Goal: Task Accomplishment & Management: Complete application form

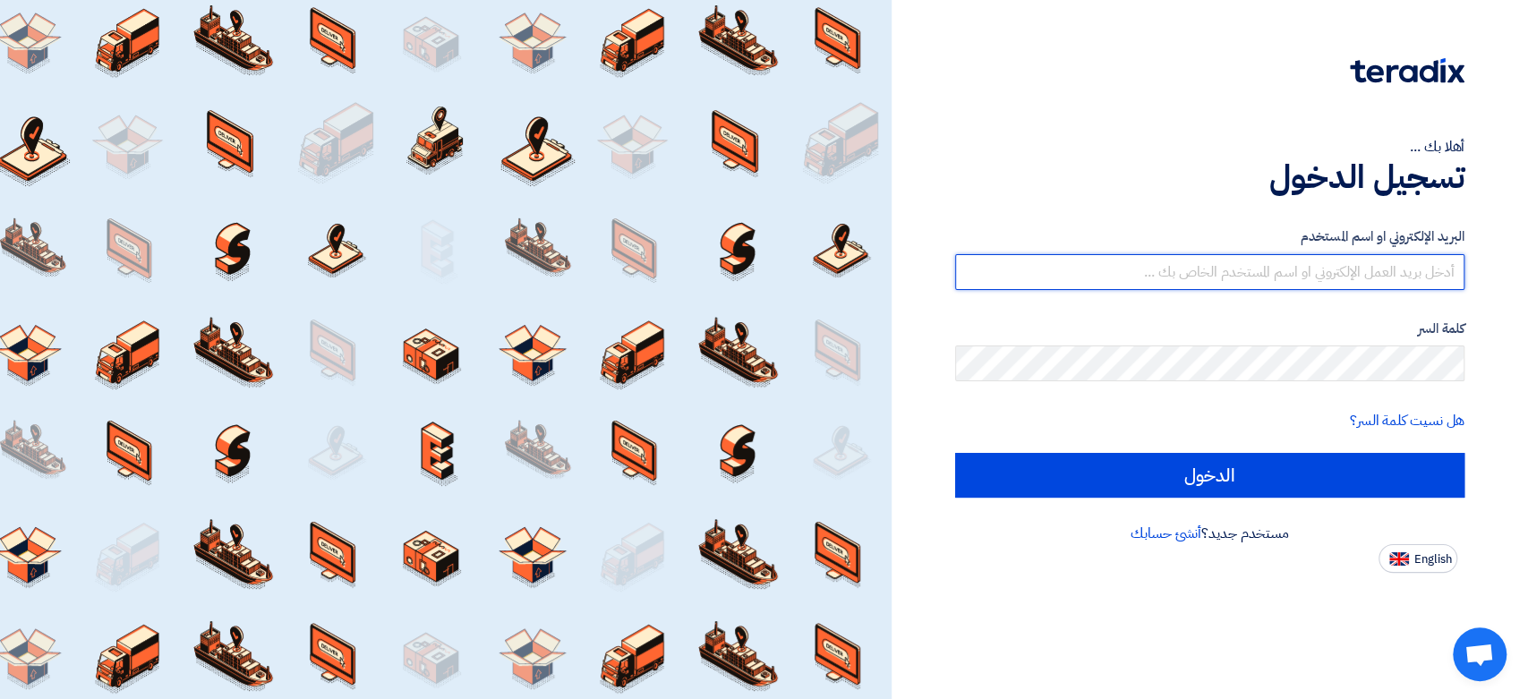
drag, startPoint x: 1223, startPoint y: 273, endPoint x: 1210, endPoint y: 288, distance: 20.3
click at [1223, 273] on input "text" at bounding box center [1209, 272] width 509 height 36
type input "[EMAIL_ADDRESS][DOMAIN_NAME]"
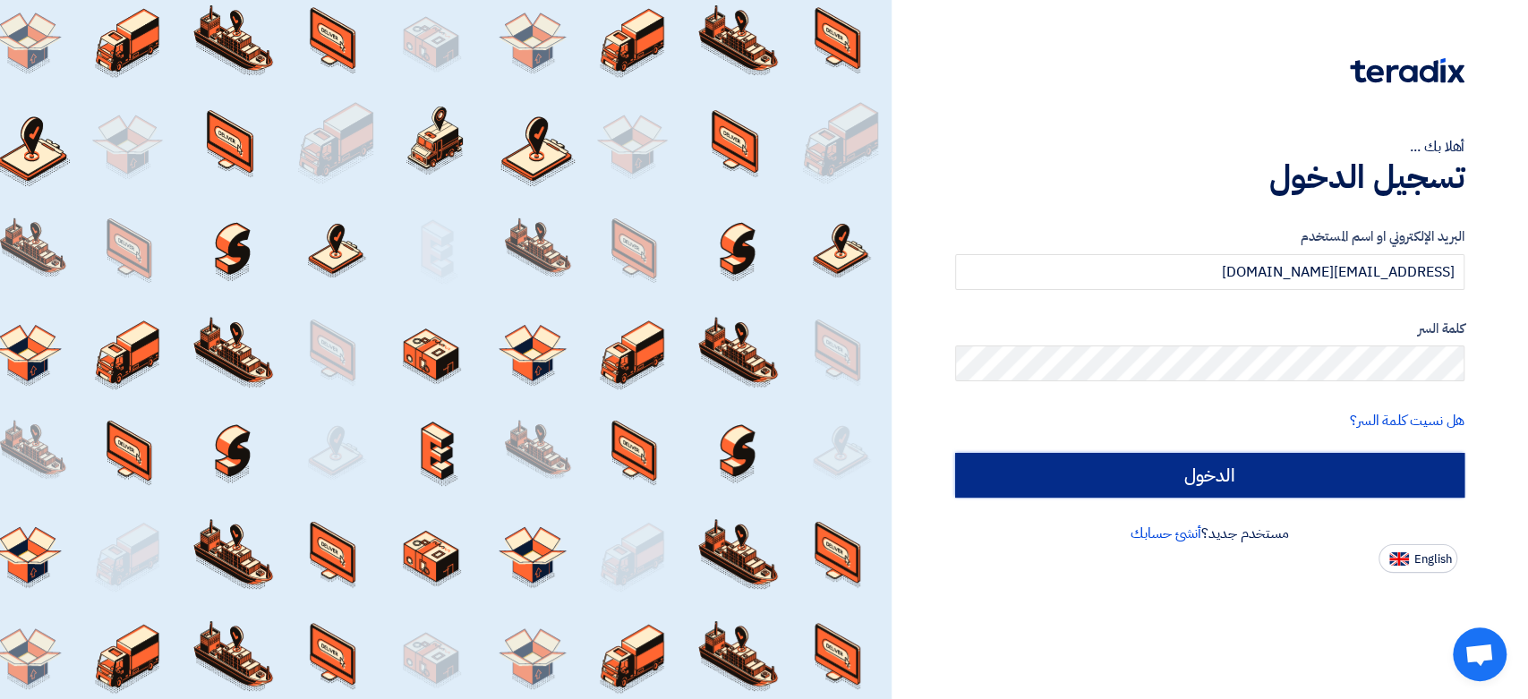
click at [1197, 475] on input "الدخول" at bounding box center [1209, 475] width 509 height 45
type input "Sign in"
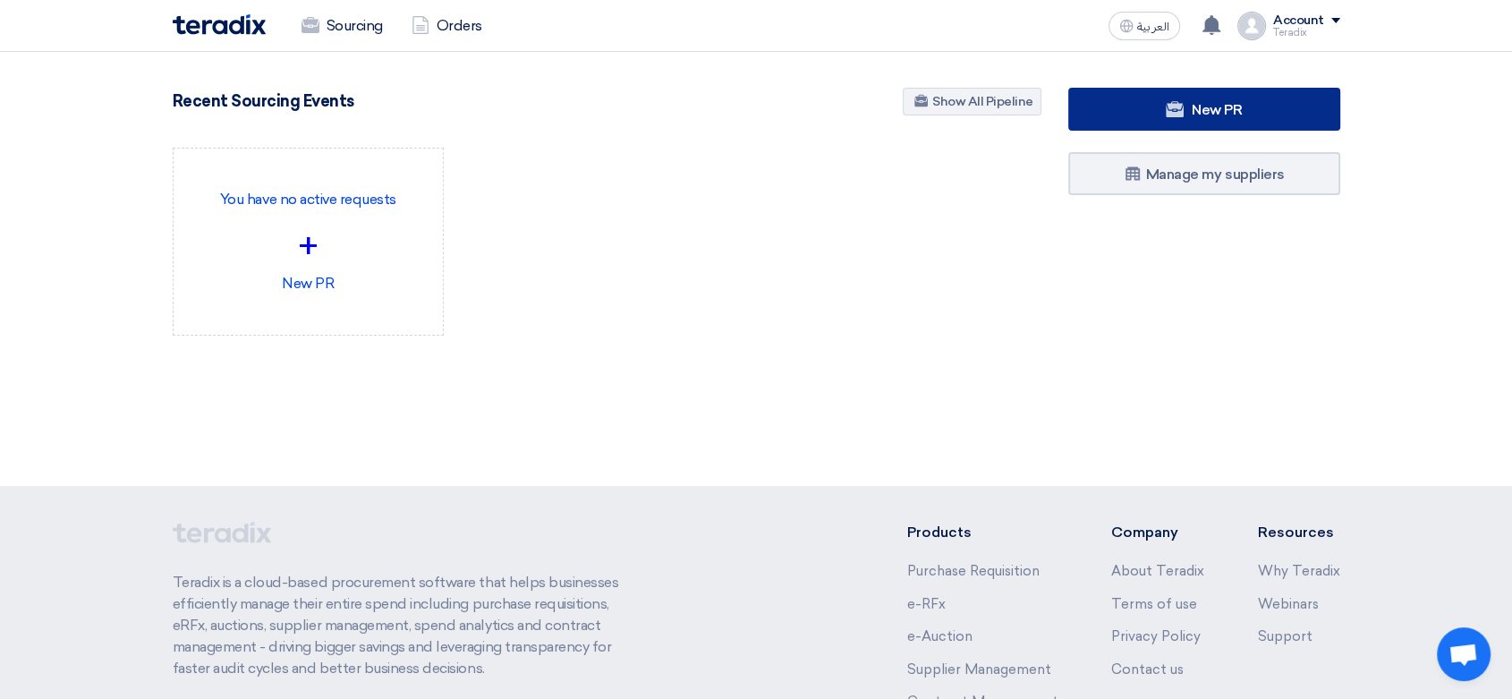
click at [1154, 125] on link "New PR" at bounding box center [1205, 109] width 272 height 43
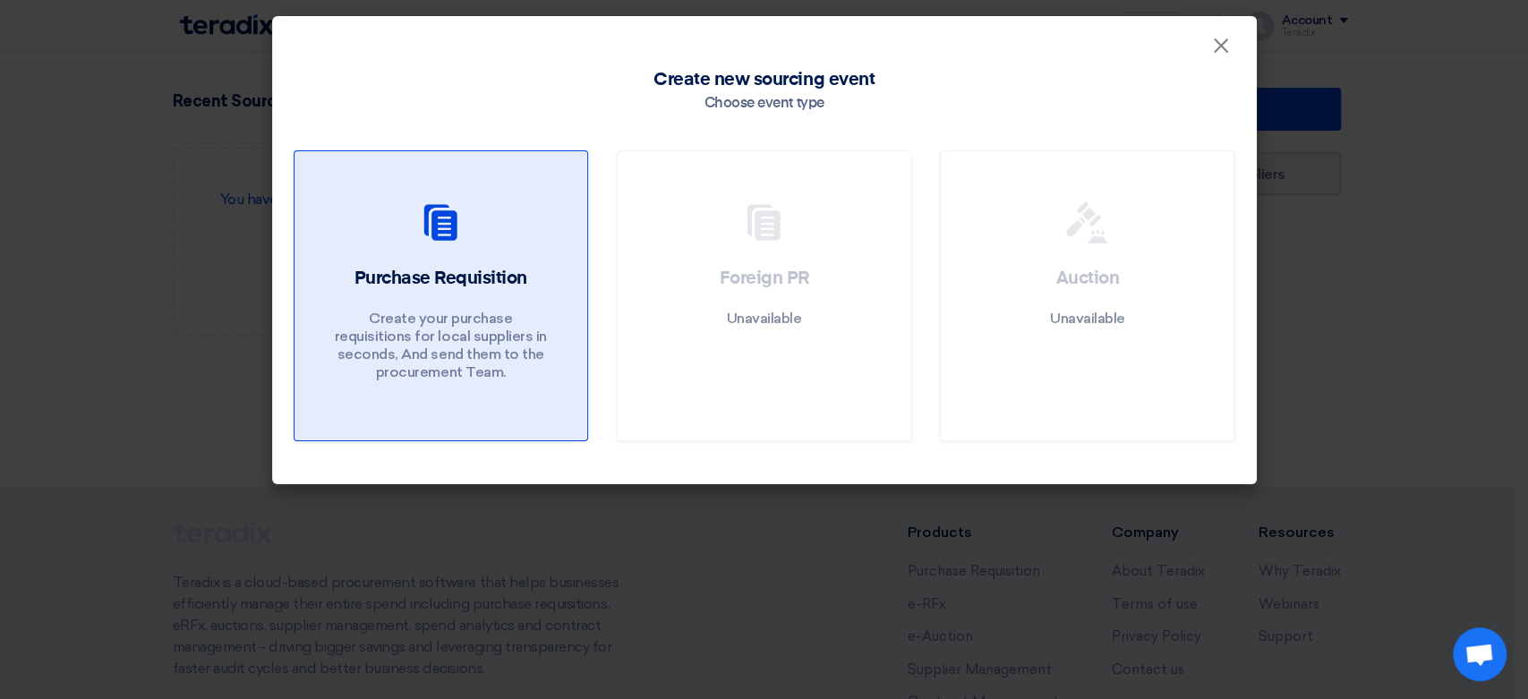
click at [360, 224] on div at bounding box center [441, 226] width 250 height 50
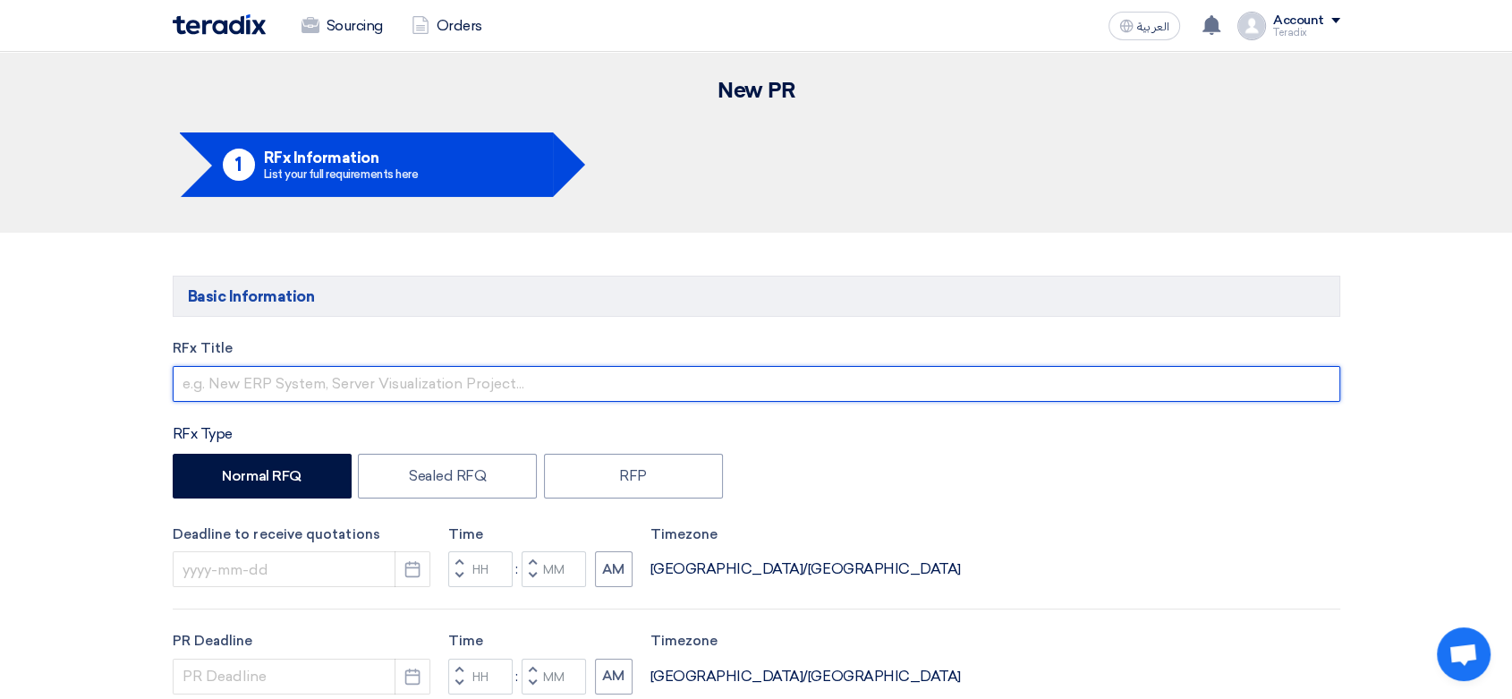
drag, startPoint x: 536, startPoint y: 388, endPoint x: 530, endPoint y: 380, distance: 9.5
click at [532, 386] on input "text" at bounding box center [757, 384] width 1168 height 36
paste input "Automation spares"
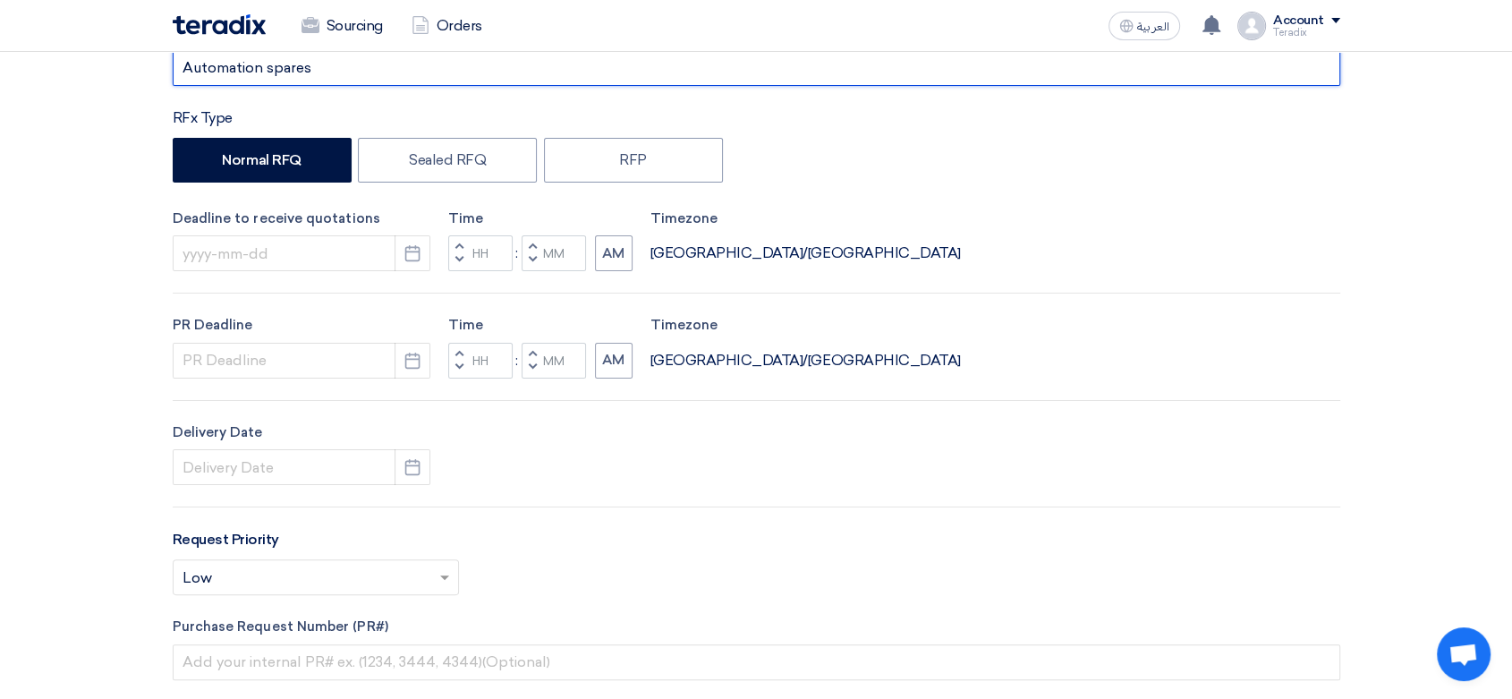
scroll to position [397, 0]
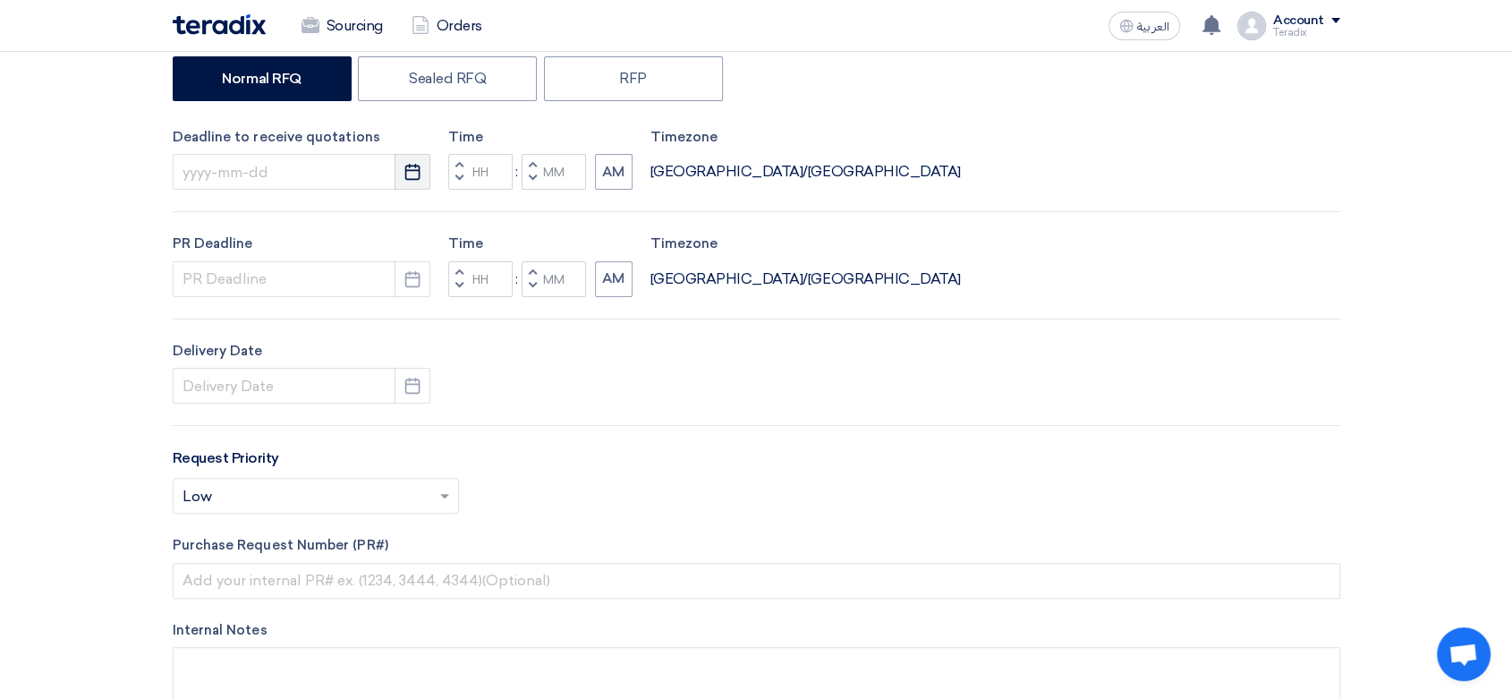
type input "Automation spares"
click at [413, 175] on icon "Pick a date" at bounding box center [413, 172] width 18 height 18
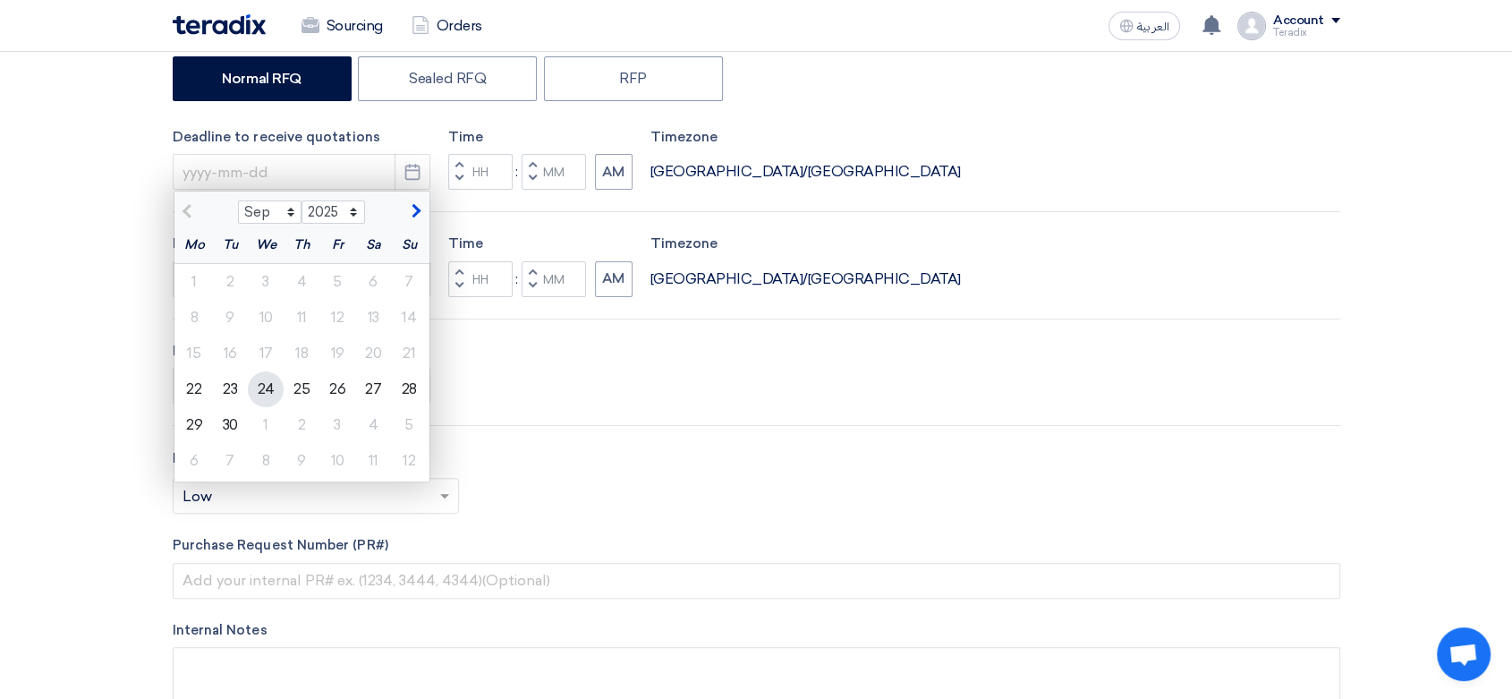
click at [272, 393] on div "24" at bounding box center [266, 389] width 36 height 36
type input "[DATE]"
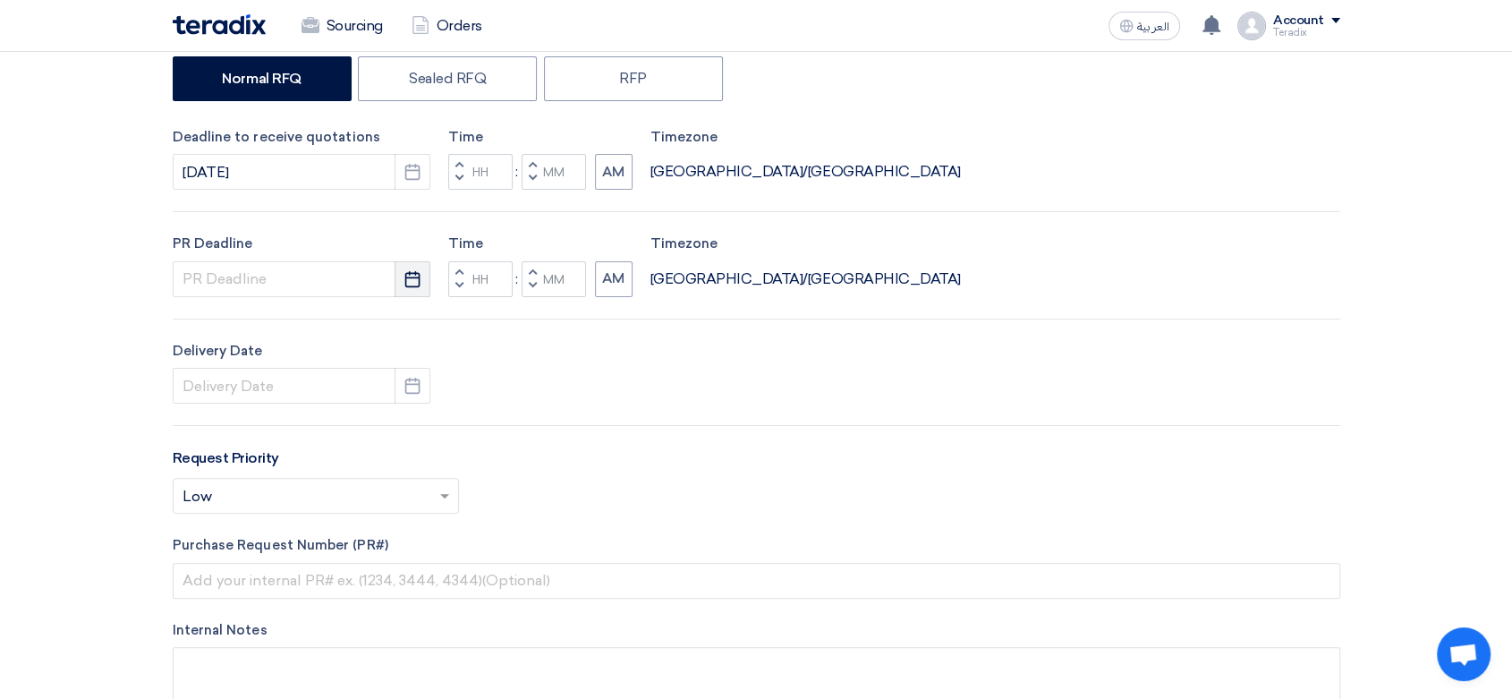
click at [404, 287] on button "Pick a date" at bounding box center [413, 279] width 36 height 36
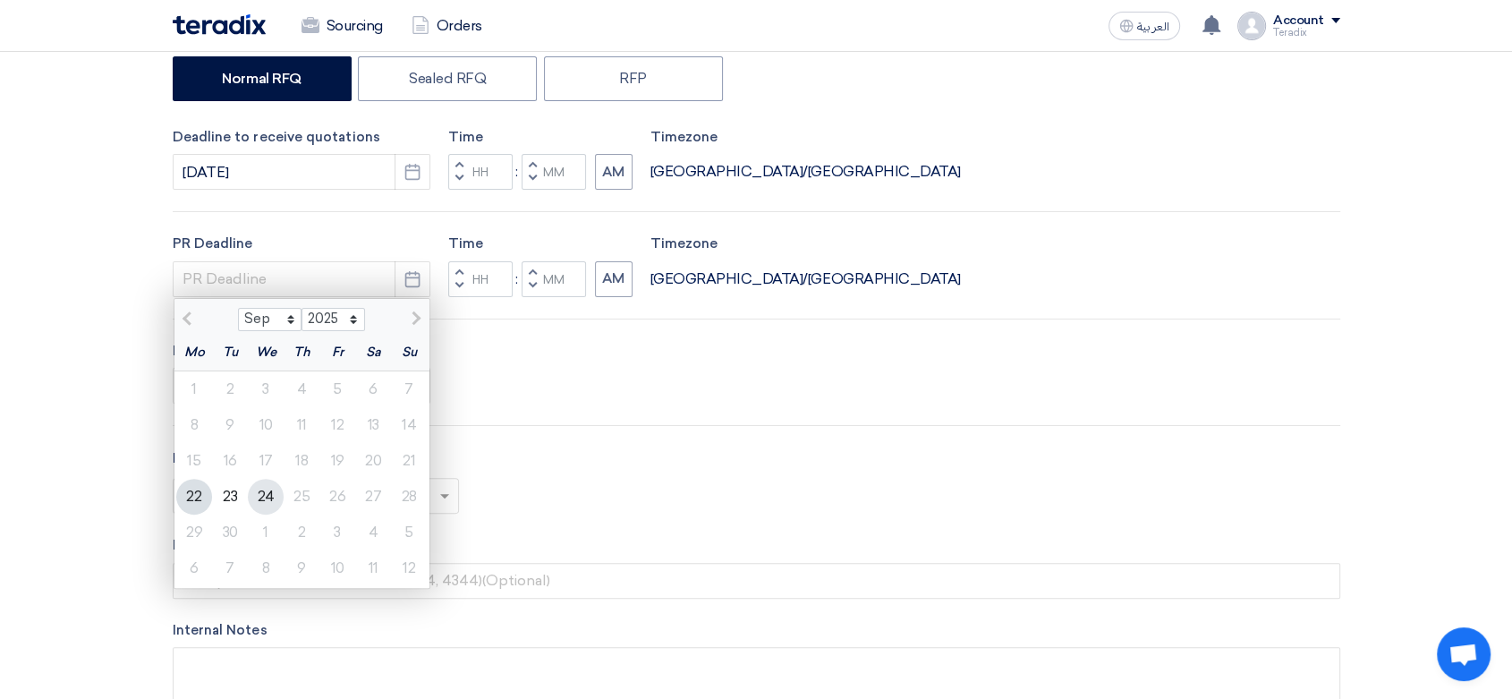
click at [261, 479] on div "24" at bounding box center [266, 497] width 36 height 36
type input "[DATE]"
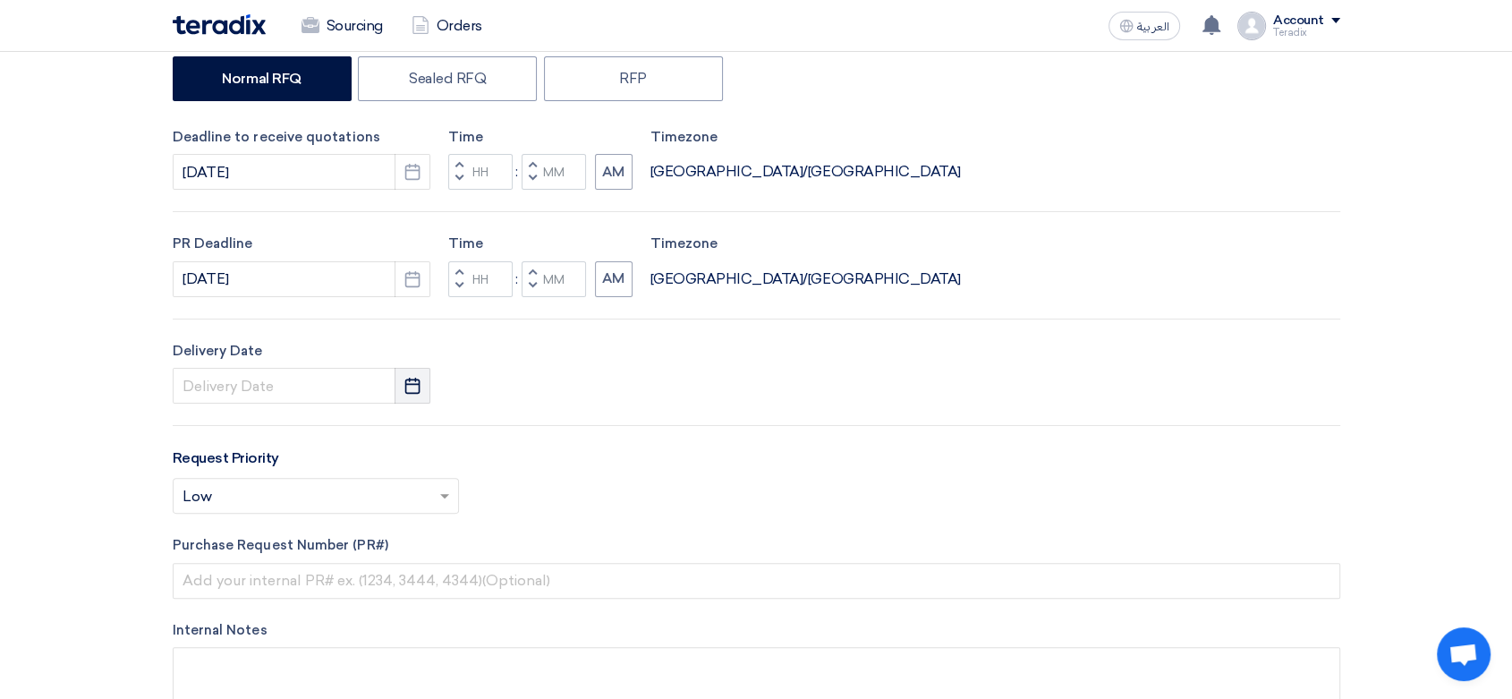
click at [405, 392] on button "Pick a date" at bounding box center [413, 386] width 36 height 36
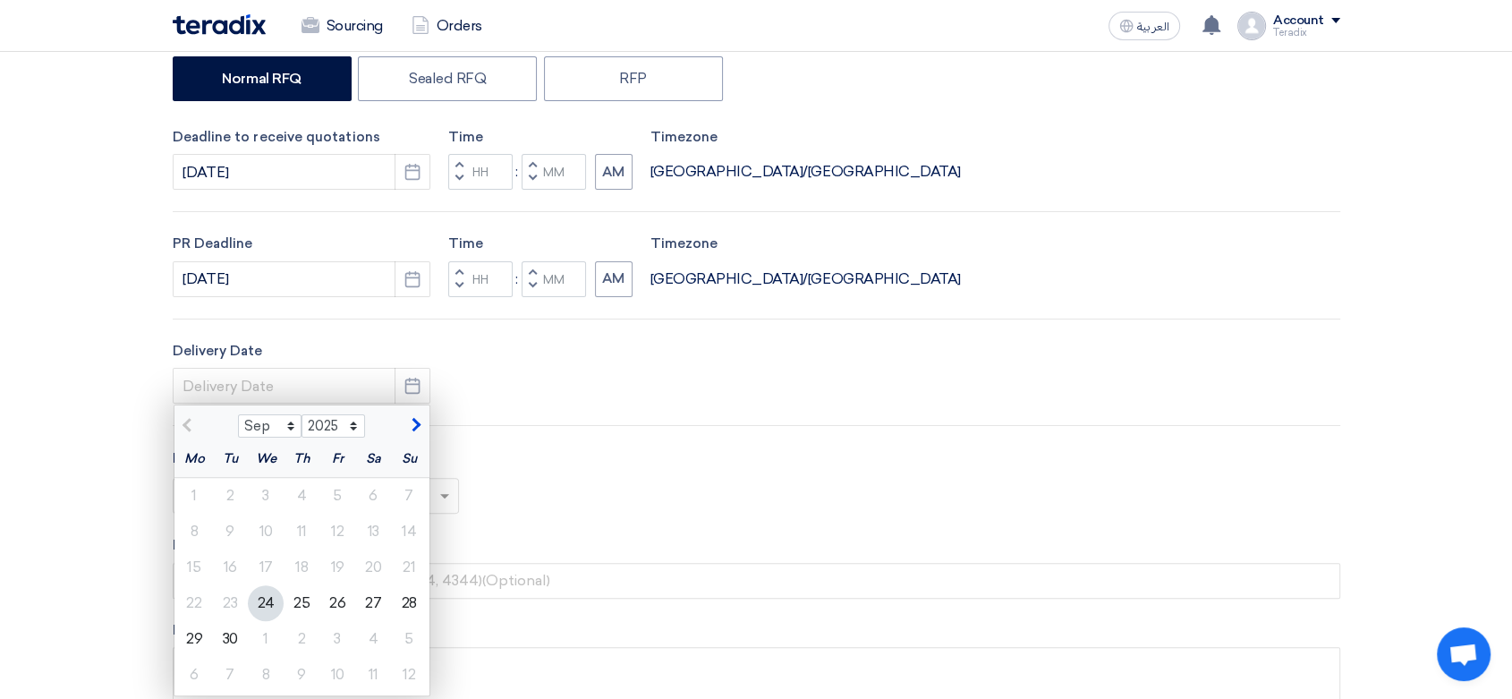
click at [251, 595] on div "24" at bounding box center [266, 603] width 36 height 36
type input "[DATE]"
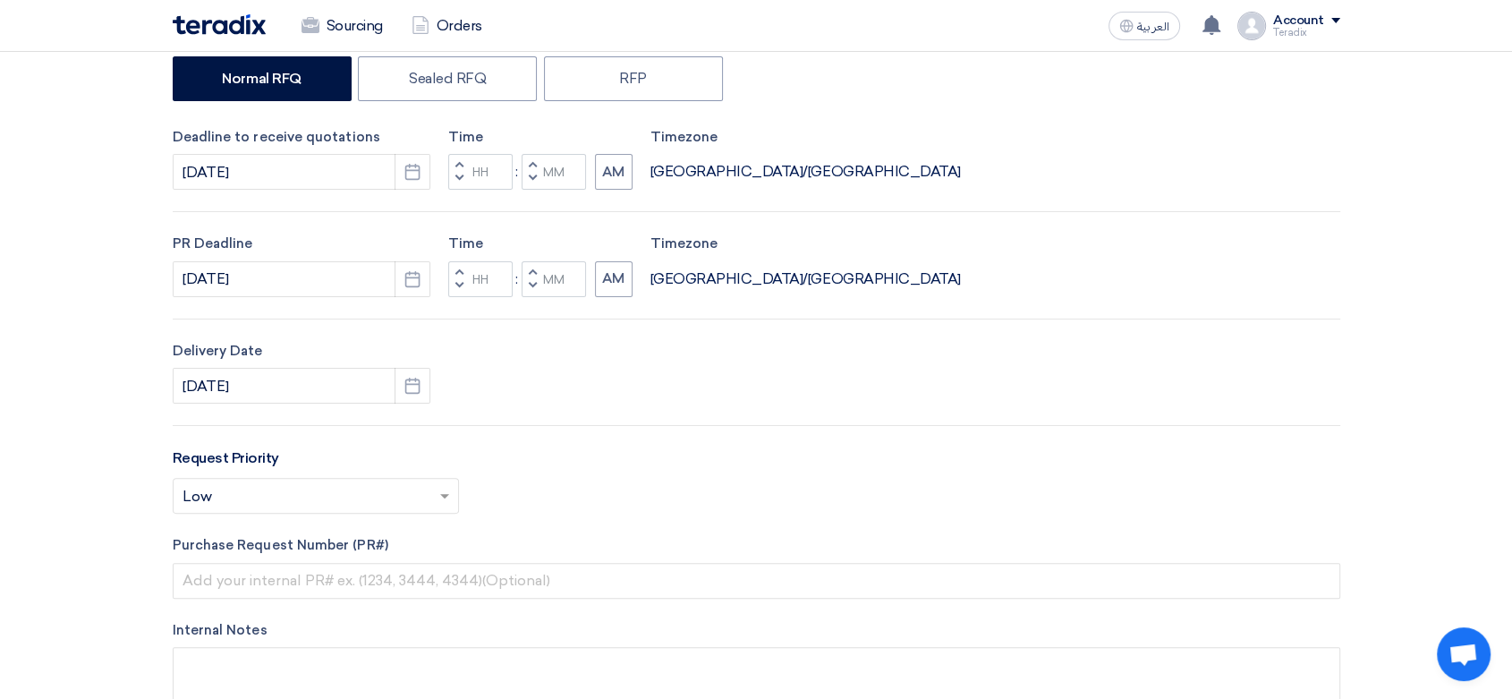
click at [533, 178] on span "button" at bounding box center [532, 178] width 6 height 11
type input "11"
type input "59"
click at [524, 292] on button "Decrement minutes" at bounding box center [532, 286] width 21 height 22
type input "11"
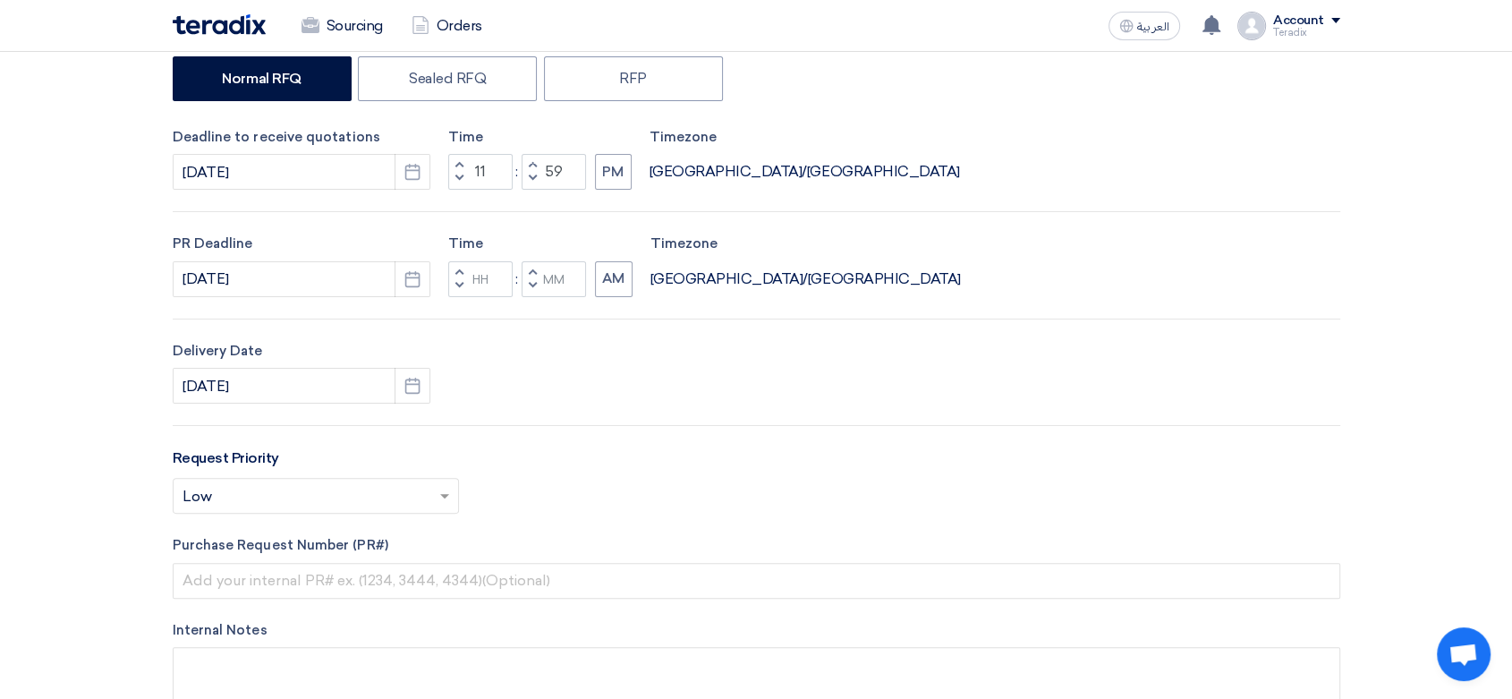
type input "59"
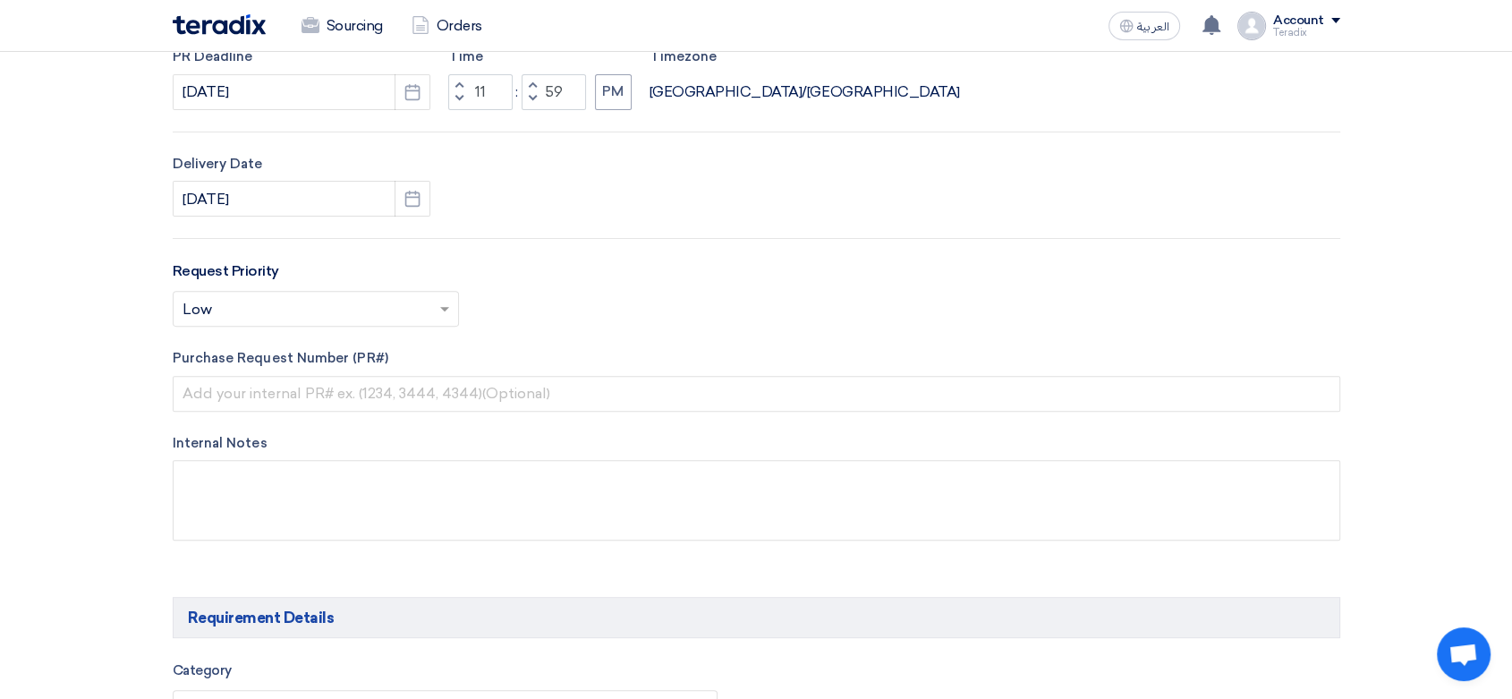
scroll to position [596, 0]
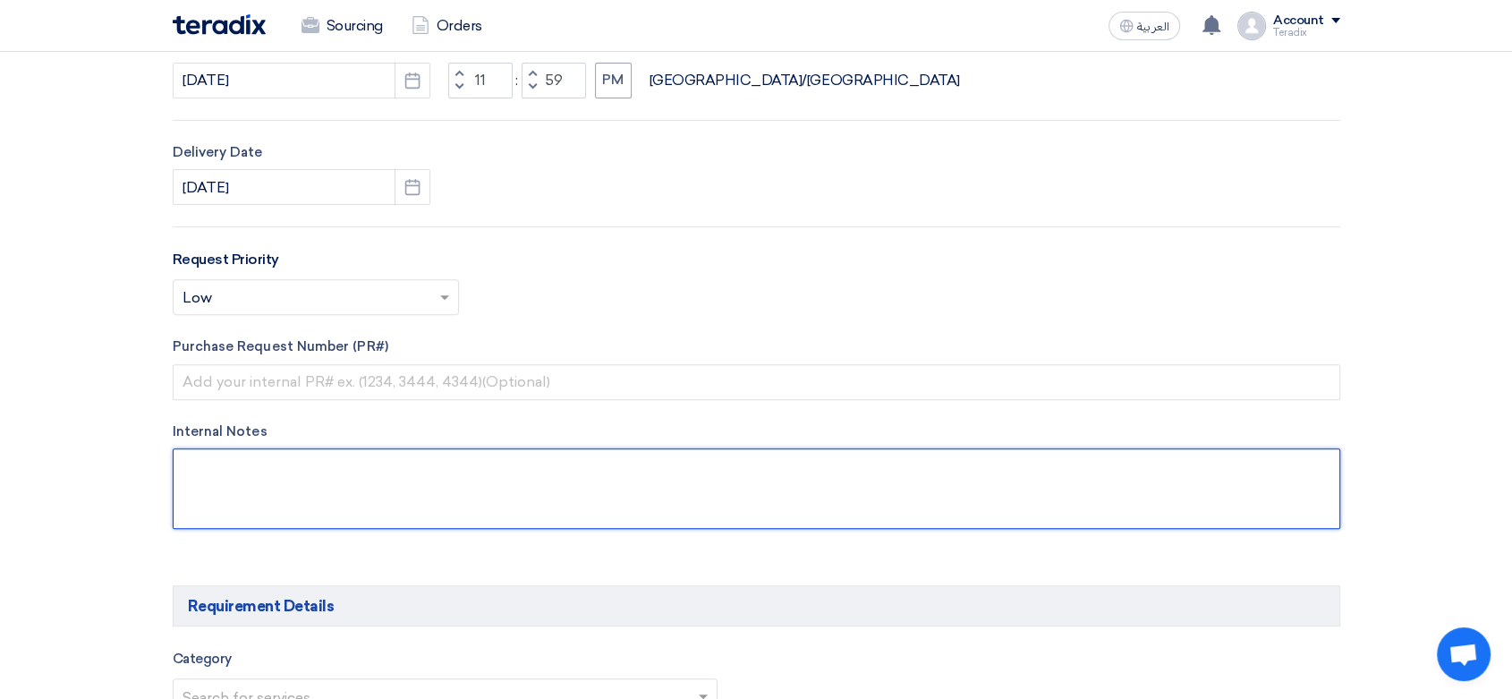
click at [358, 488] on textarea at bounding box center [757, 488] width 1168 height 81
paste textarea "[PERSON_NAME] [PERSON_NAME][EMAIL_ADDRESS][DOMAIN_NAME] [PHONE_NUMBER] (Work) A…"
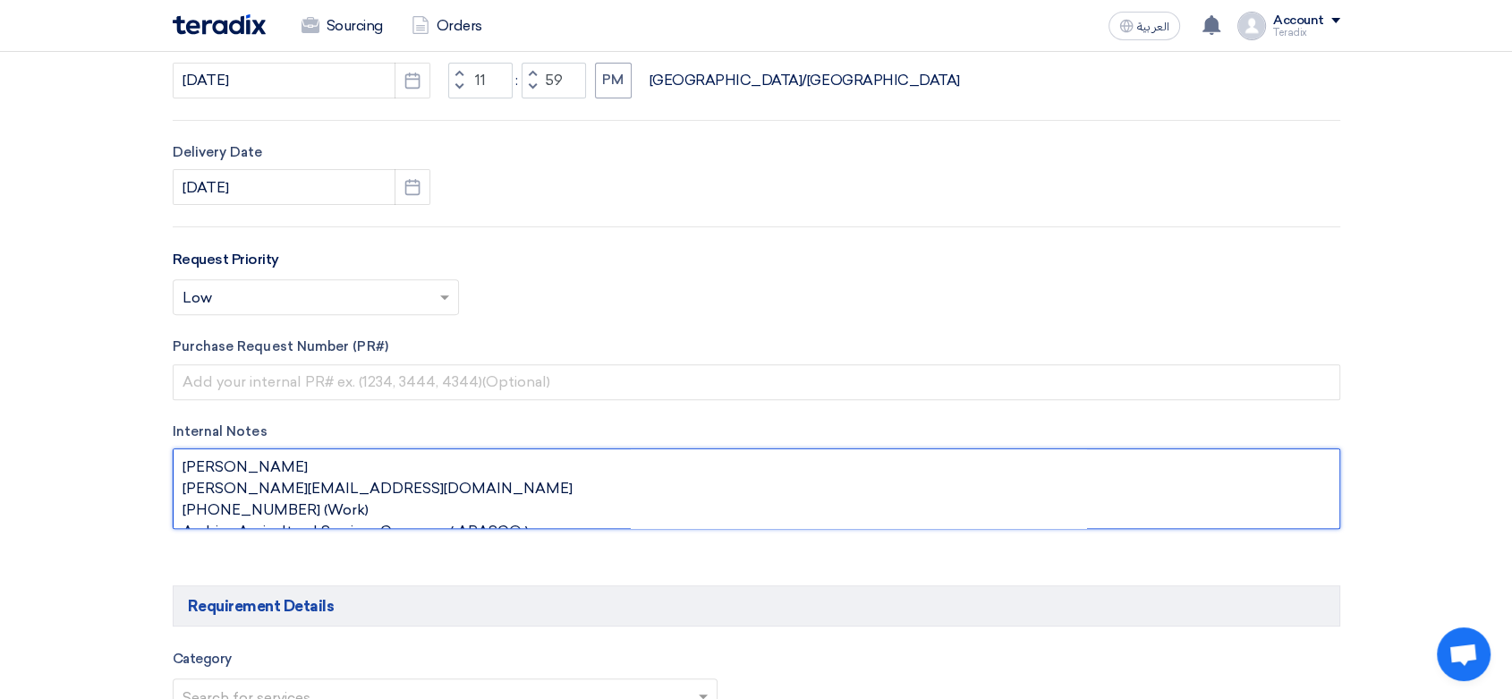
scroll to position [12, 0]
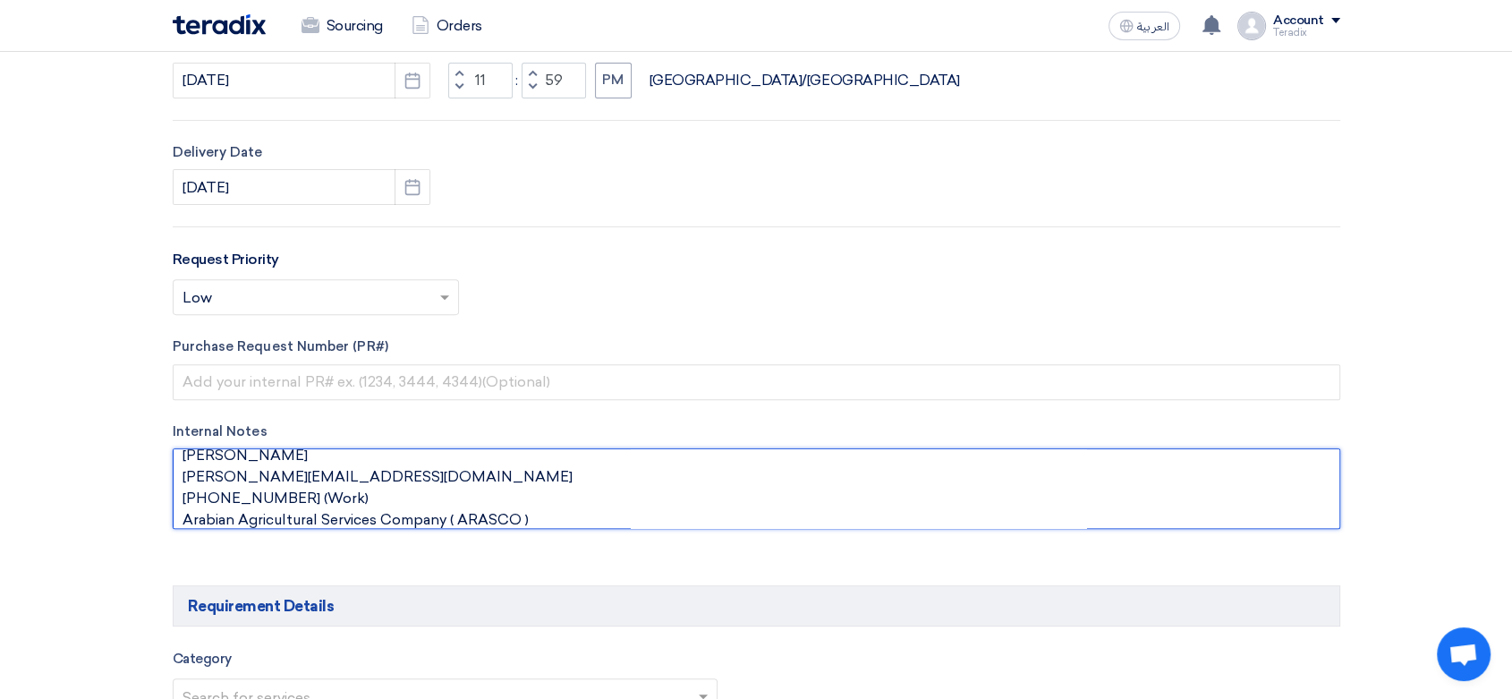
click at [332, 455] on textarea at bounding box center [757, 488] width 1168 height 81
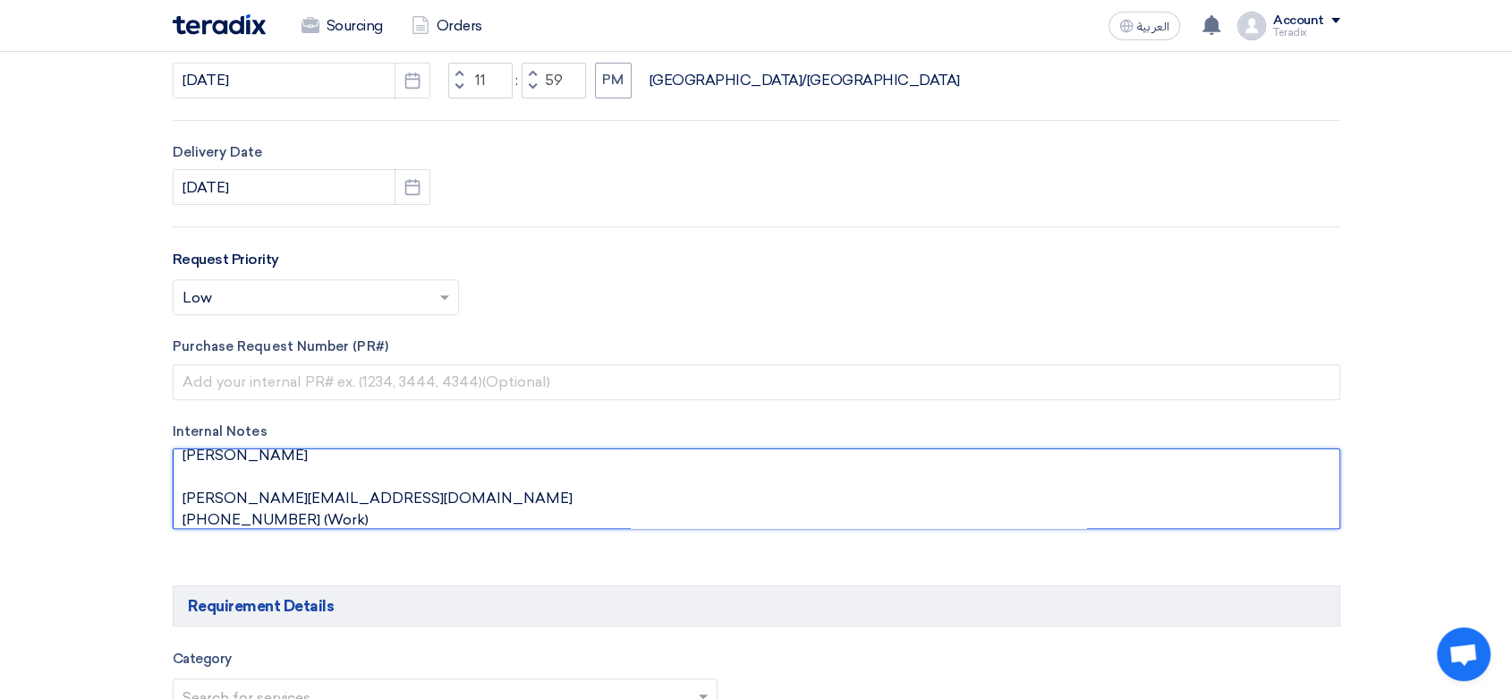
scroll to position [30, 0]
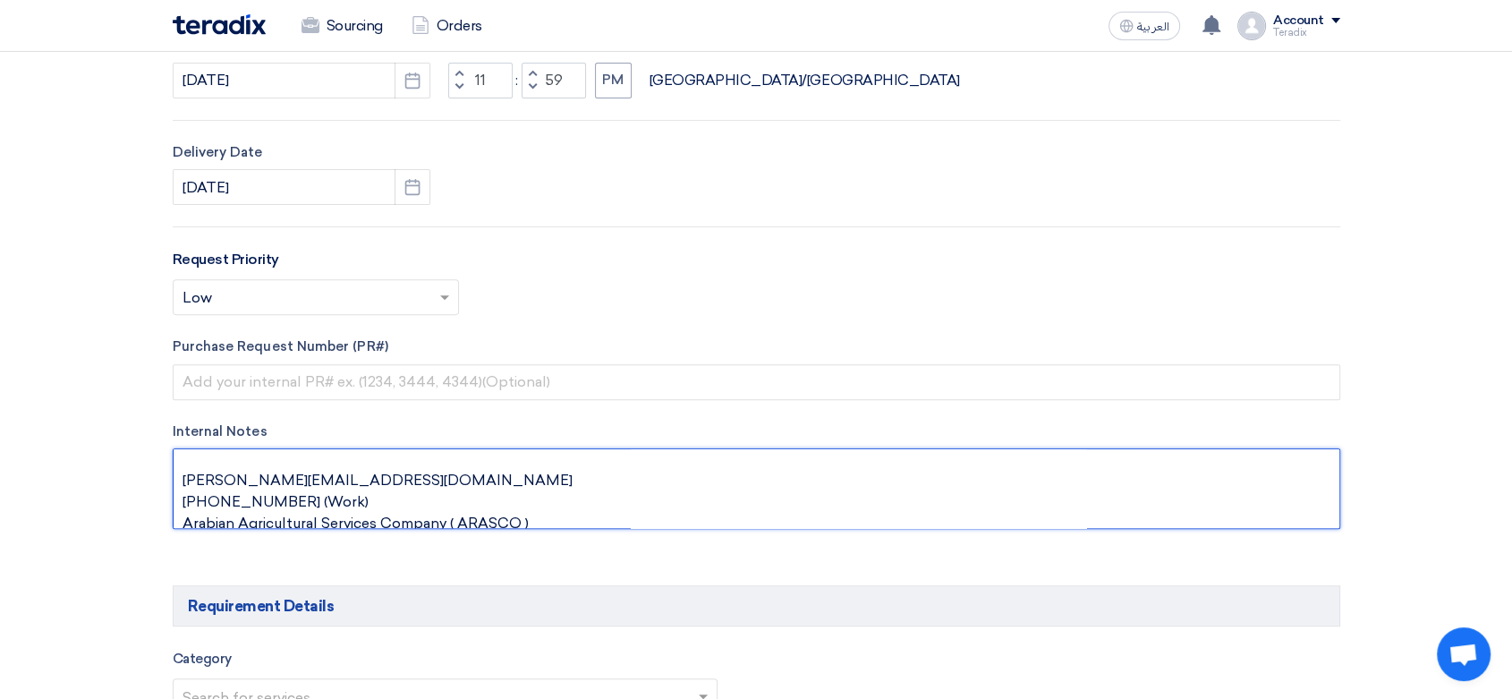
paste textarea "Specialist, Procurement"
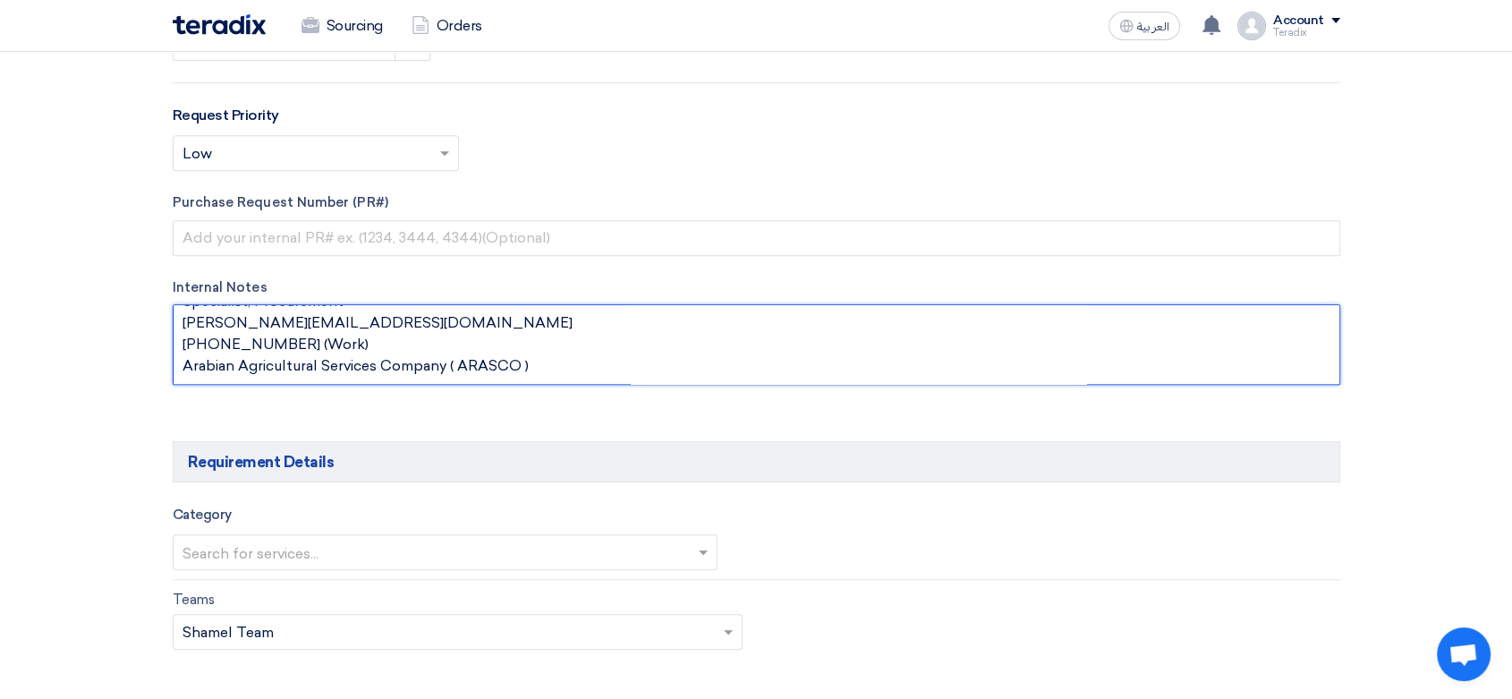
scroll to position [795, 0]
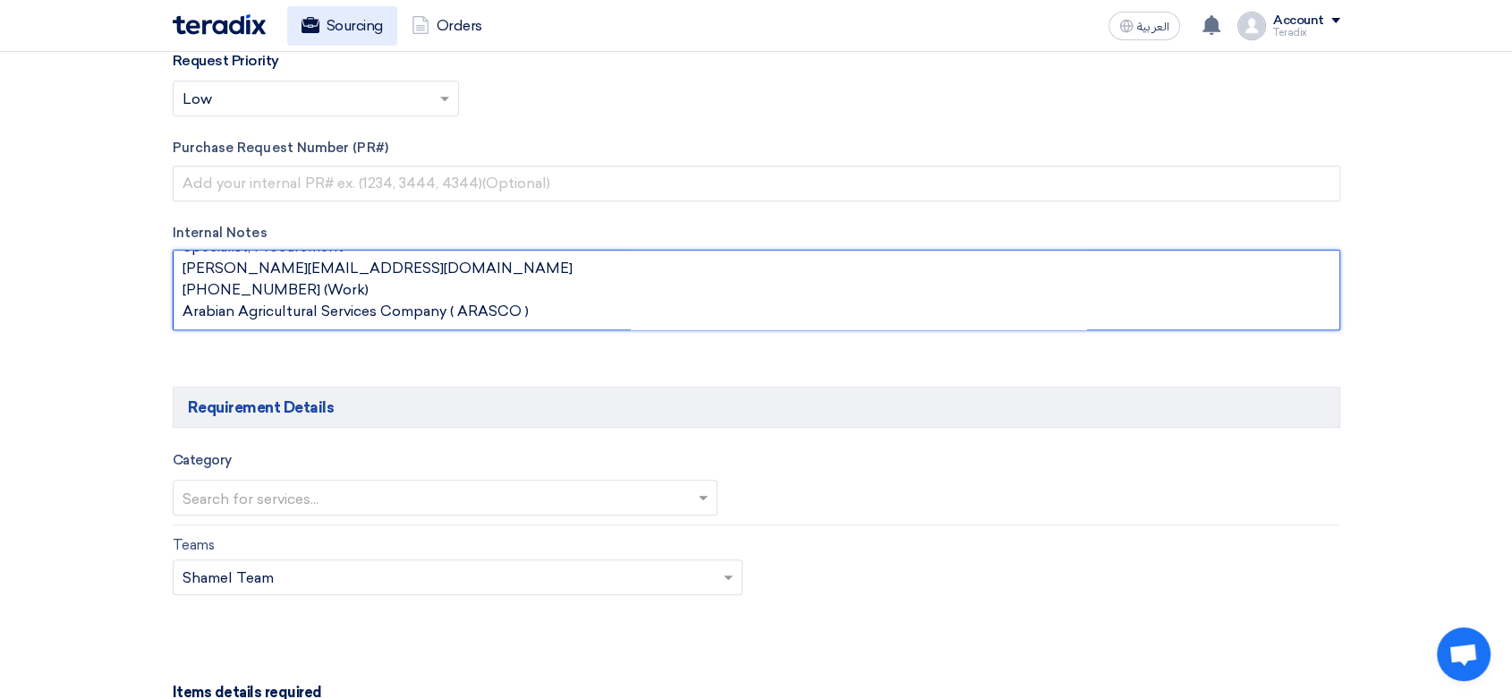
type textarea "[PERSON_NAME] Specialist, Procurement [PERSON_NAME][EMAIL_ADDRESS][DOMAIN_NAME]…"
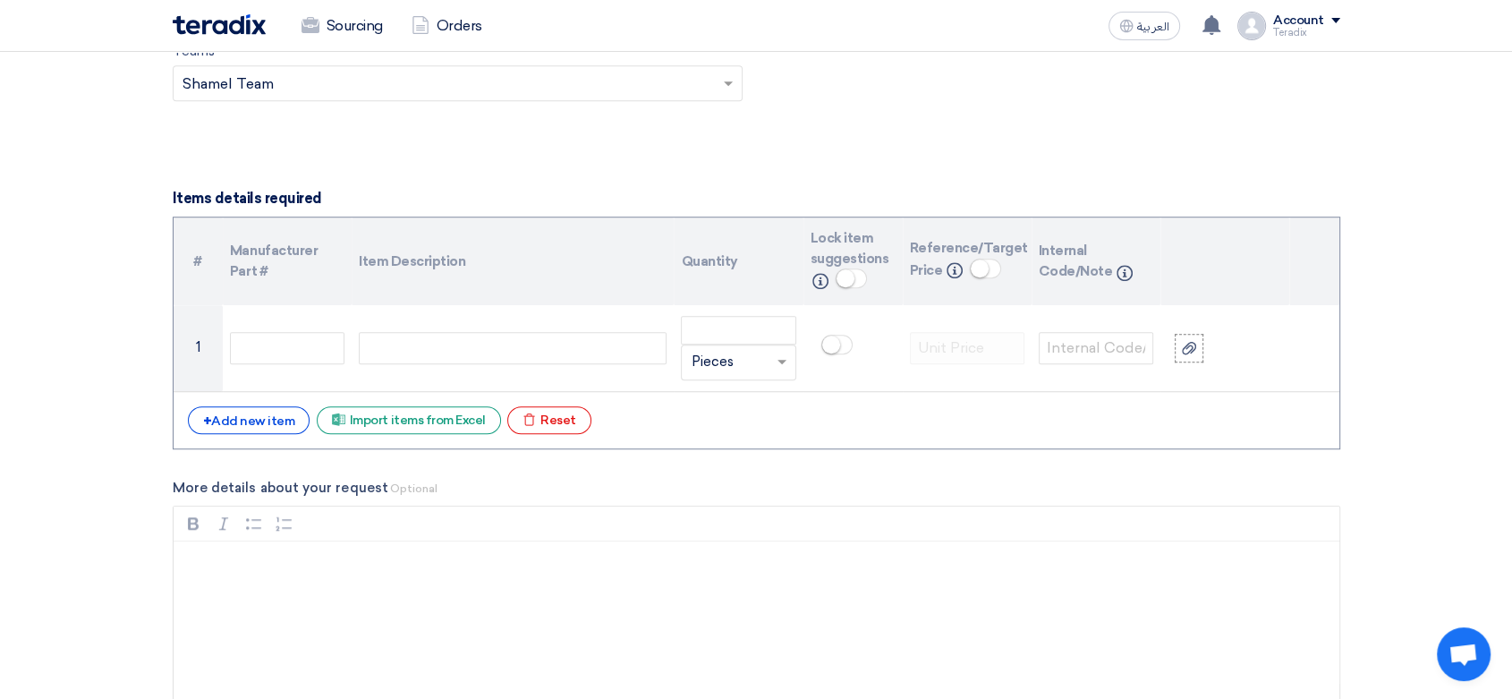
scroll to position [1392, 0]
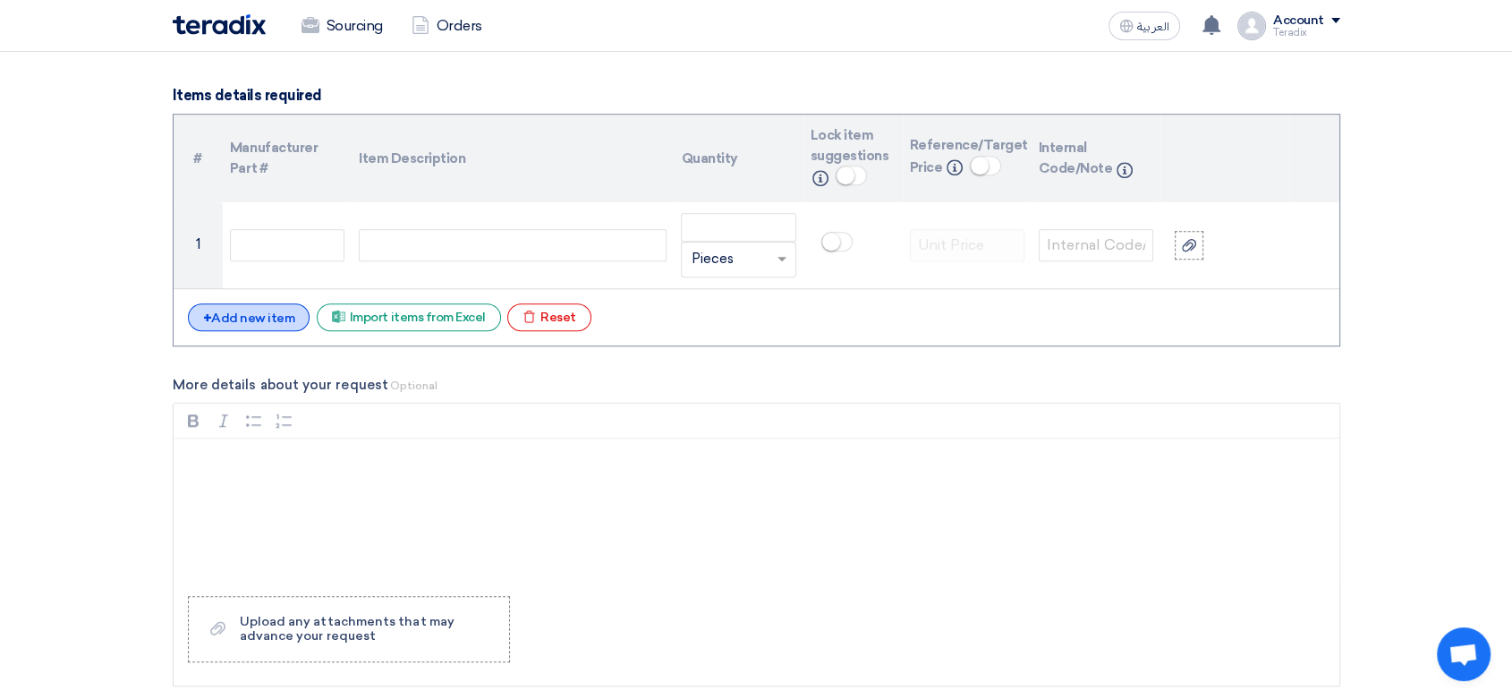
click at [280, 307] on div "+ Add new item" at bounding box center [249, 317] width 123 height 28
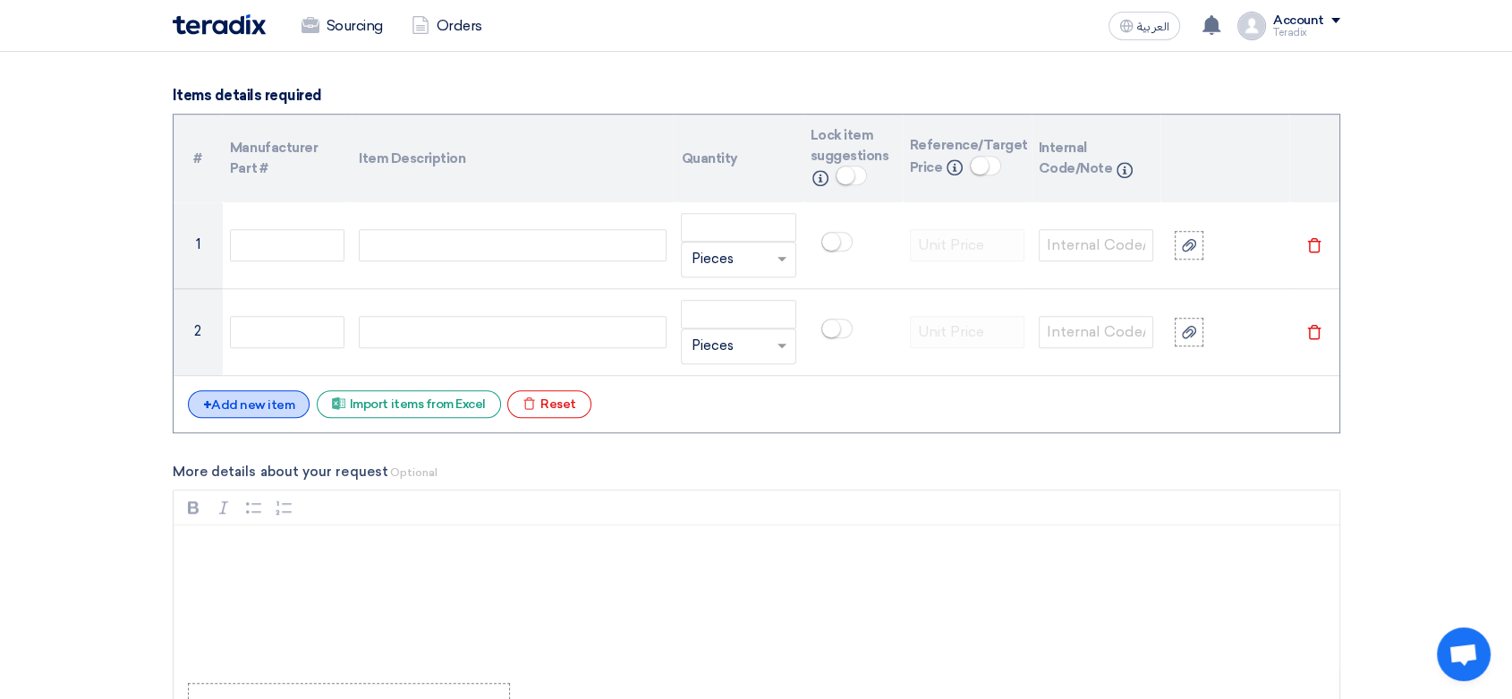
click at [277, 396] on div "+ Add new item" at bounding box center [249, 404] width 123 height 28
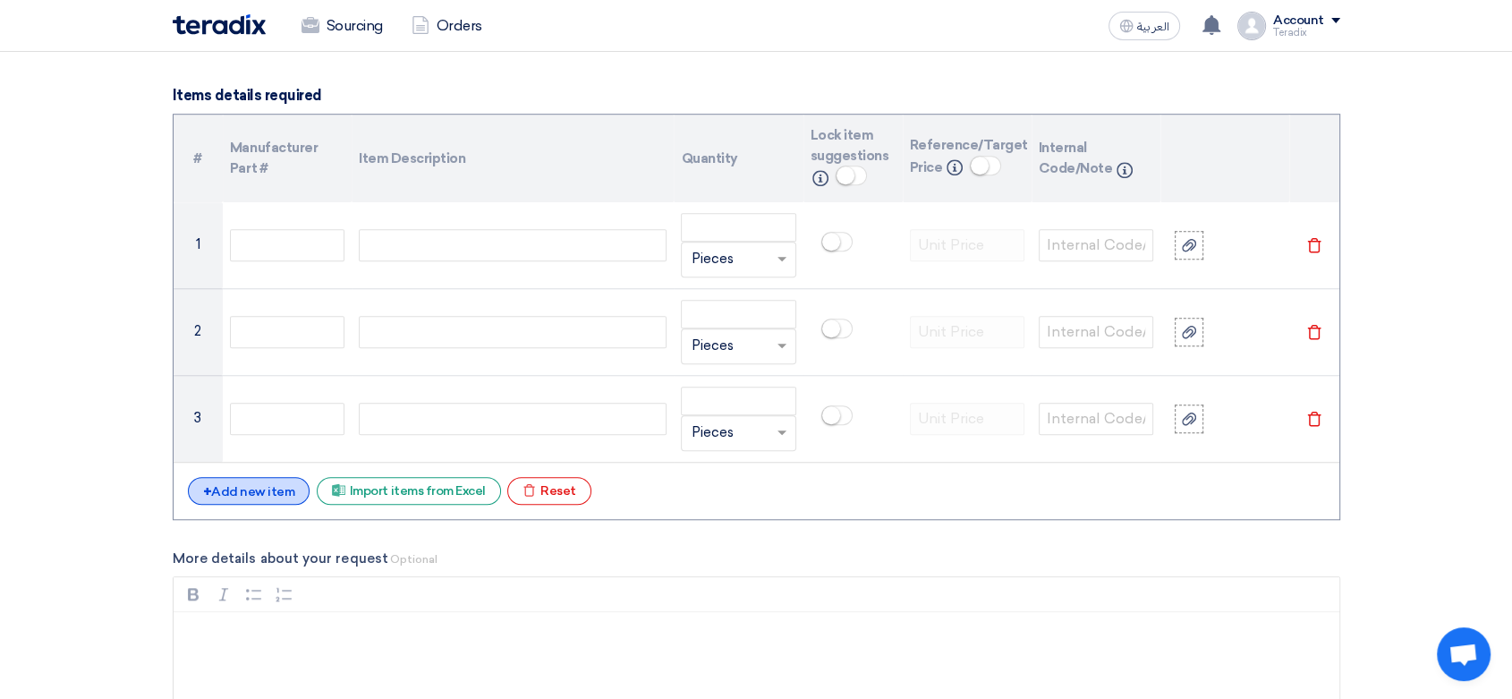
click at [254, 479] on div "+ Add new item" at bounding box center [249, 491] width 123 height 28
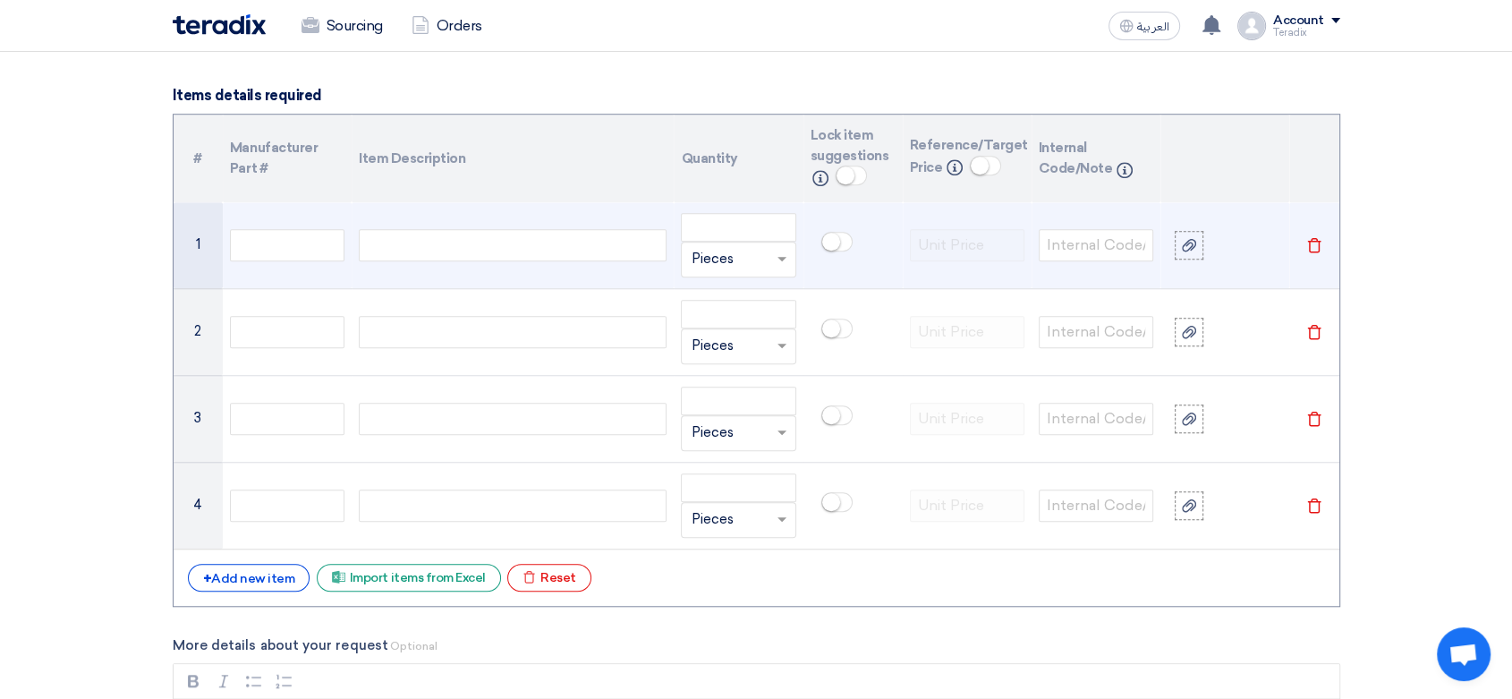
drag, startPoint x: 506, startPoint y: 254, endPoint x: 497, endPoint y: 234, distance: 21.6
click at [506, 252] on div at bounding box center [513, 245] width 308 height 32
paste div
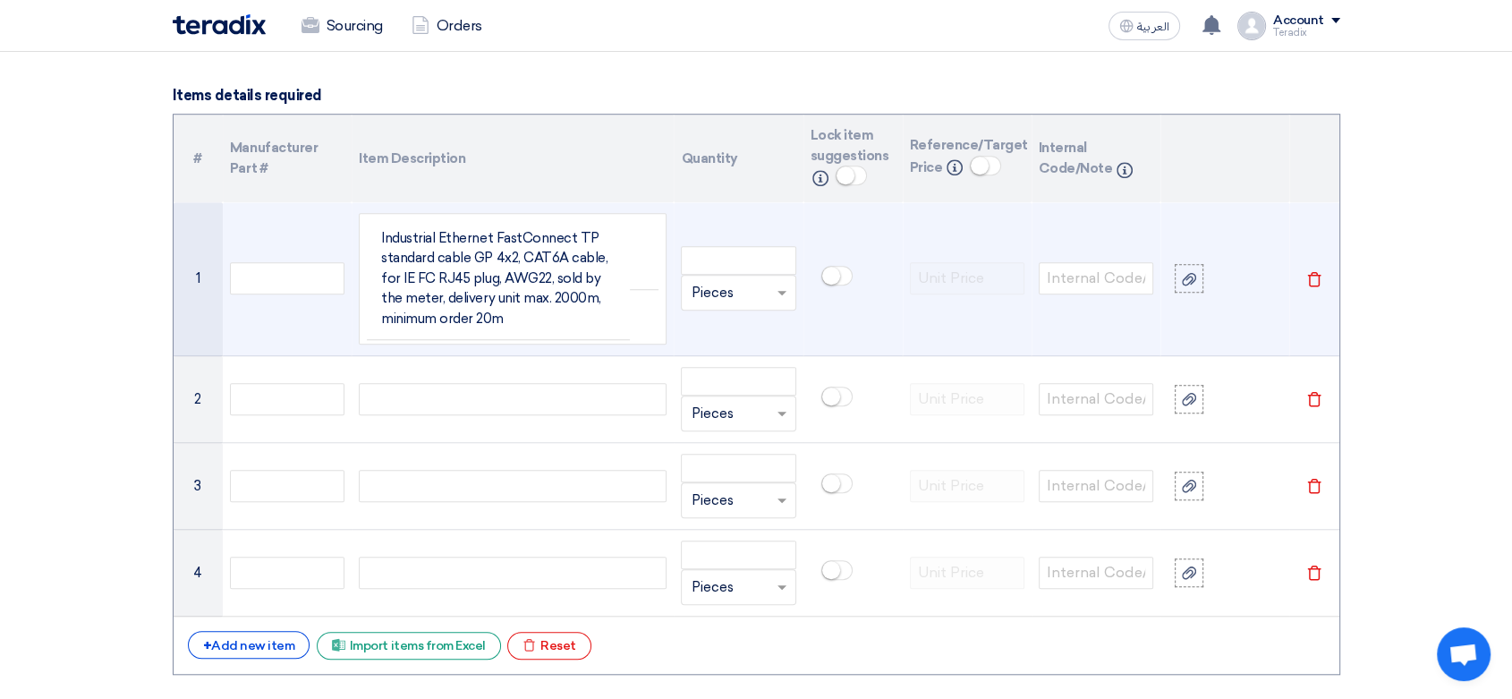
scroll to position [1376, 0]
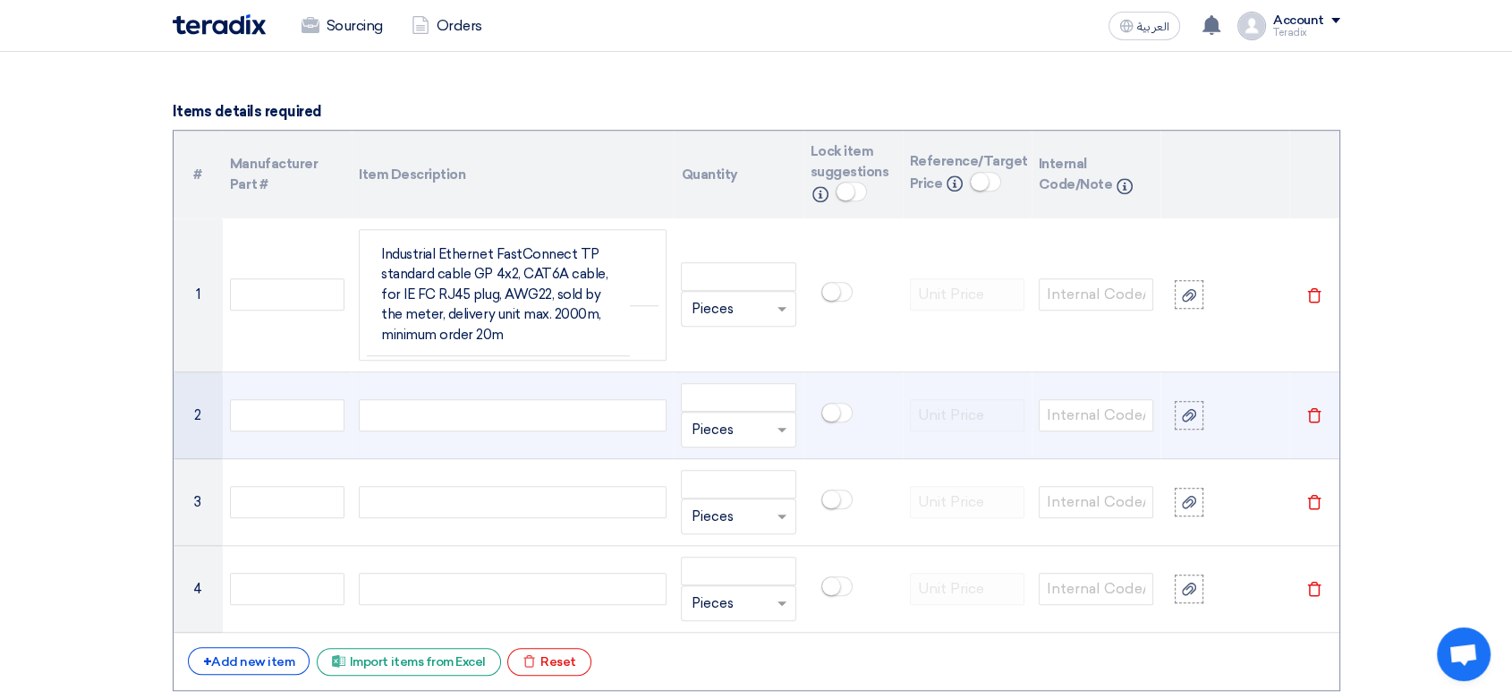
drag, startPoint x: 520, startPoint y: 420, endPoint x: 539, endPoint y: 446, distance: 32.0
click at [520, 418] on div at bounding box center [513, 415] width 308 height 32
paste div
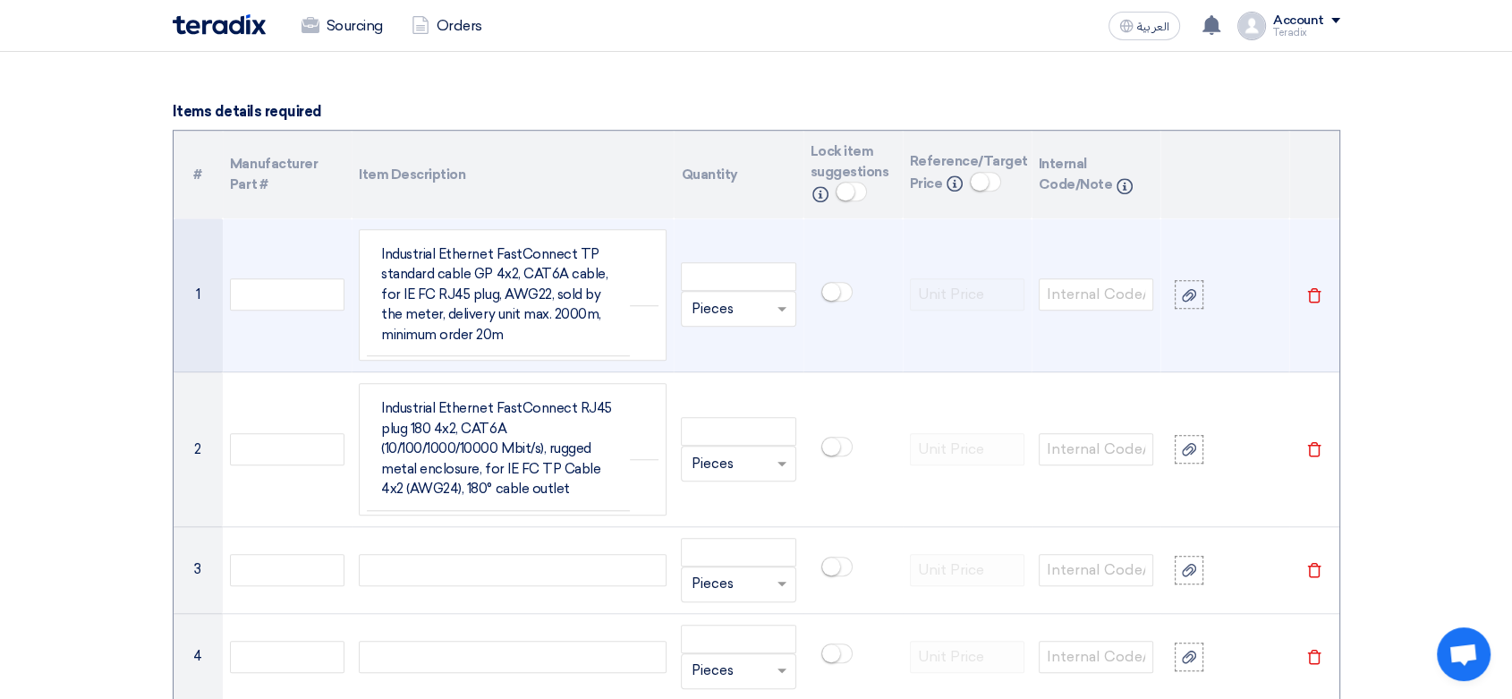
scroll to position [1360, 0]
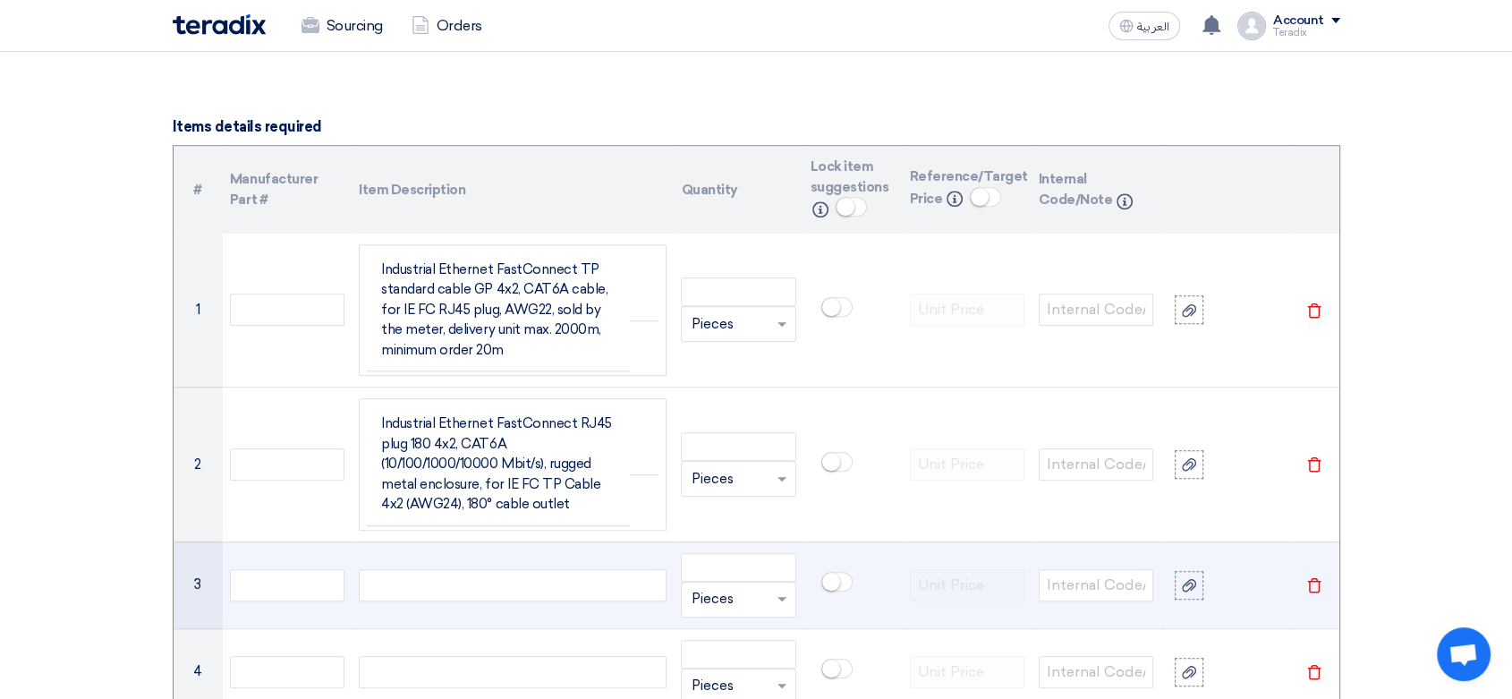
click at [489, 592] on div at bounding box center [513, 585] width 308 height 32
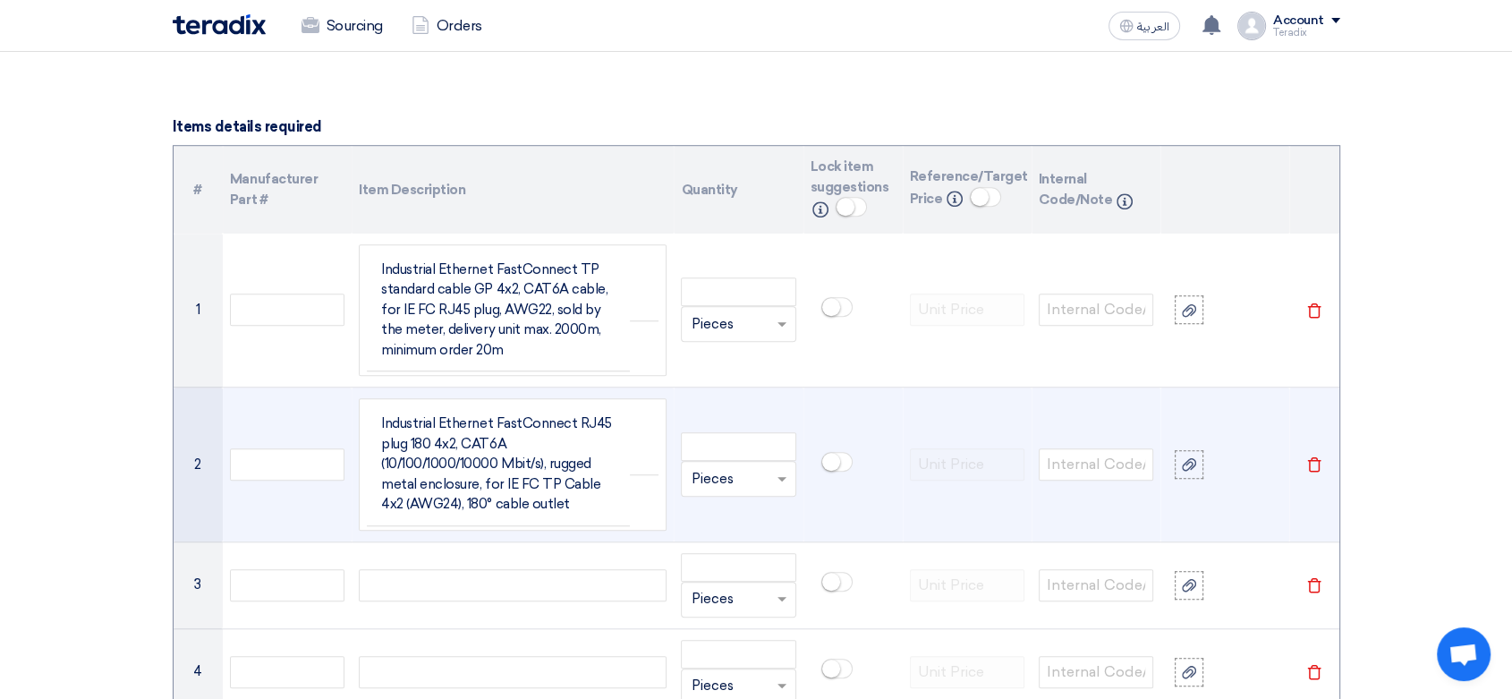
paste div
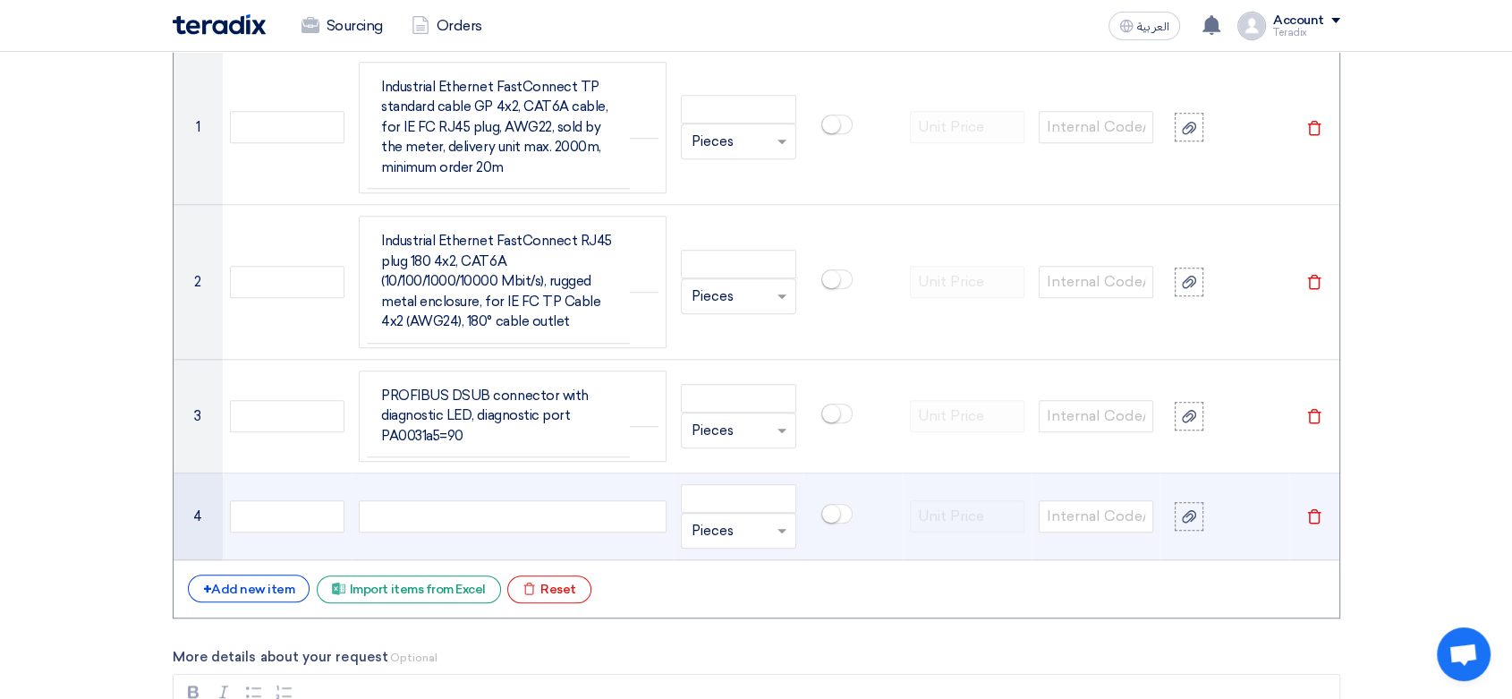
click at [503, 518] on div at bounding box center [513, 516] width 308 height 32
paste div
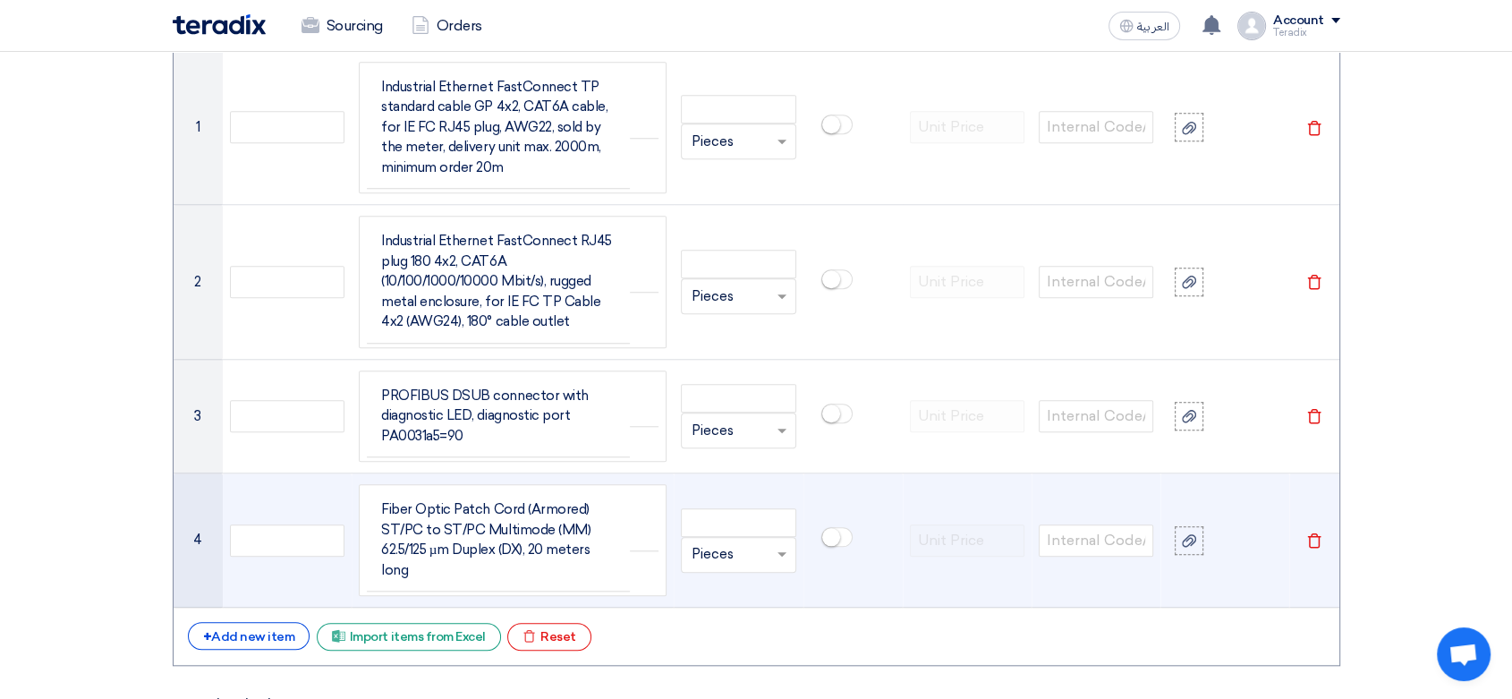
scroll to position [1527, 0]
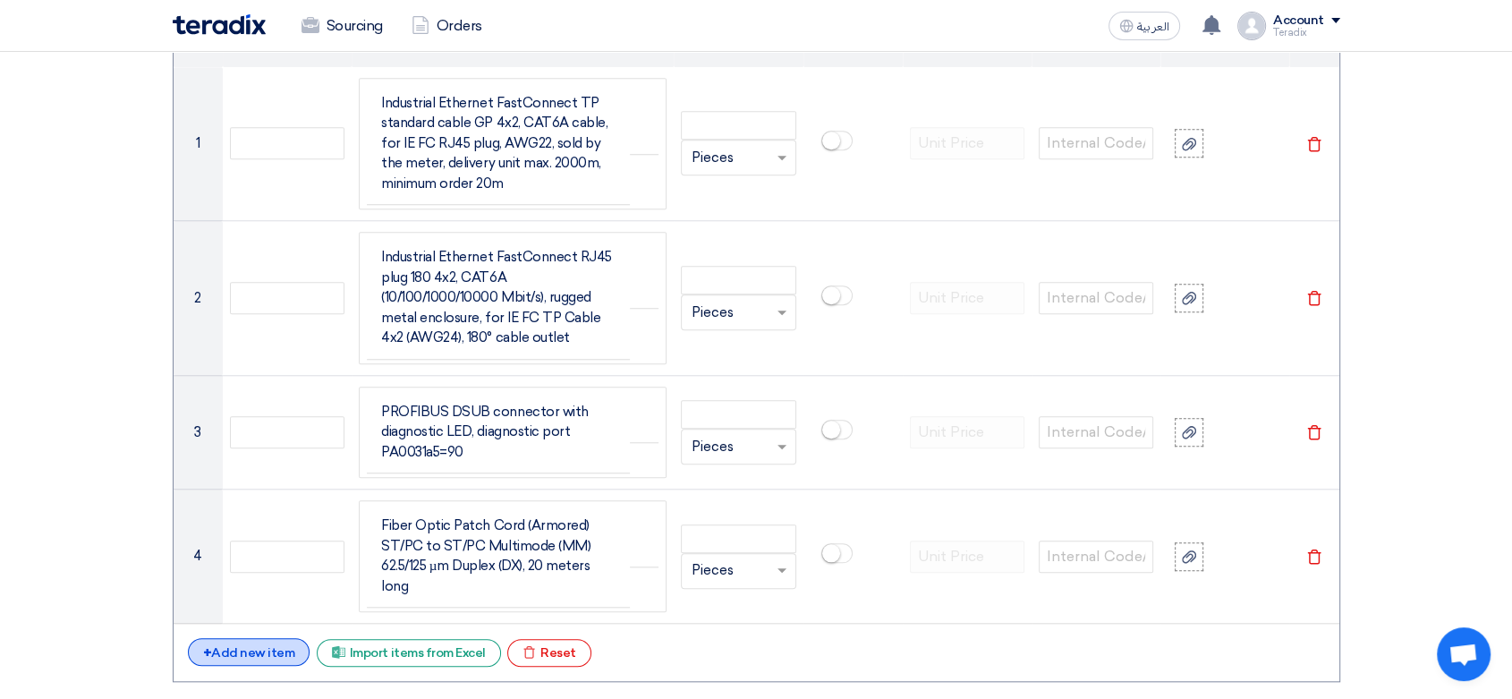
click at [269, 641] on div "+ Add new item" at bounding box center [249, 652] width 123 height 28
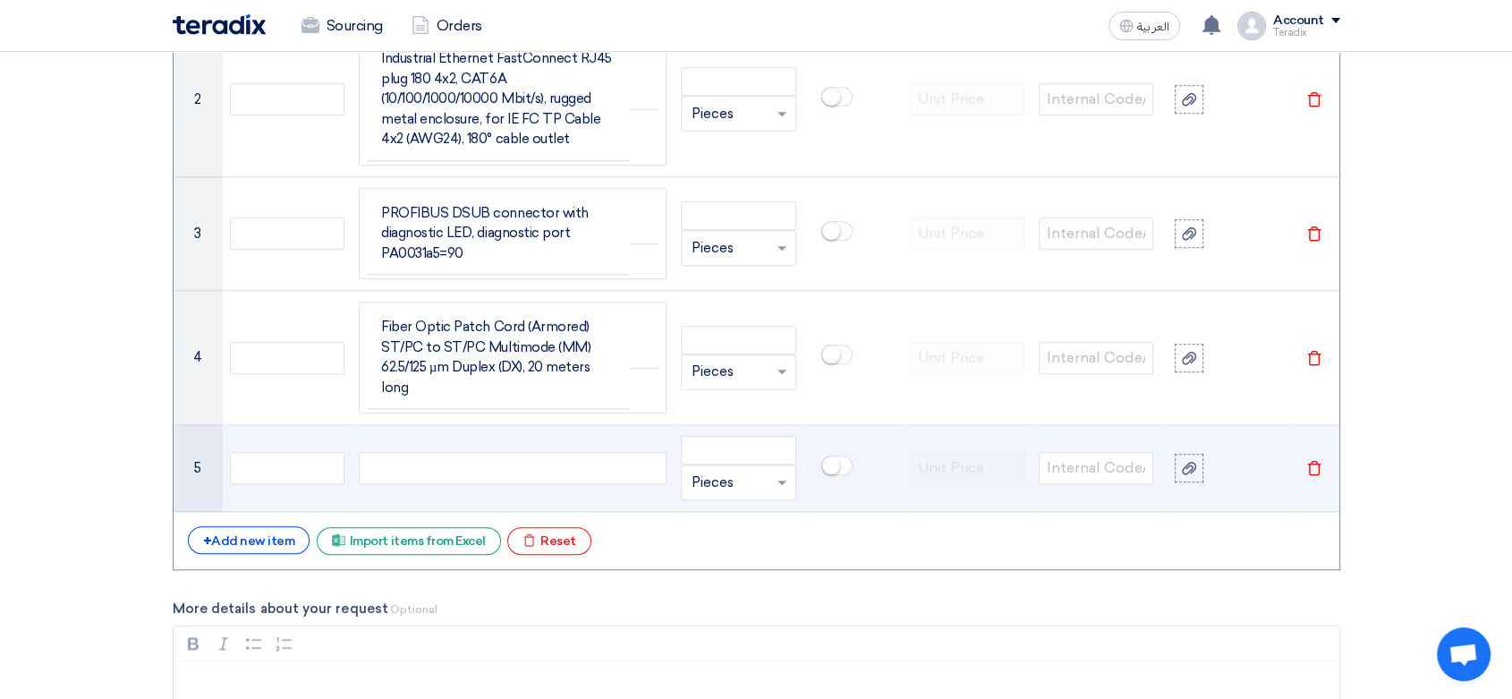
click at [481, 457] on div at bounding box center [513, 468] width 308 height 32
paste div
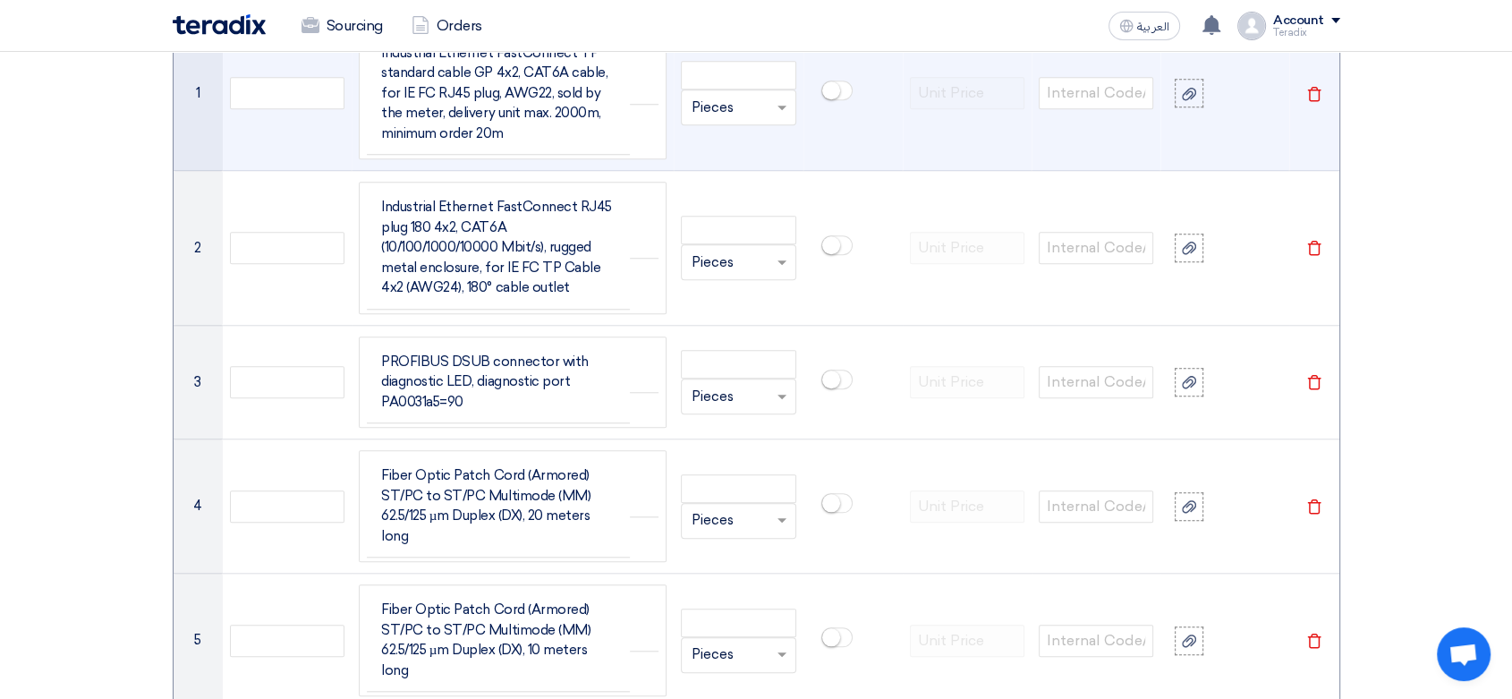
scroll to position [1312, 0]
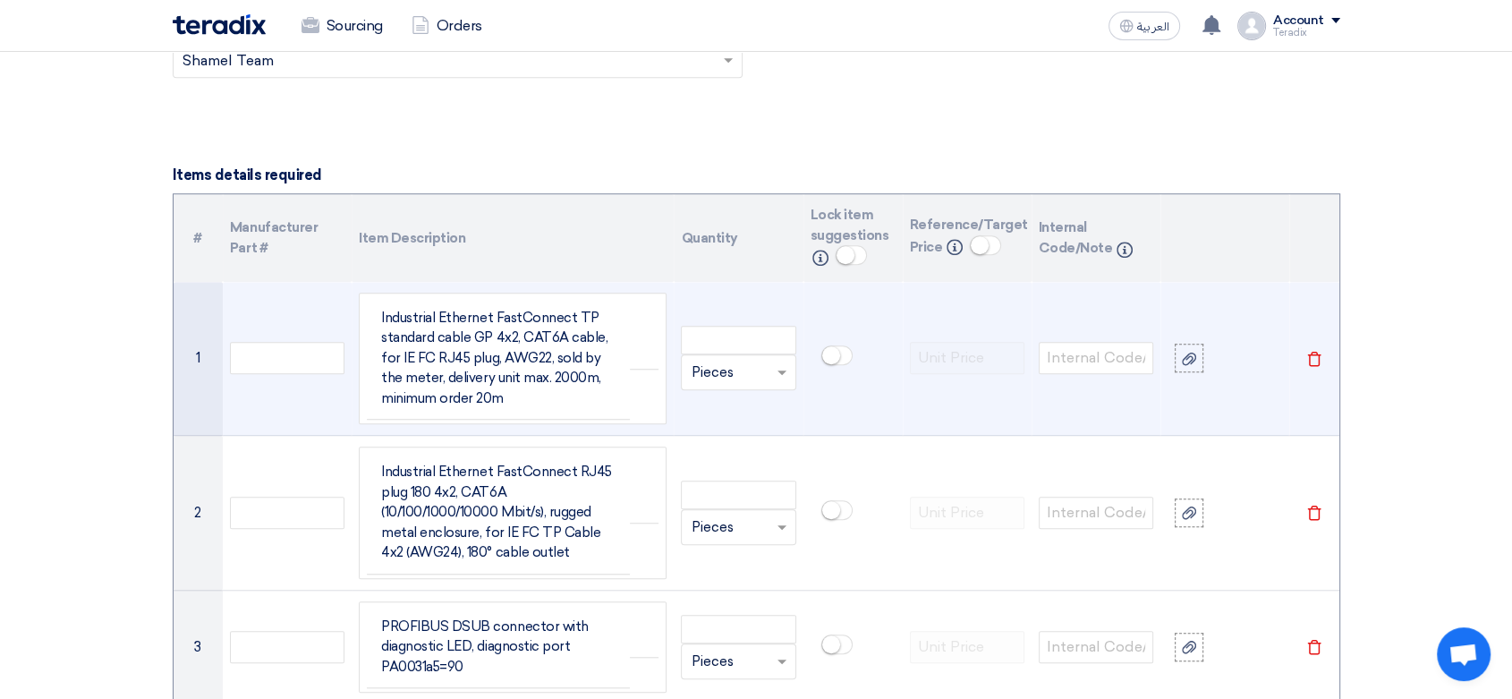
click at [735, 324] on td "Unit × Pieces" at bounding box center [738, 359] width 129 height 154
click at [737, 335] on input "number" at bounding box center [738, 340] width 115 height 29
paste input "150"
type input "150"
click at [724, 371] on input "text" at bounding box center [727, 372] width 73 height 29
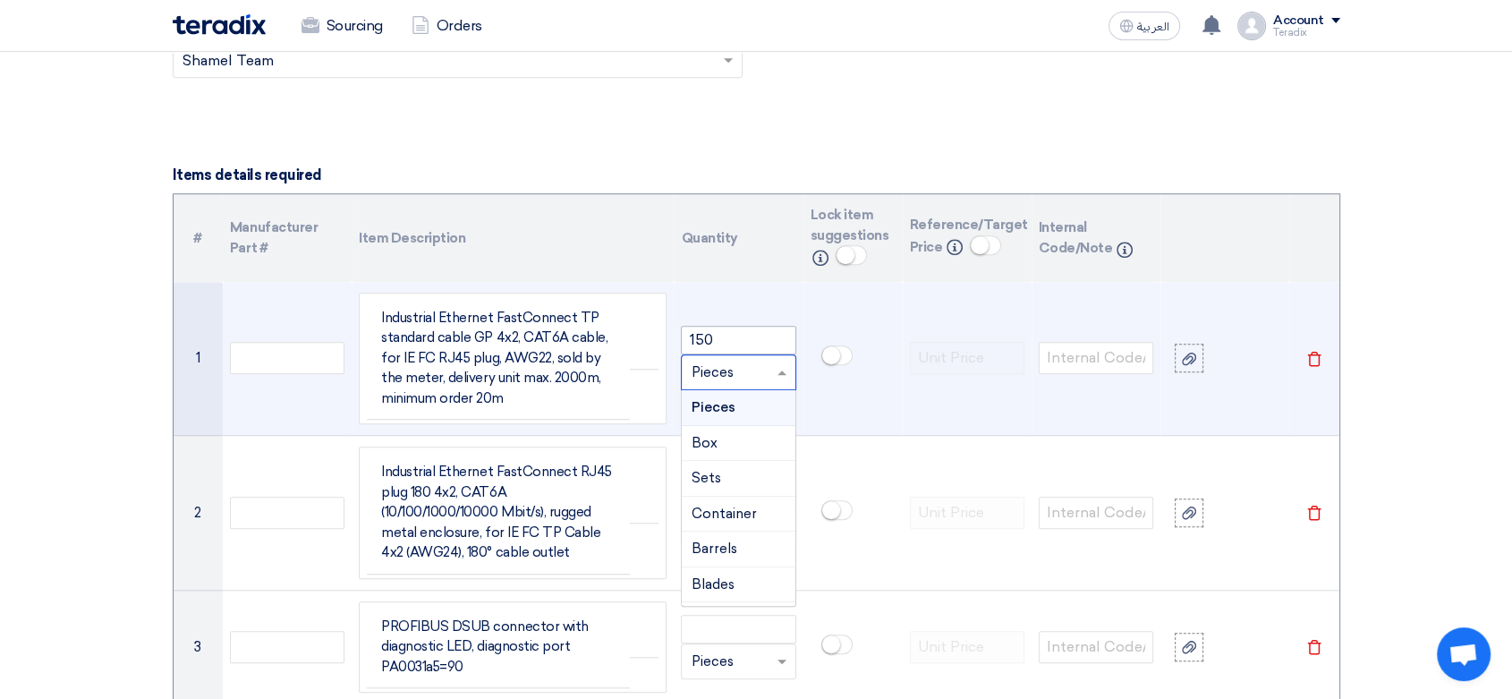
type input "m"
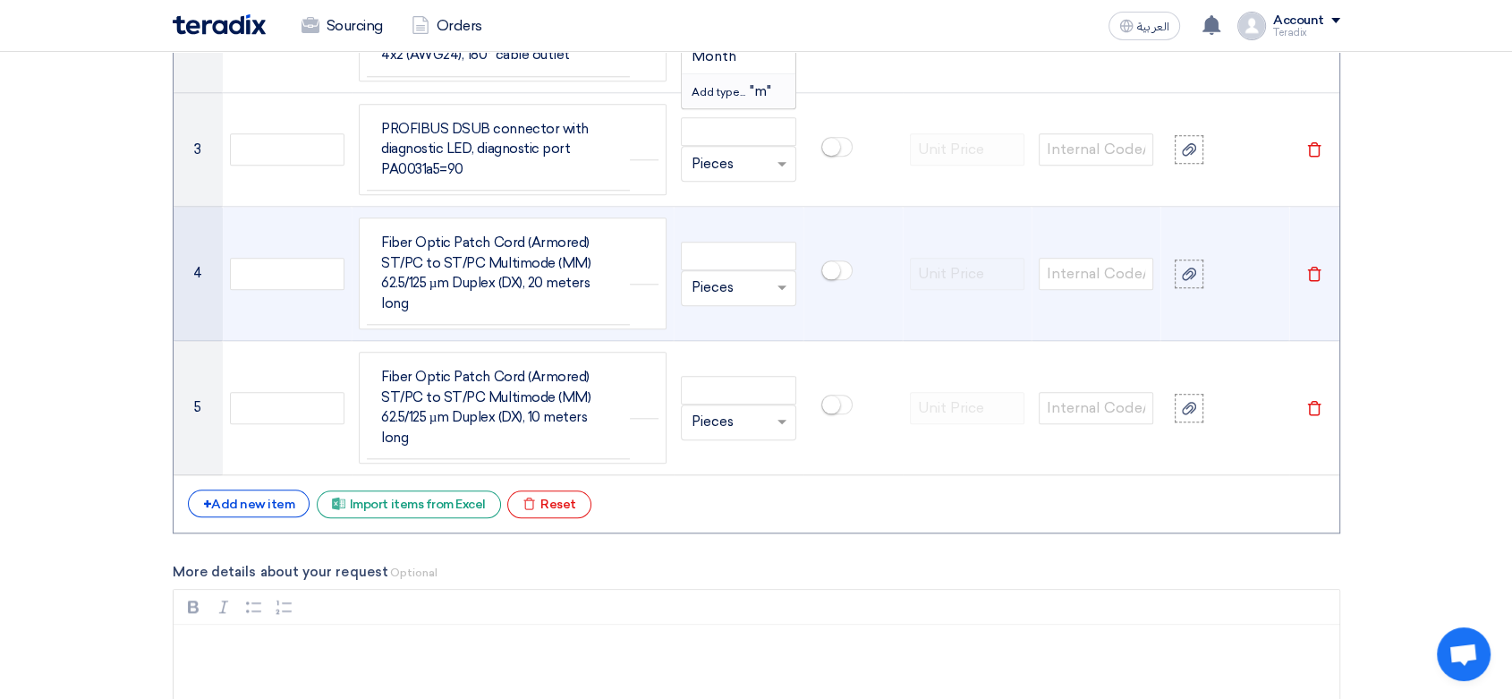
scroll to position [1611, 0]
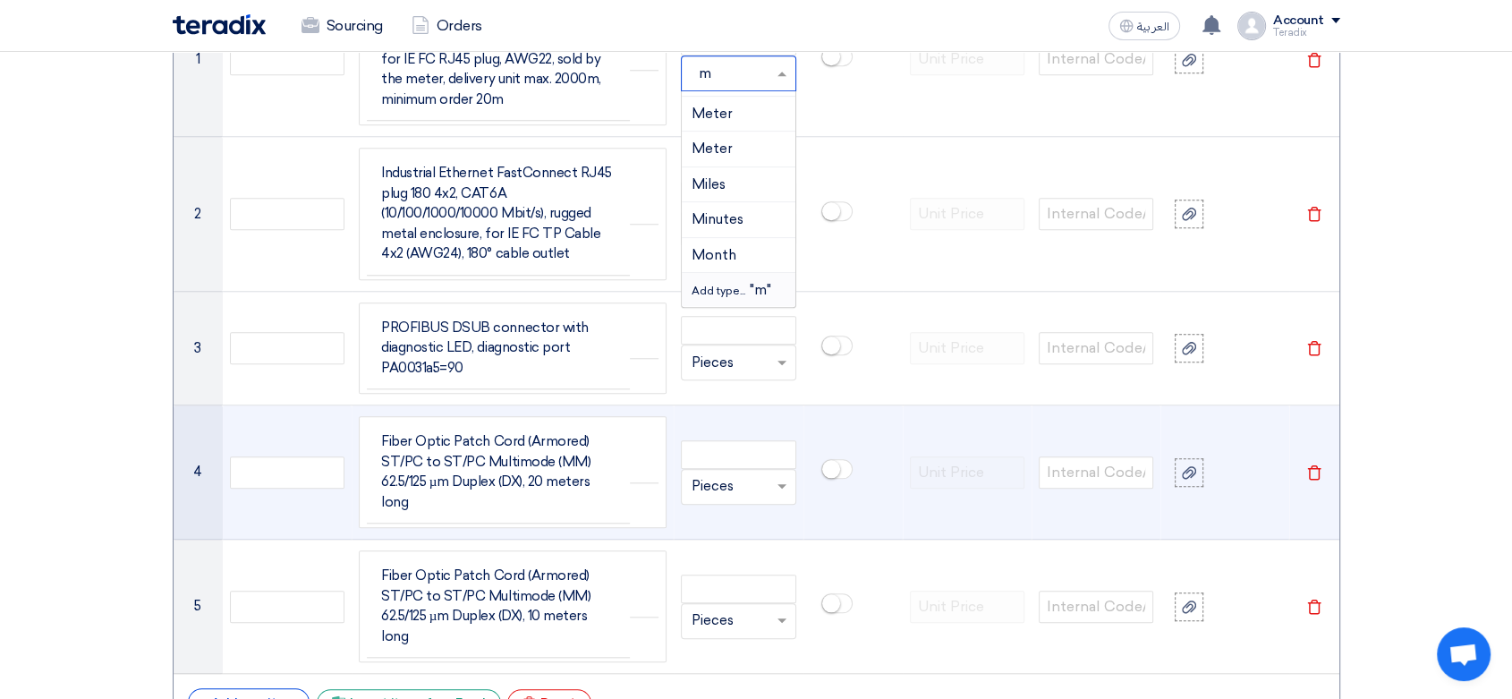
click at [723, 285] on span "Add type..." at bounding box center [720, 291] width 58 height 13
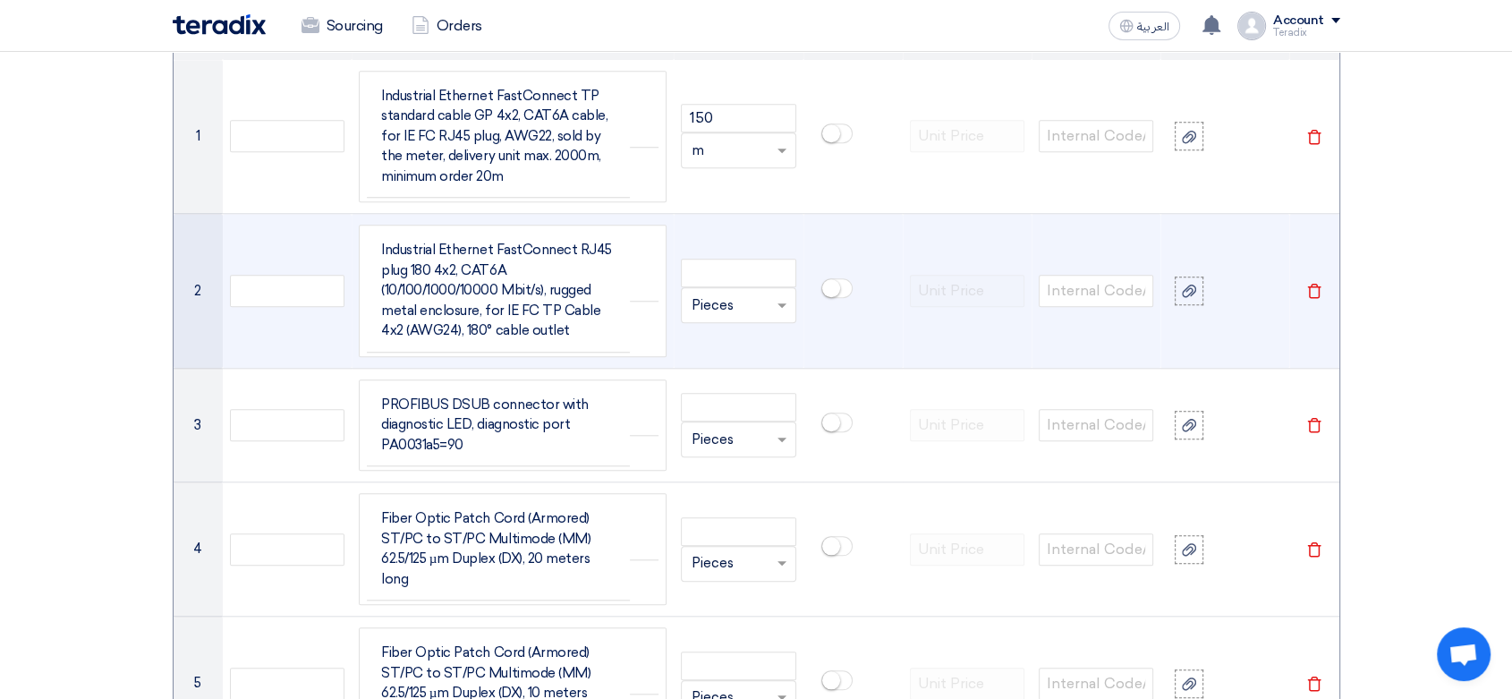
scroll to position [1411, 0]
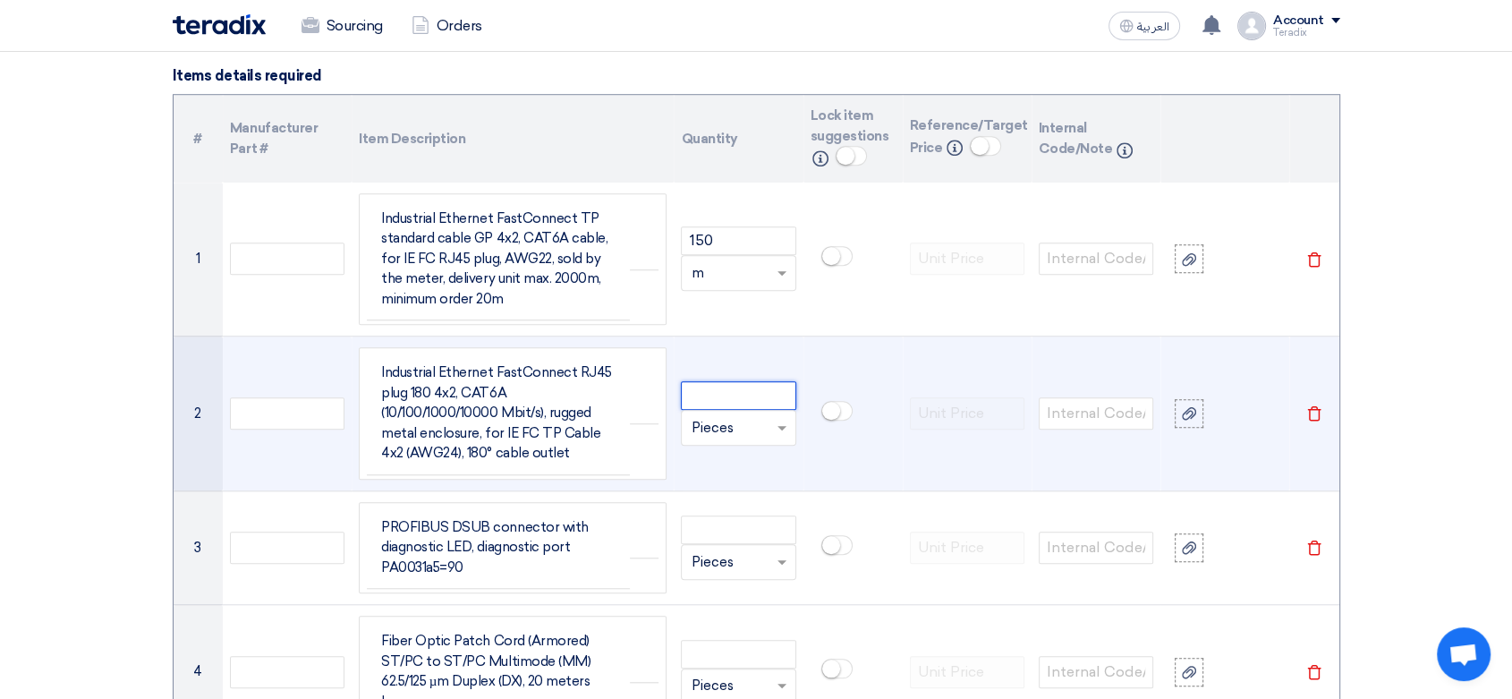
click at [756, 390] on input "number" at bounding box center [738, 395] width 115 height 29
paste input "10"
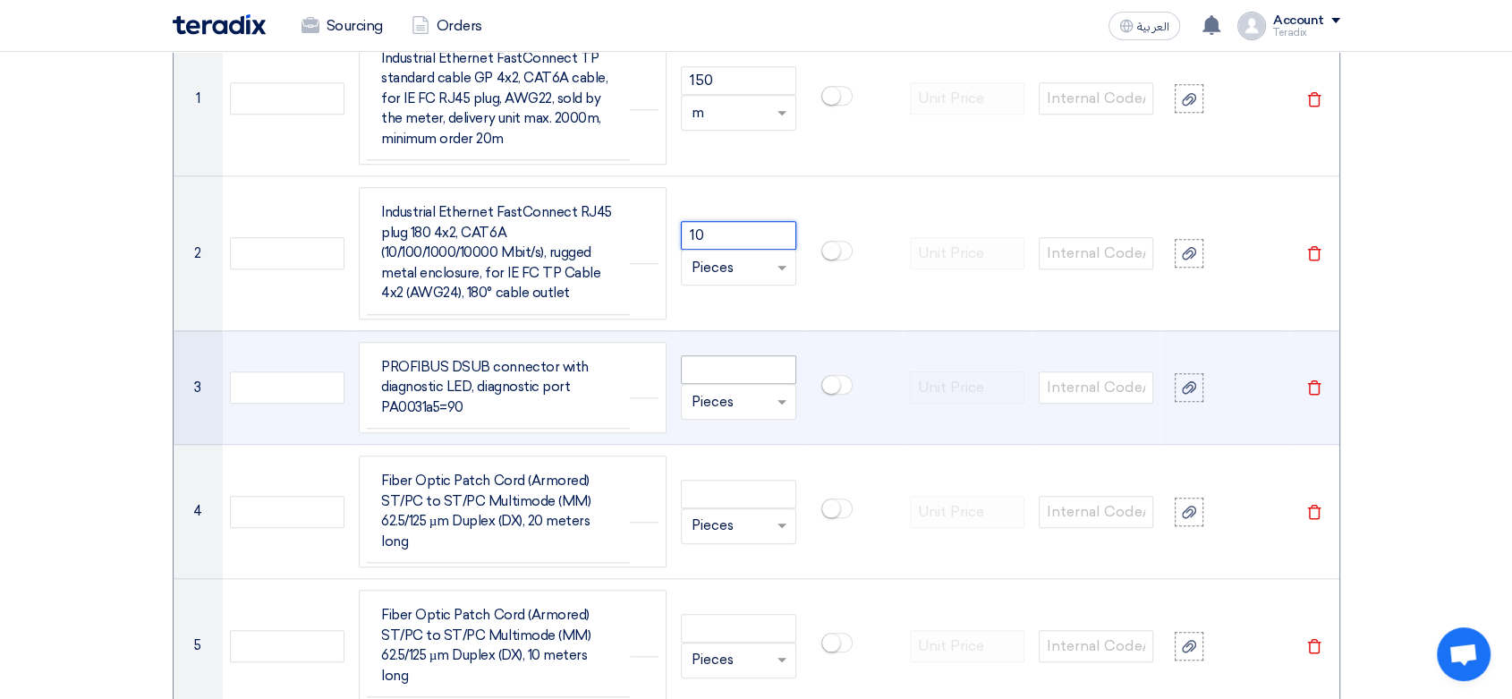
scroll to position [1611, 0]
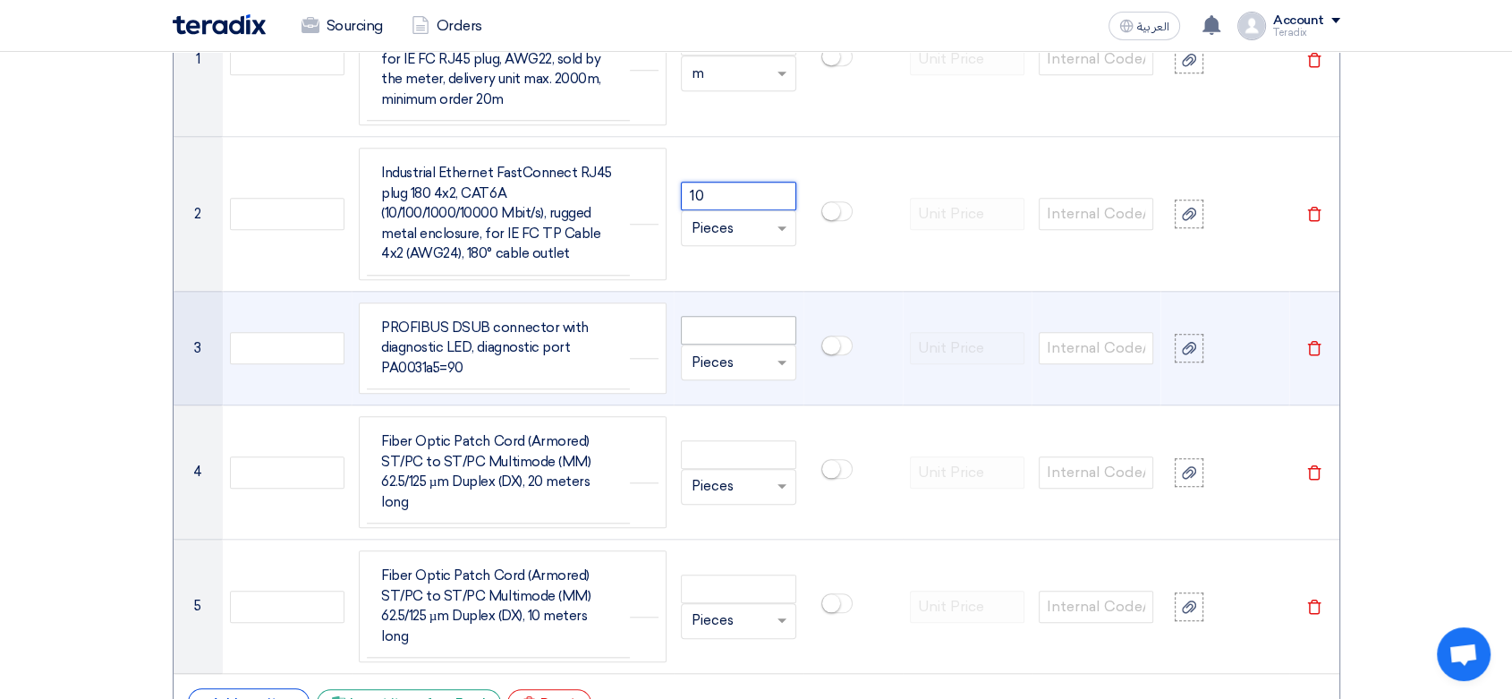
type input "10"
click at [740, 326] on input "number" at bounding box center [738, 330] width 115 height 29
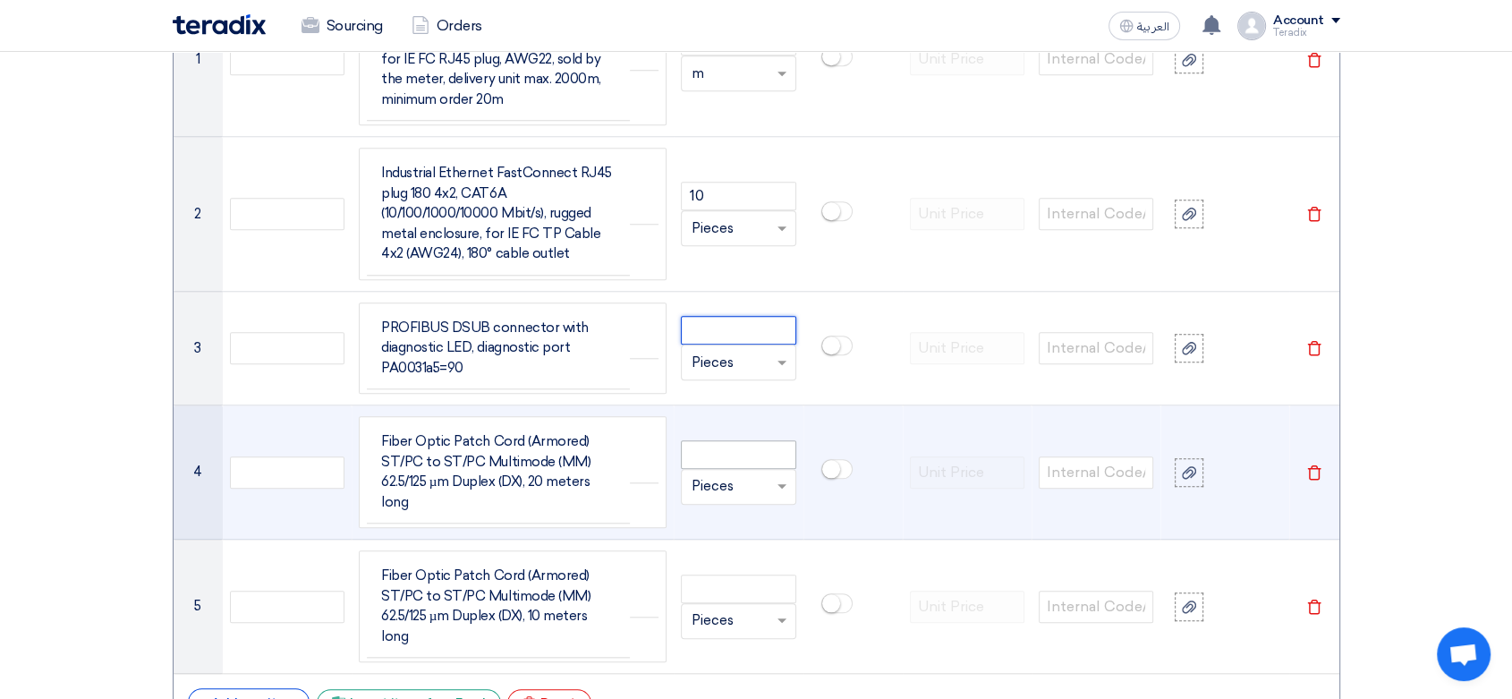
paste input "10"
type input "10"
click at [753, 455] on input "number" at bounding box center [738, 454] width 115 height 29
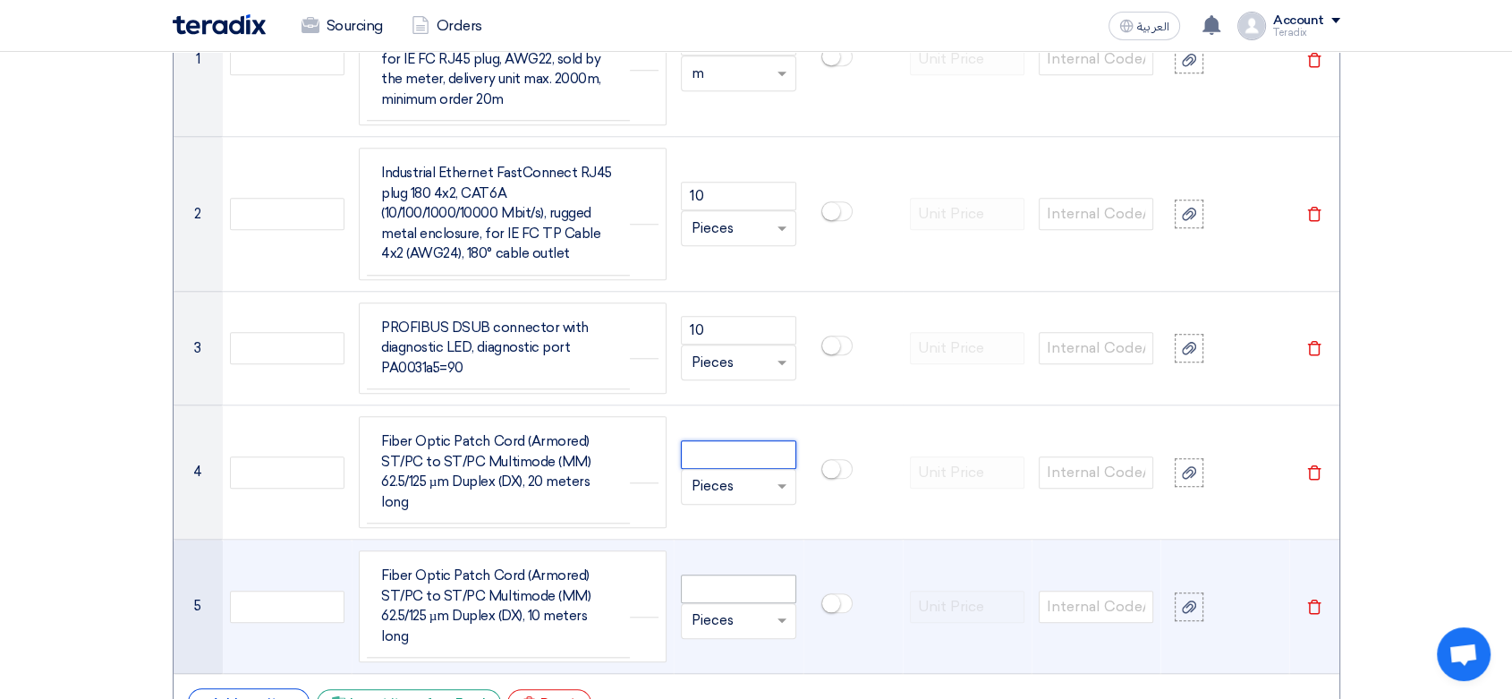
paste input "10"
type input "10"
click at [731, 588] on input "number" at bounding box center [738, 589] width 115 height 29
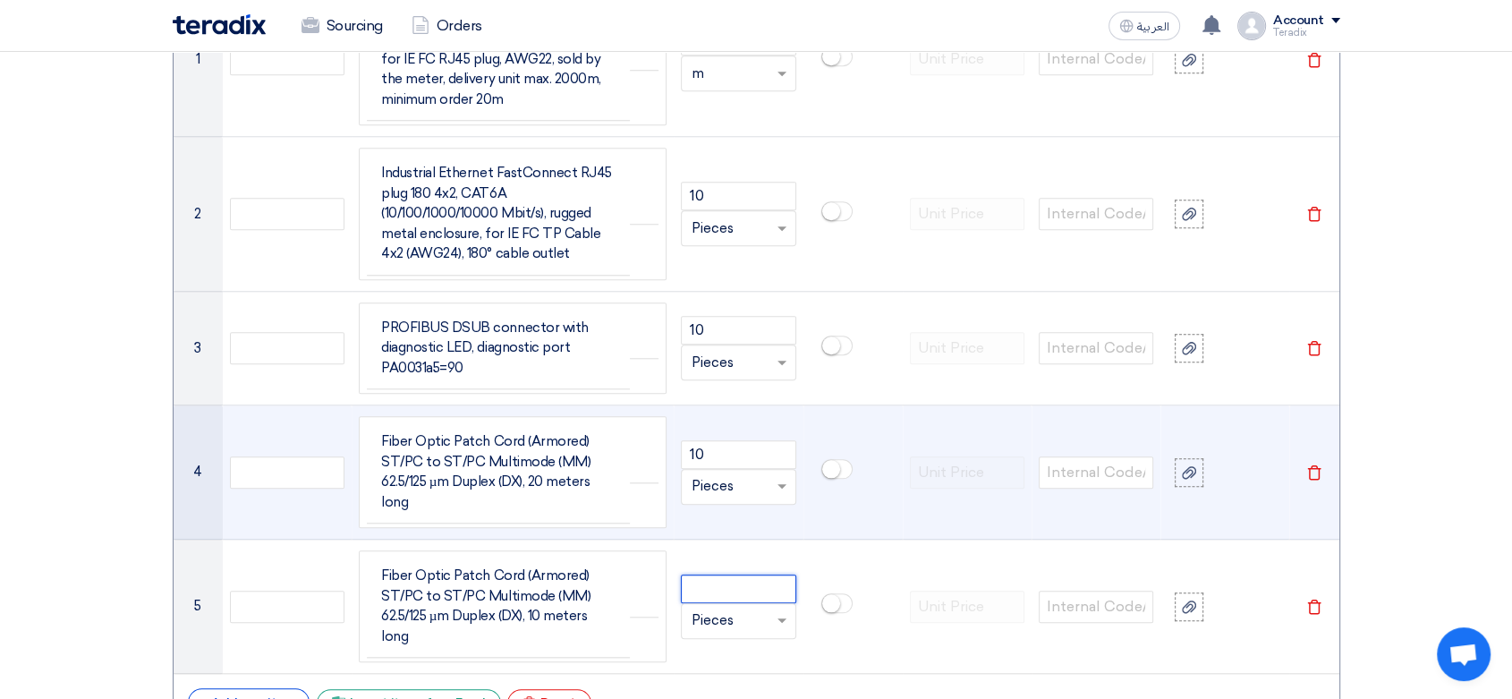
paste input "10"
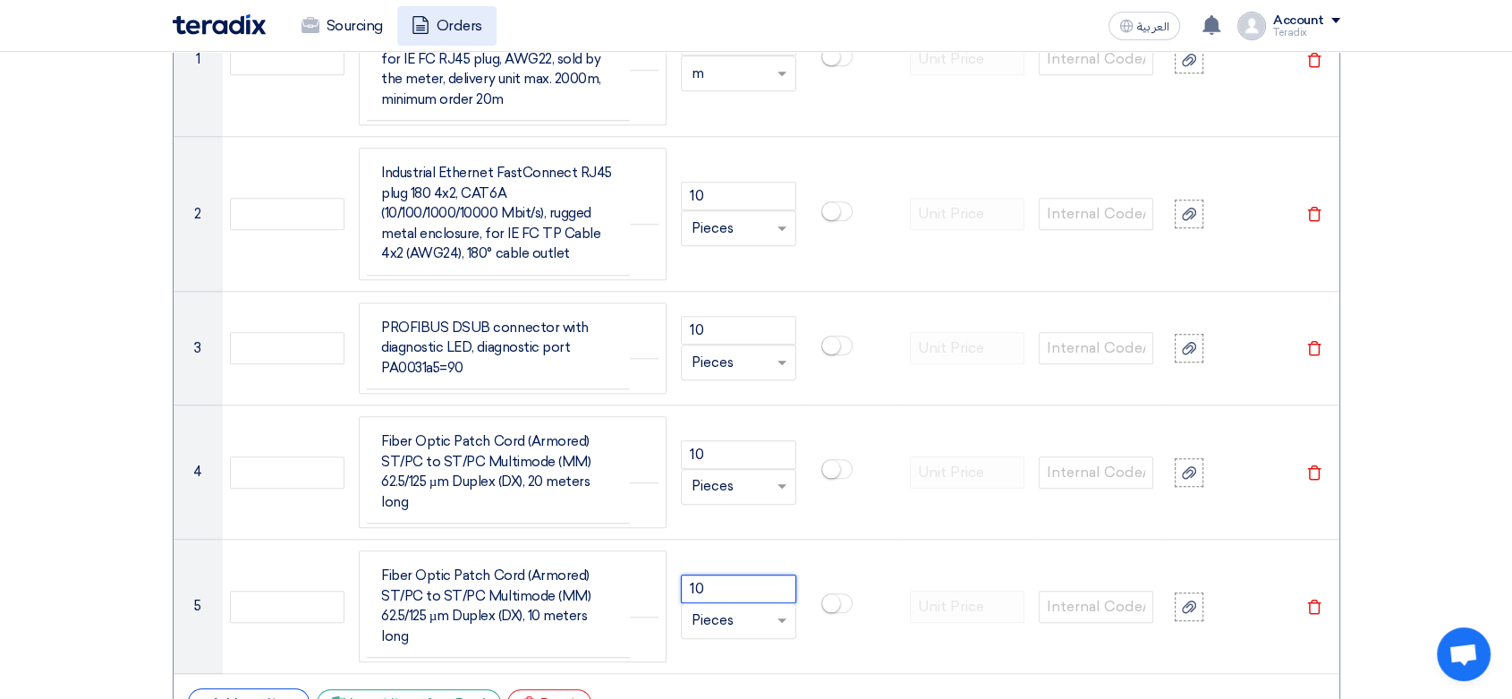
type input "10"
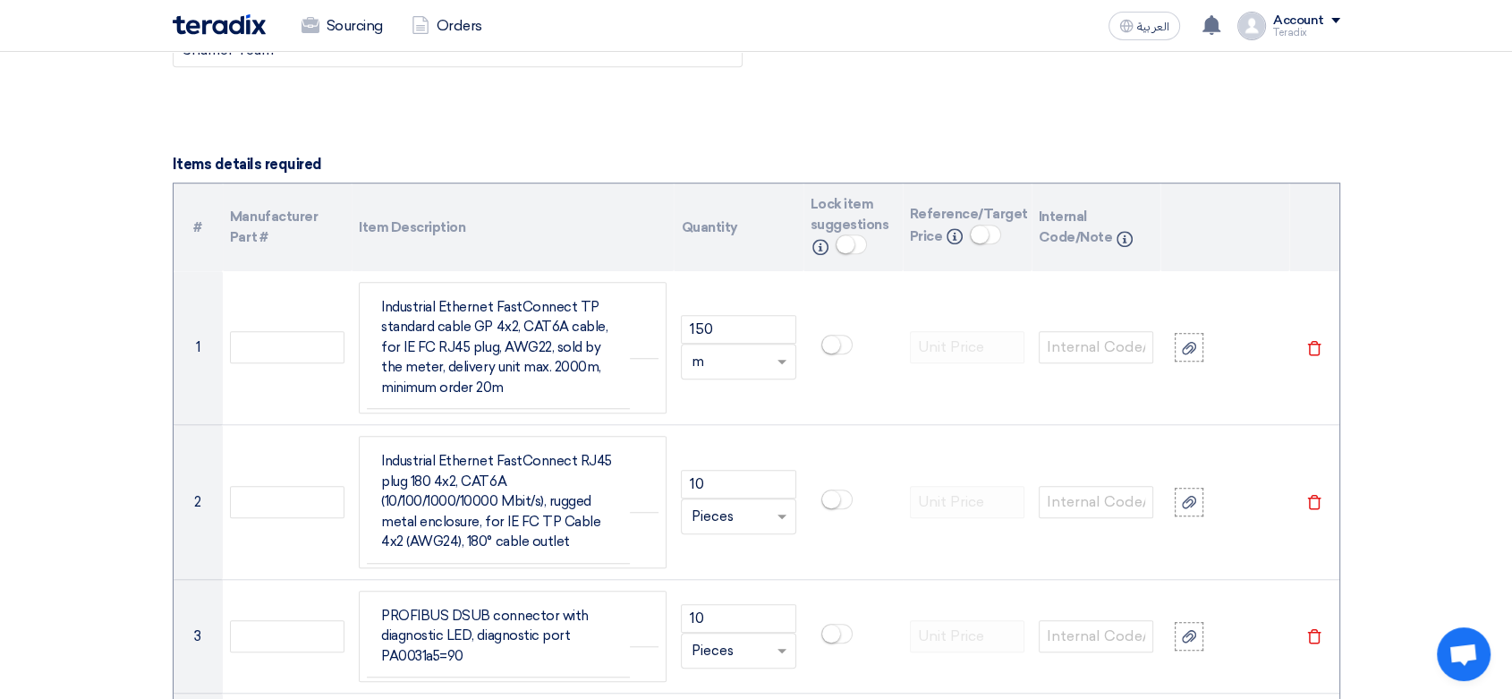
scroll to position [1312, 0]
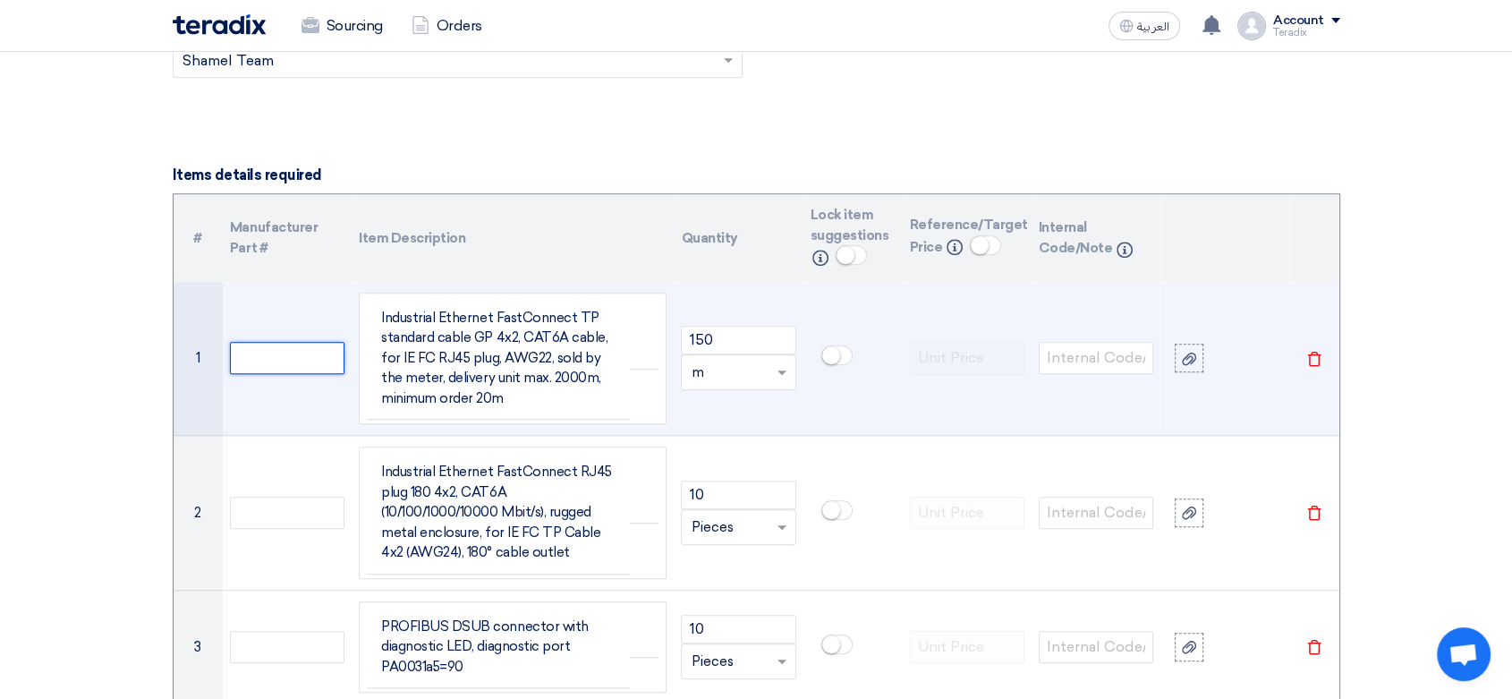
click at [305, 344] on input "text" at bounding box center [287, 358] width 115 height 32
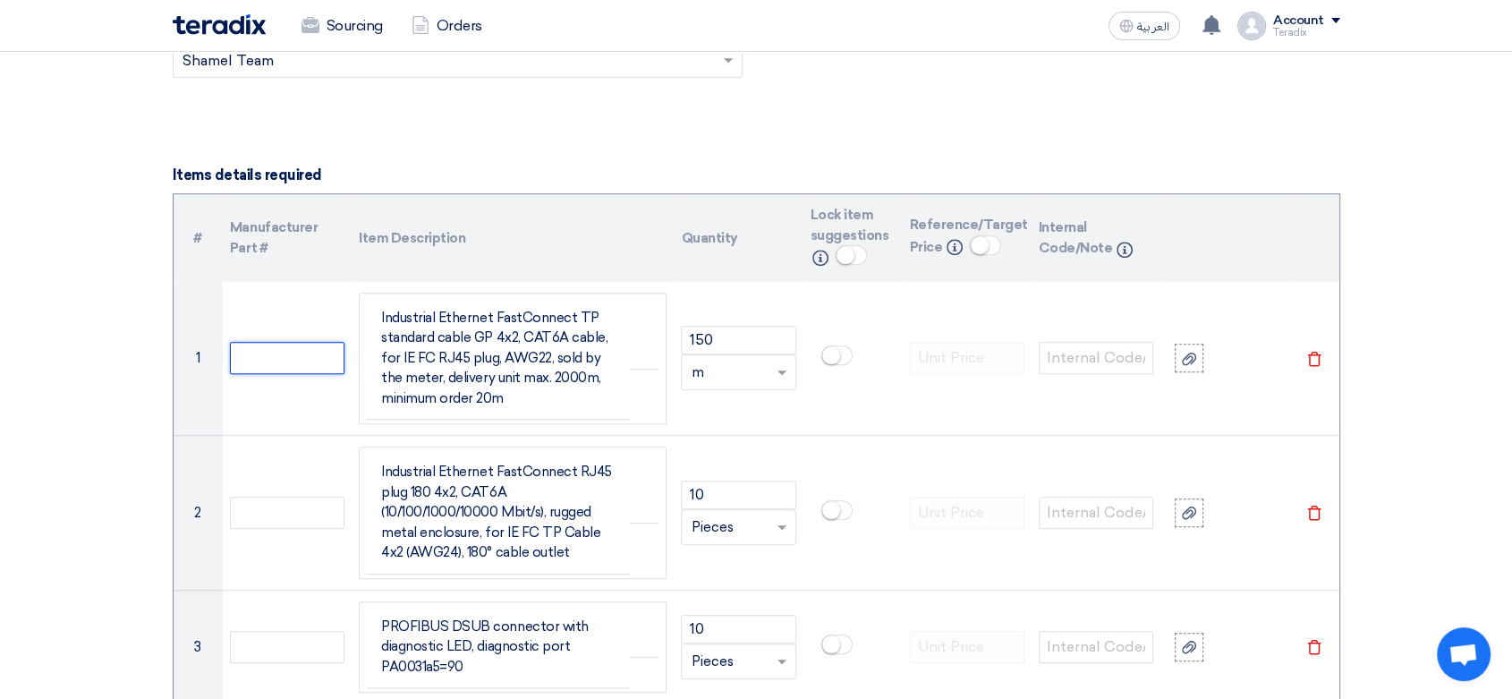
paste input "6XV1878-2A"
type input "6XV1878-2A"
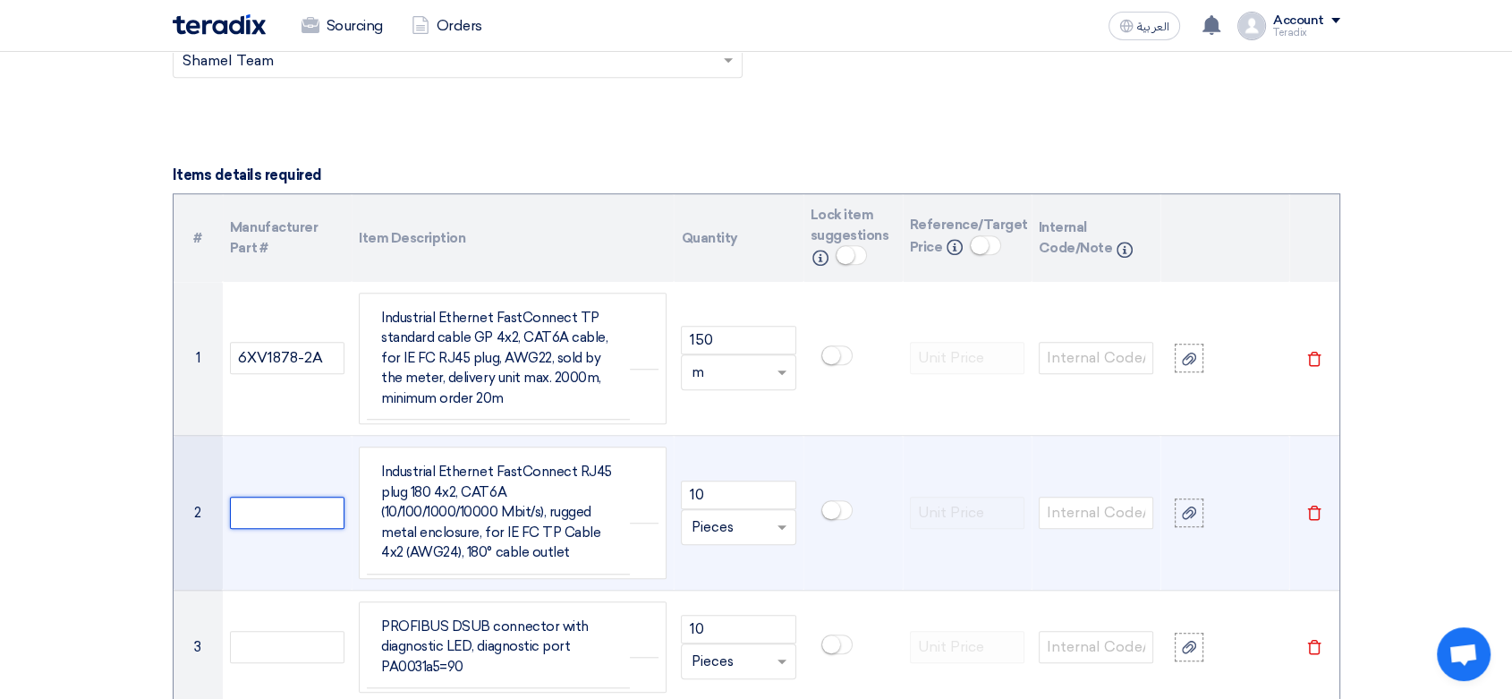
click at [294, 507] on input "text" at bounding box center [287, 513] width 115 height 32
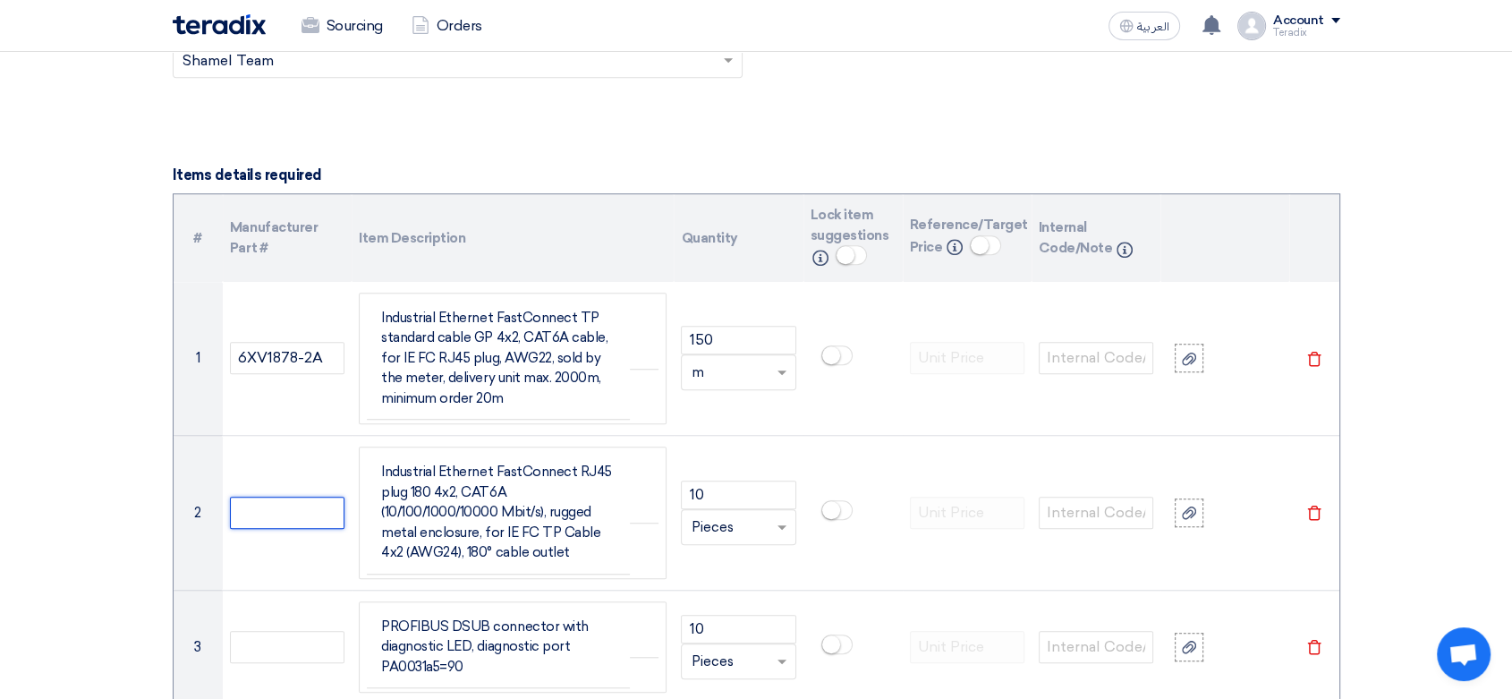
paste input "6GK1901-1BB12-2AA0"
type input "6GK1901-1BB12-2AA0"
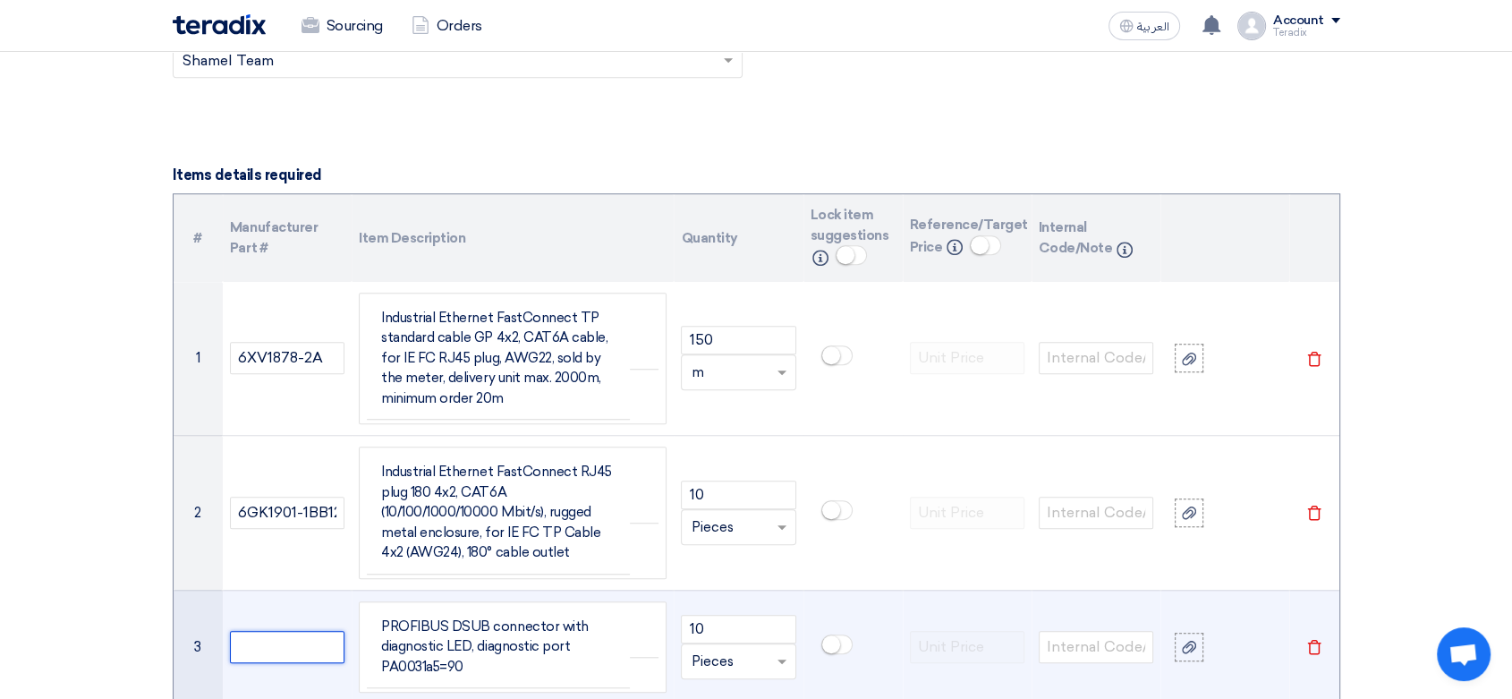
click at [287, 643] on input "text" at bounding box center [287, 647] width 115 height 32
paste input "972-0DP10"
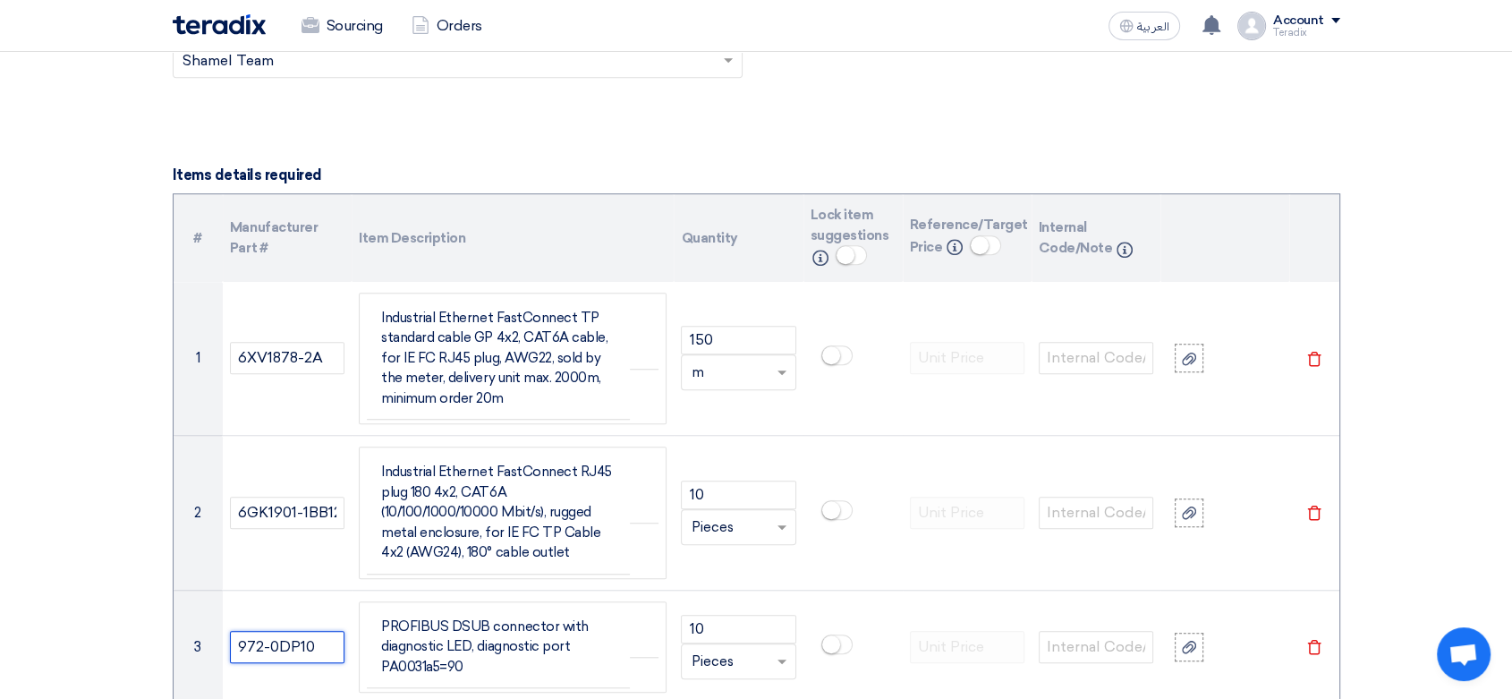
type input "972-0DP10"
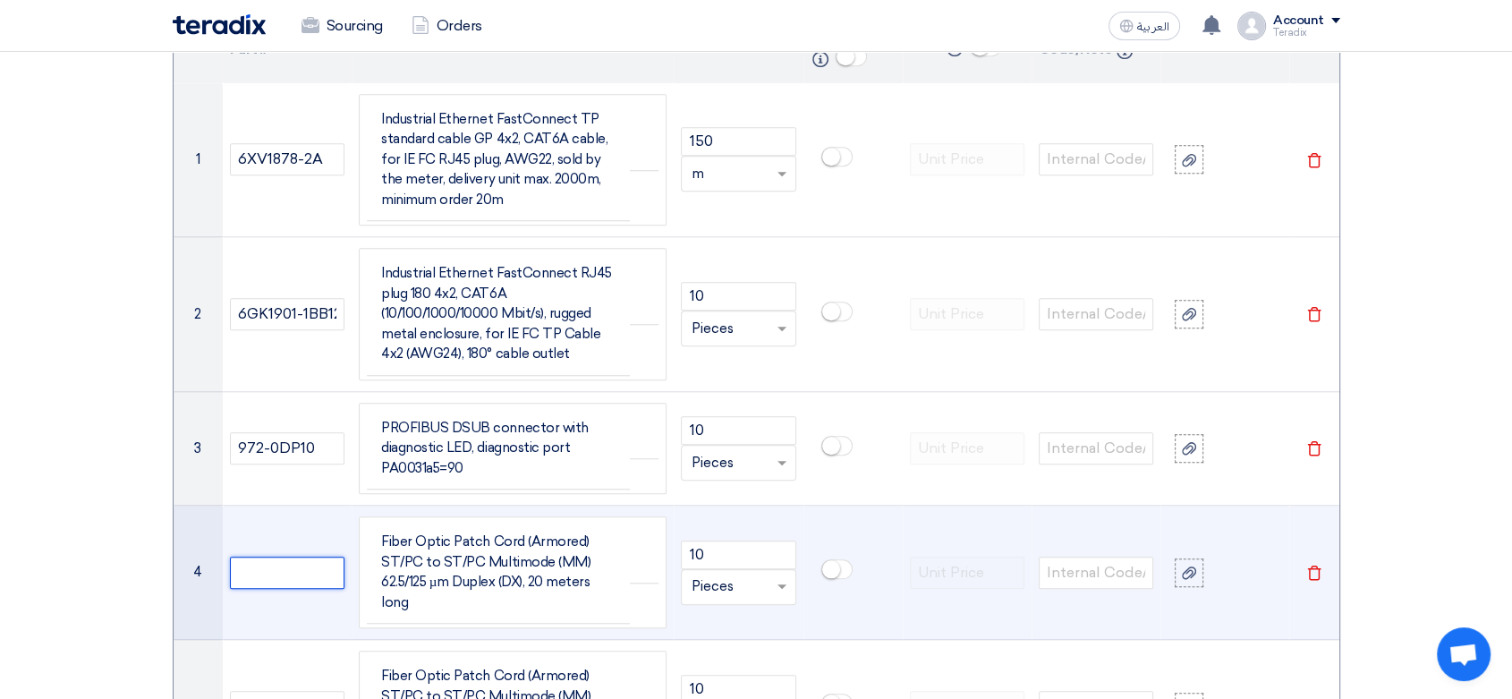
click at [303, 567] on input "text" at bounding box center [287, 573] width 115 height 32
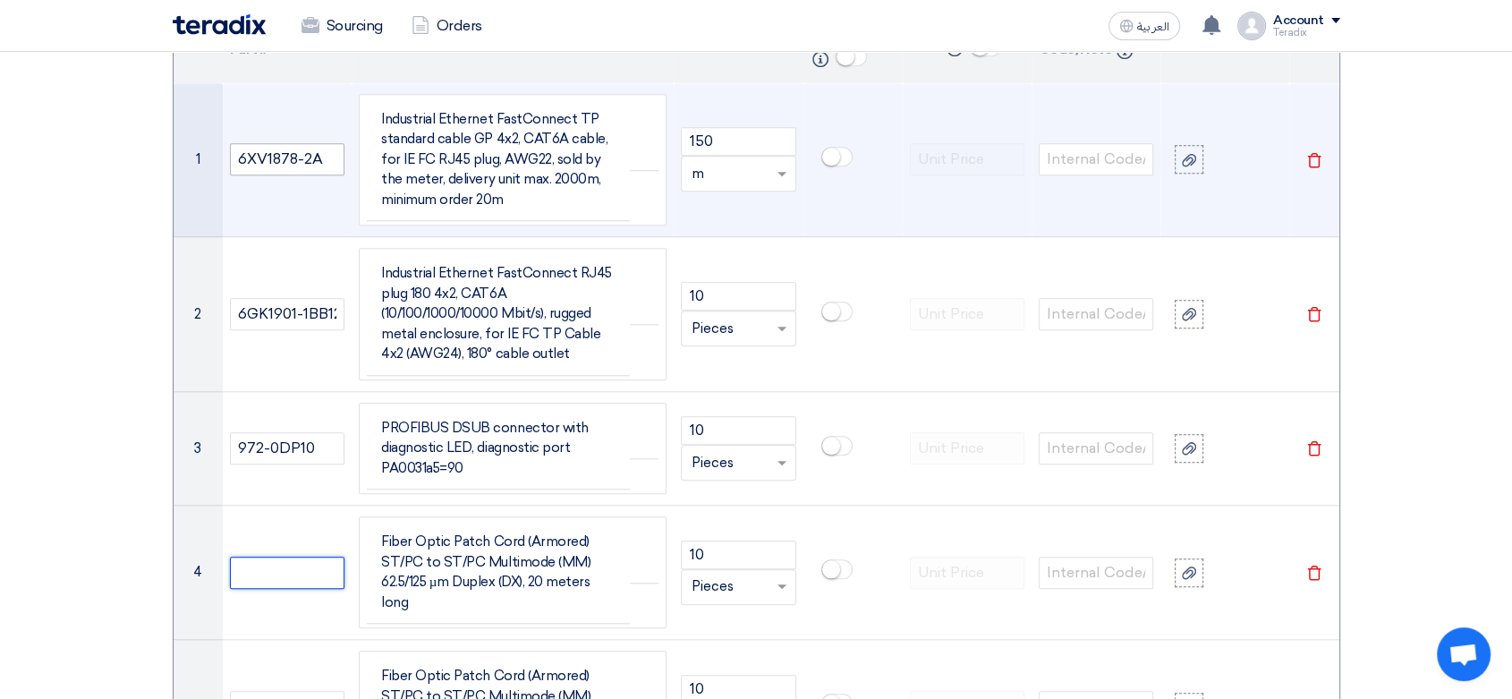
paste input "F.O Patch Cord 20M"
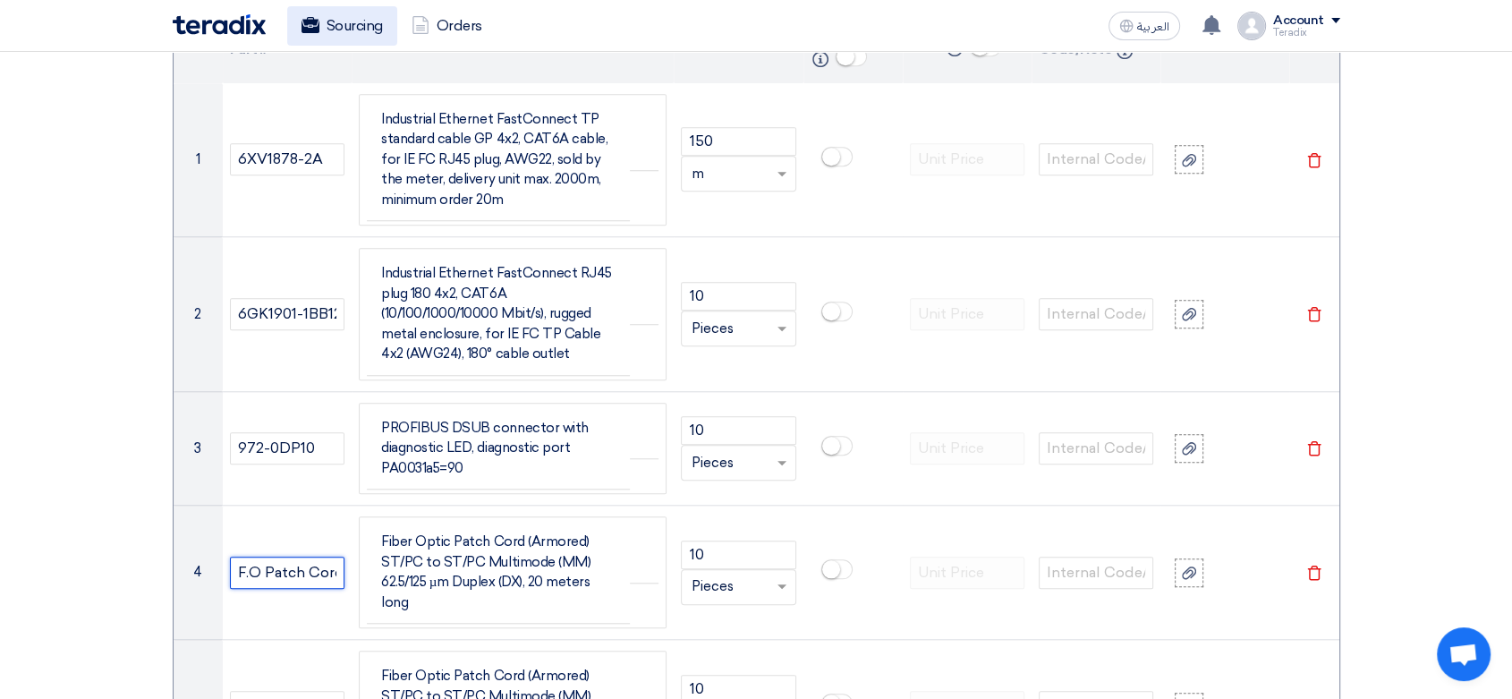
scroll to position [0, 38]
type input "F.O Patch Cord 20M"
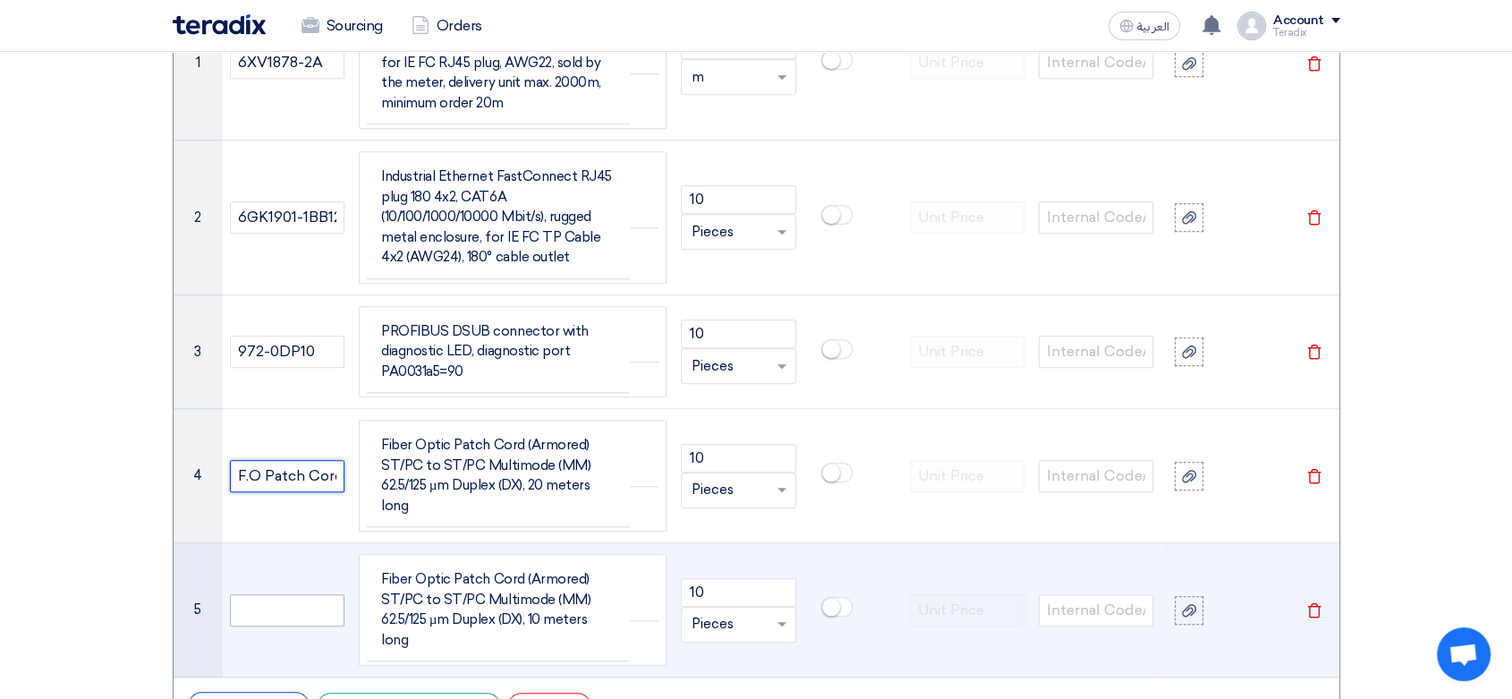
scroll to position [1611, 0]
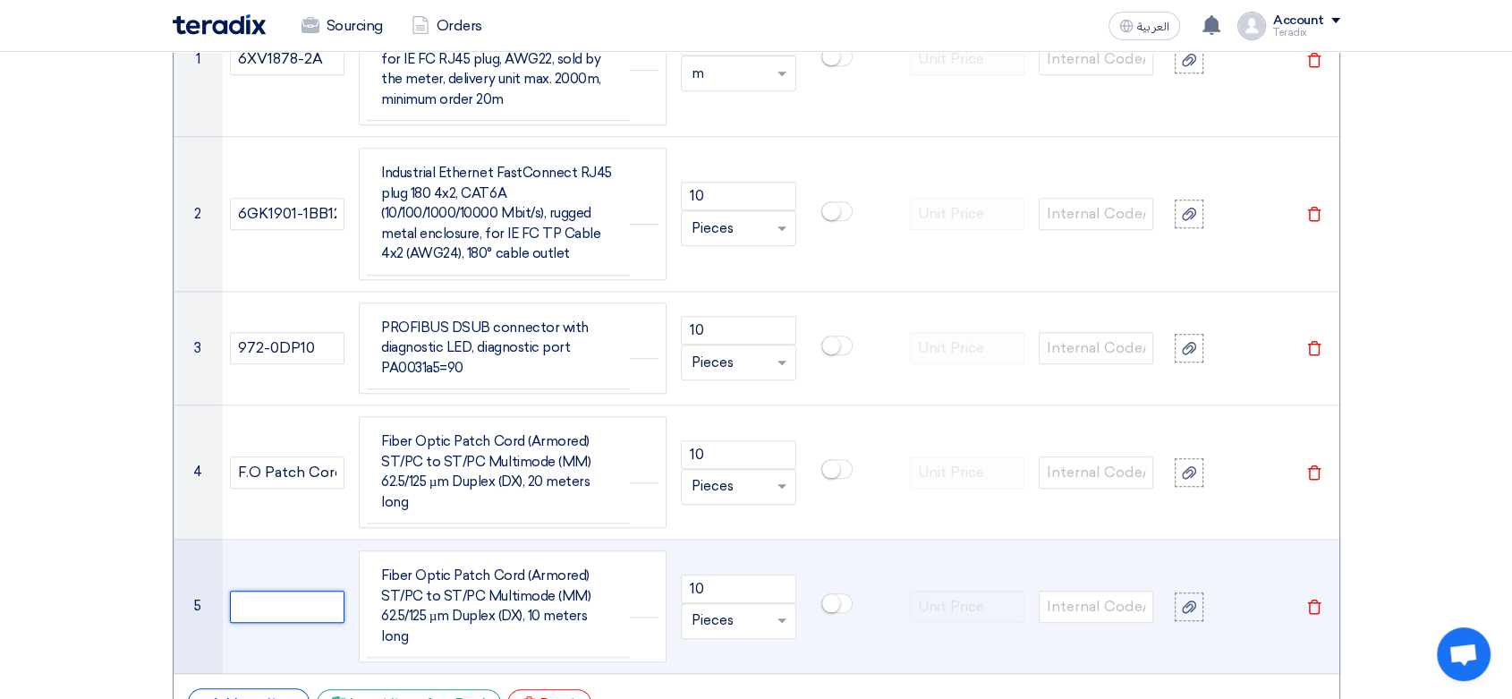
click at [311, 591] on input "text" at bounding box center [287, 607] width 115 height 32
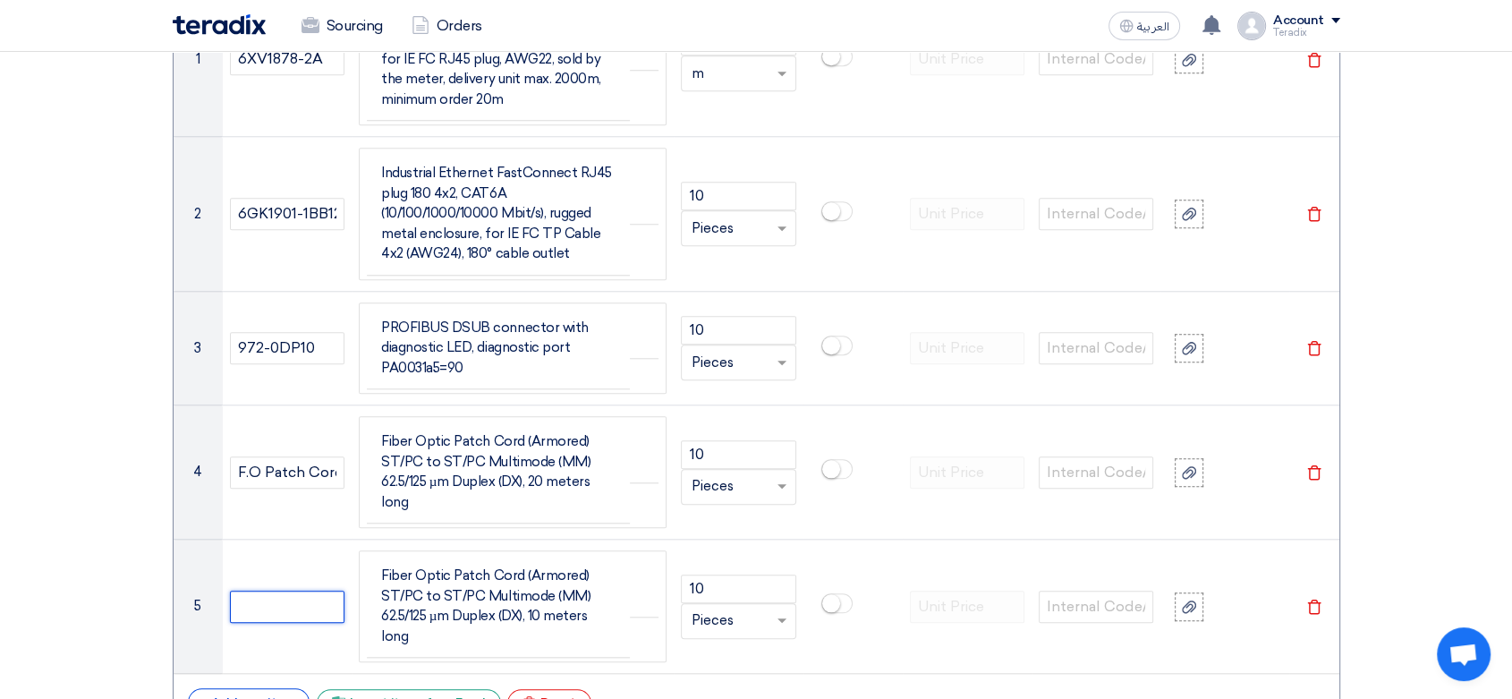
paste input "F.O Patch Cord 10M"
type input "F.O Patch Cord 10M"
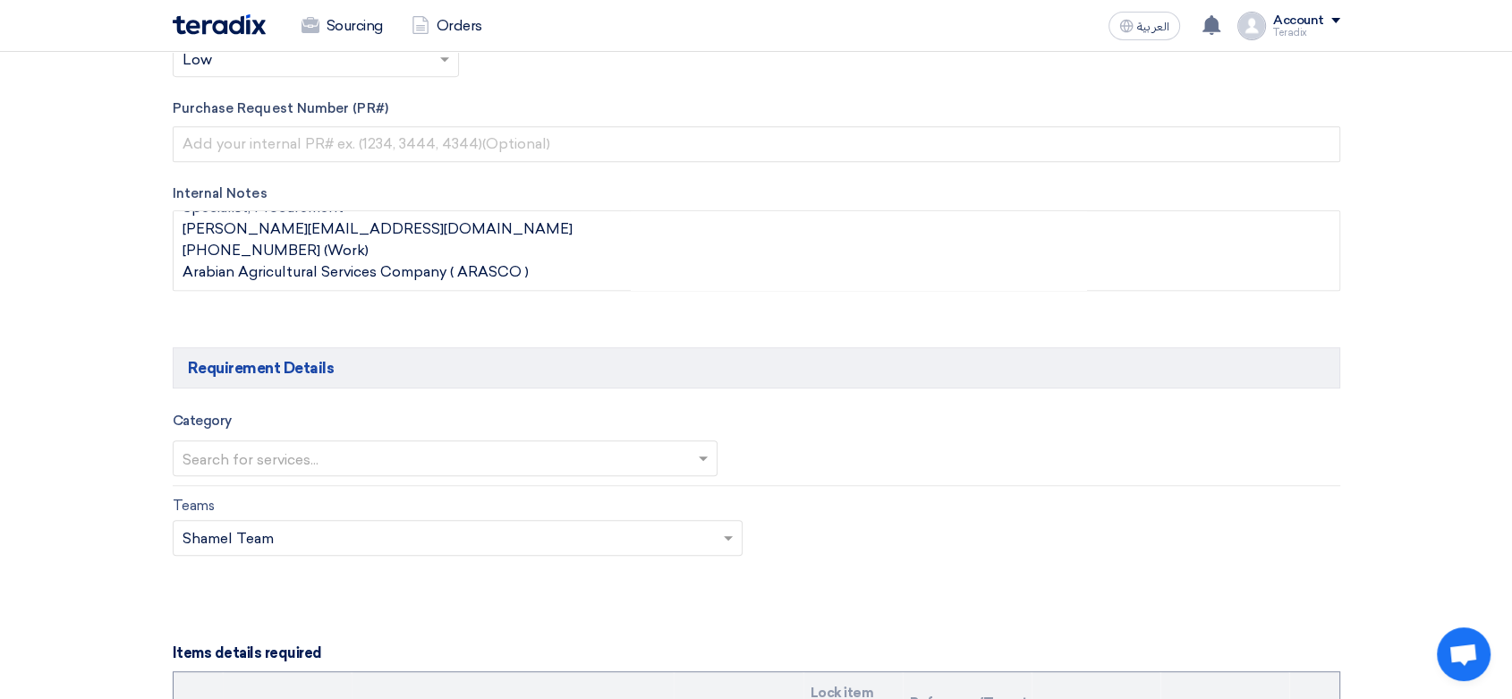
scroll to position [915, 0]
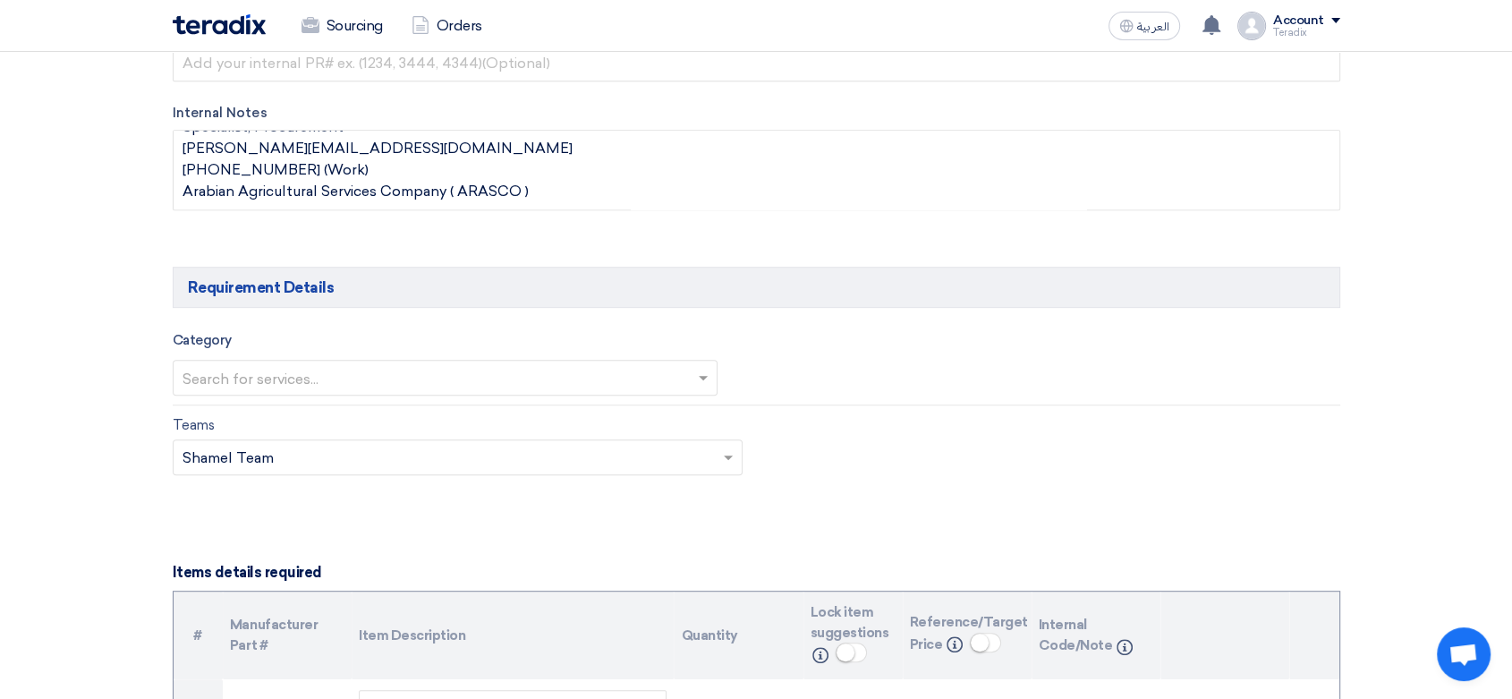
click at [424, 377] on input "text" at bounding box center [437, 379] width 508 height 30
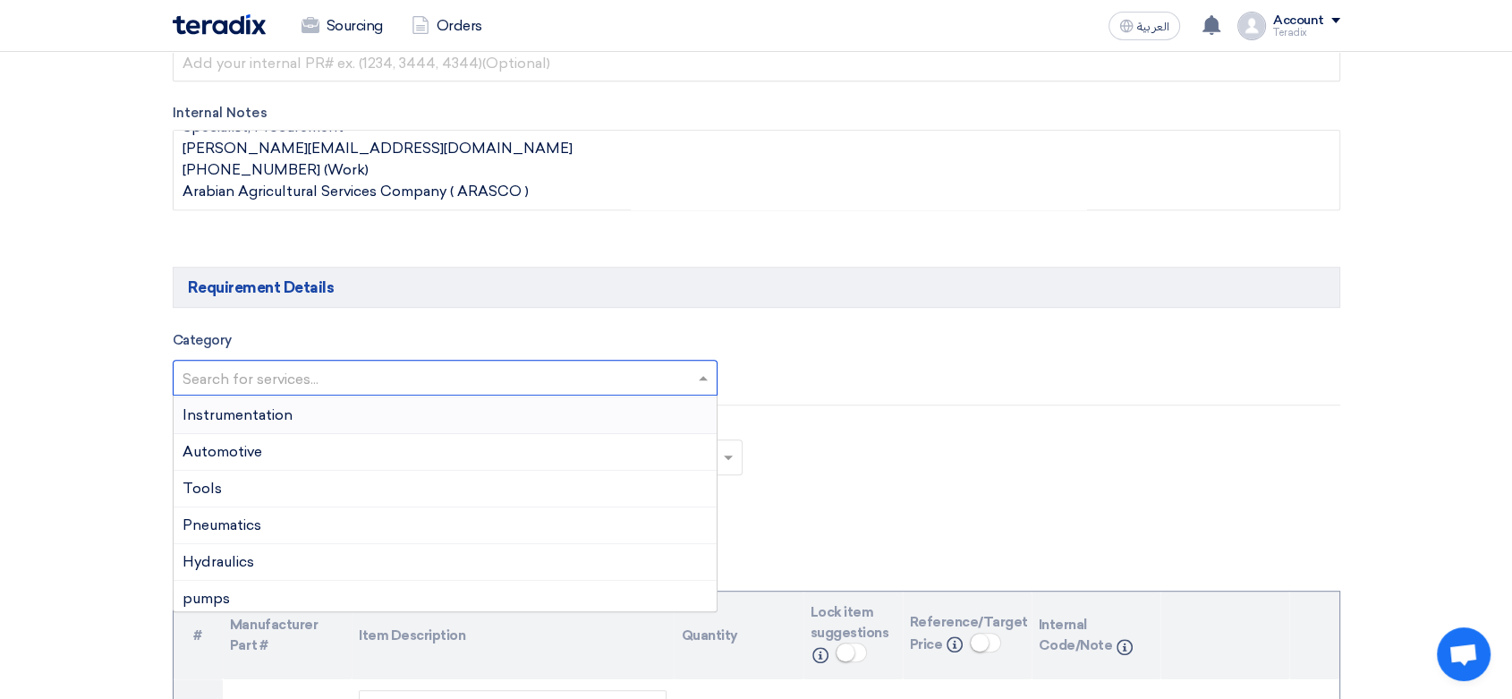
scroll to position [0, 0]
click at [313, 479] on div "Automotive" at bounding box center [446, 487] width 544 height 37
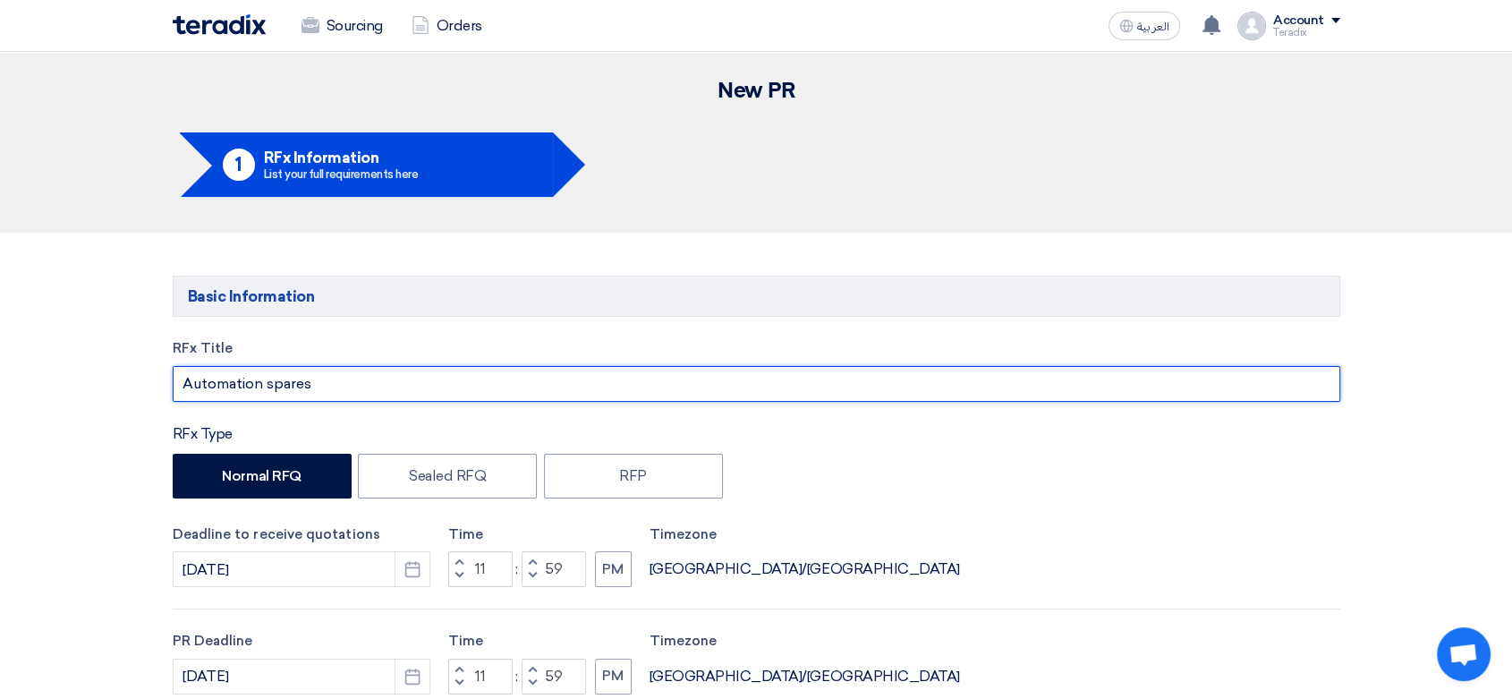
drag, startPoint x: 354, startPoint y: 387, endPoint x: 38, endPoint y: 318, distance: 324.2
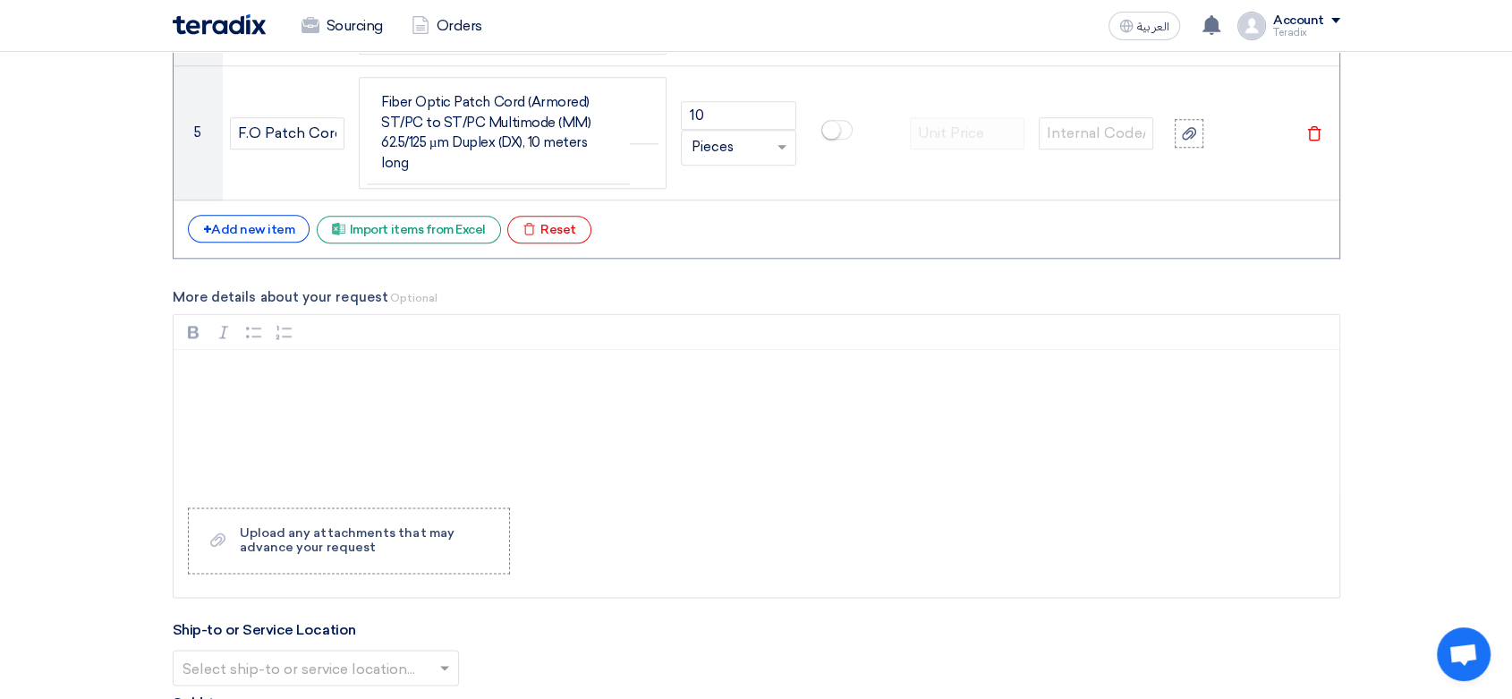
scroll to position [2287, 0]
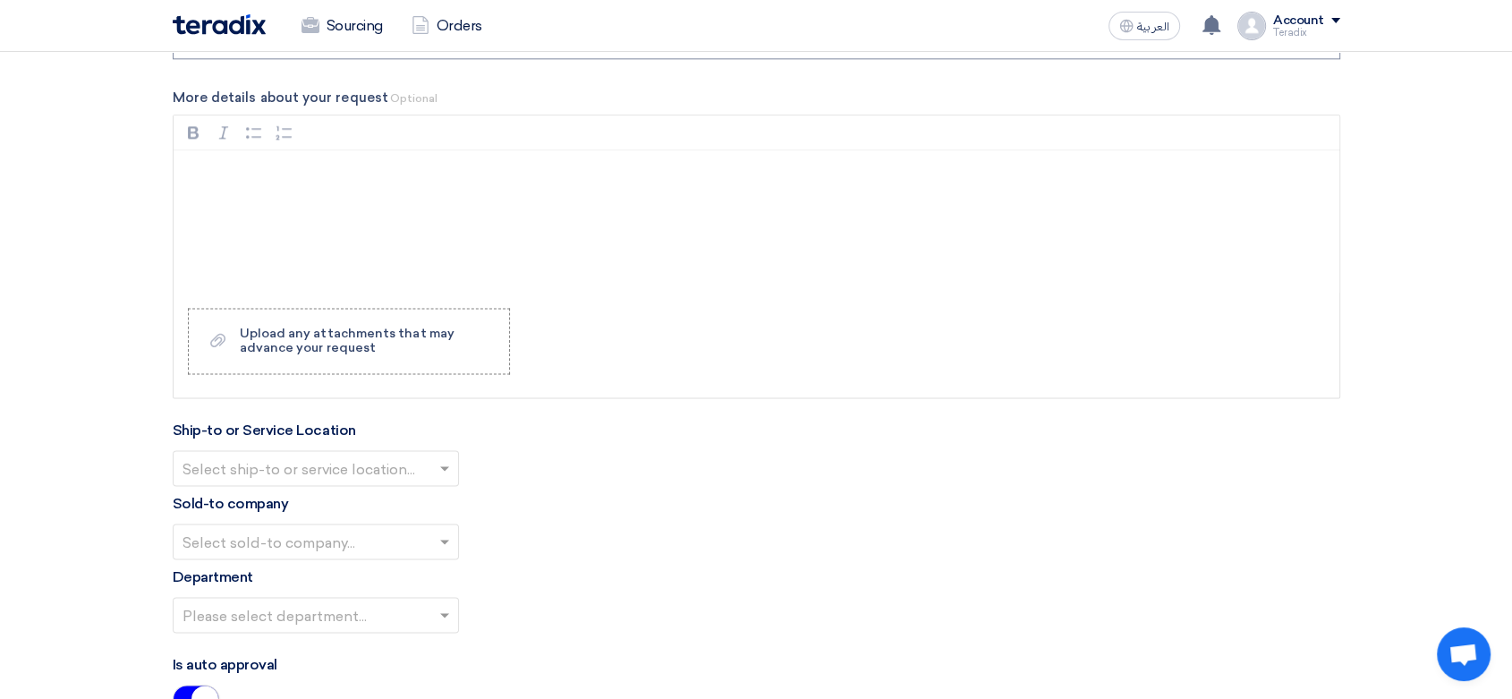
click at [314, 456] on input "text" at bounding box center [307, 471] width 249 height 30
click at [320, 486] on div "Obeikan Digital Solutions" at bounding box center [316, 504] width 285 height 36
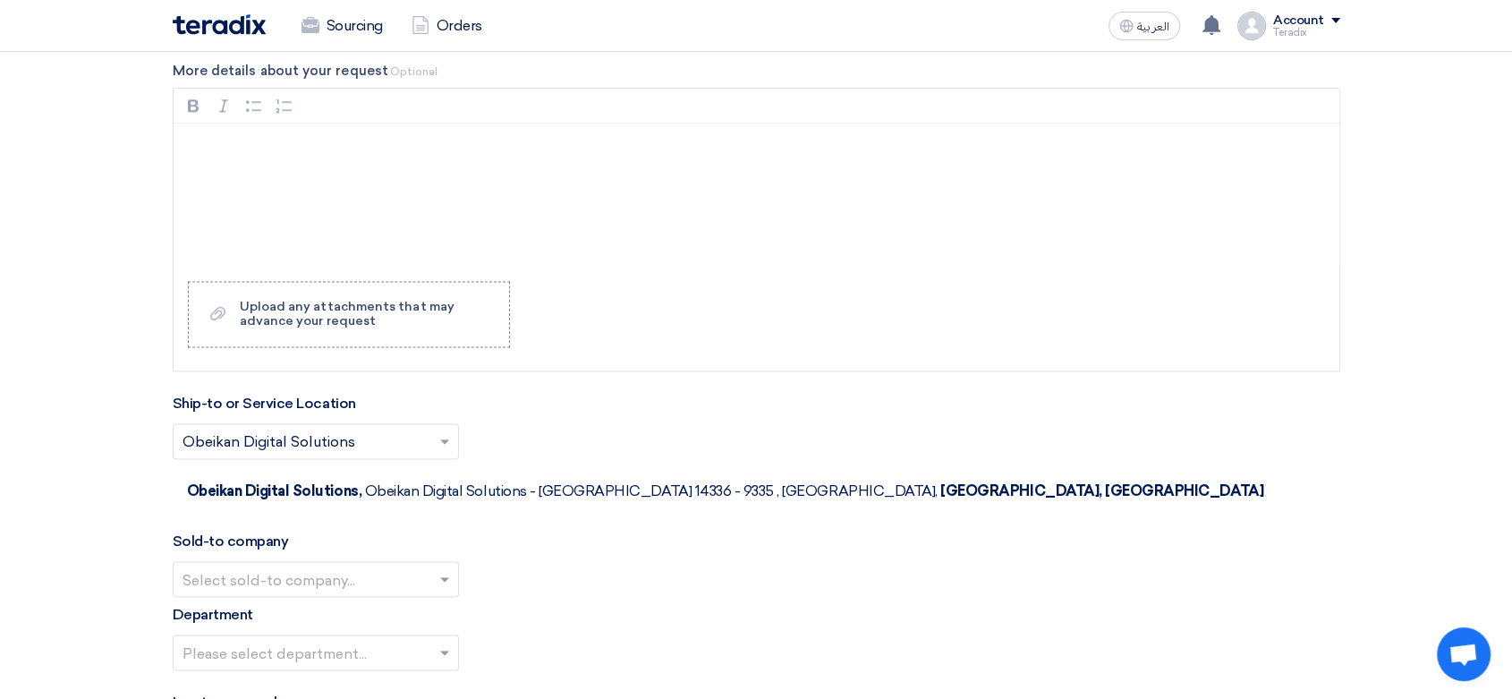
scroll to position [2585, 0]
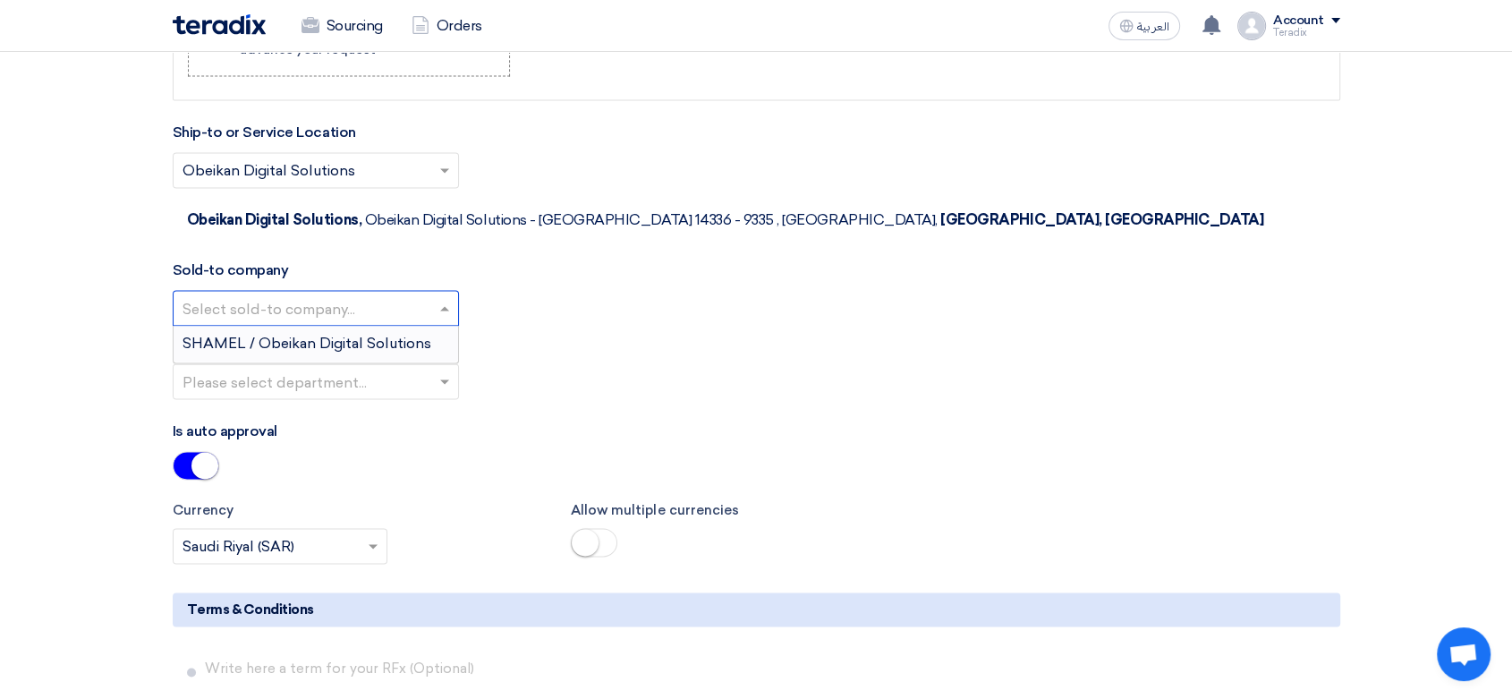
click at [390, 295] on input "text" at bounding box center [307, 310] width 249 height 30
click at [396, 333] on div "Department Please select department..." at bounding box center [757, 373] width 1168 height 81
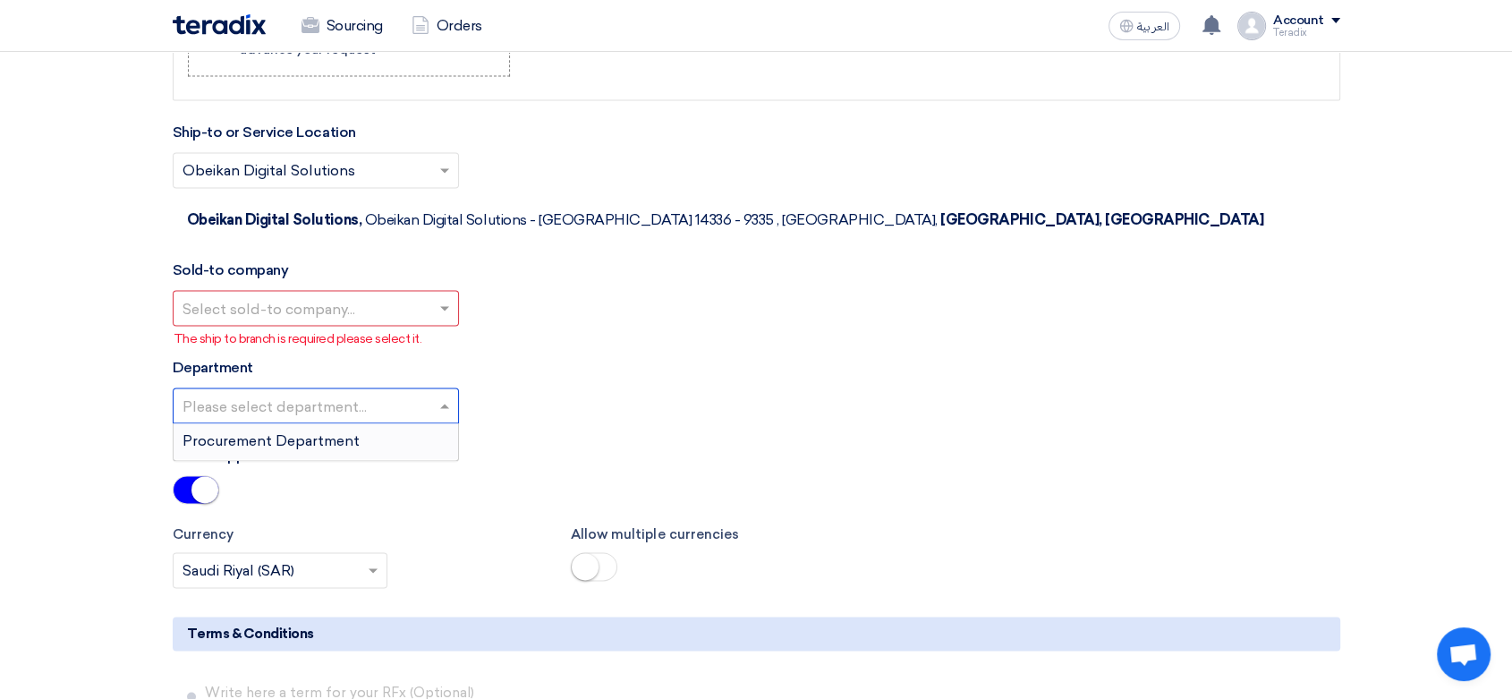
click at [408, 295] on input "text" at bounding box center [307, 310] width 249 height 30
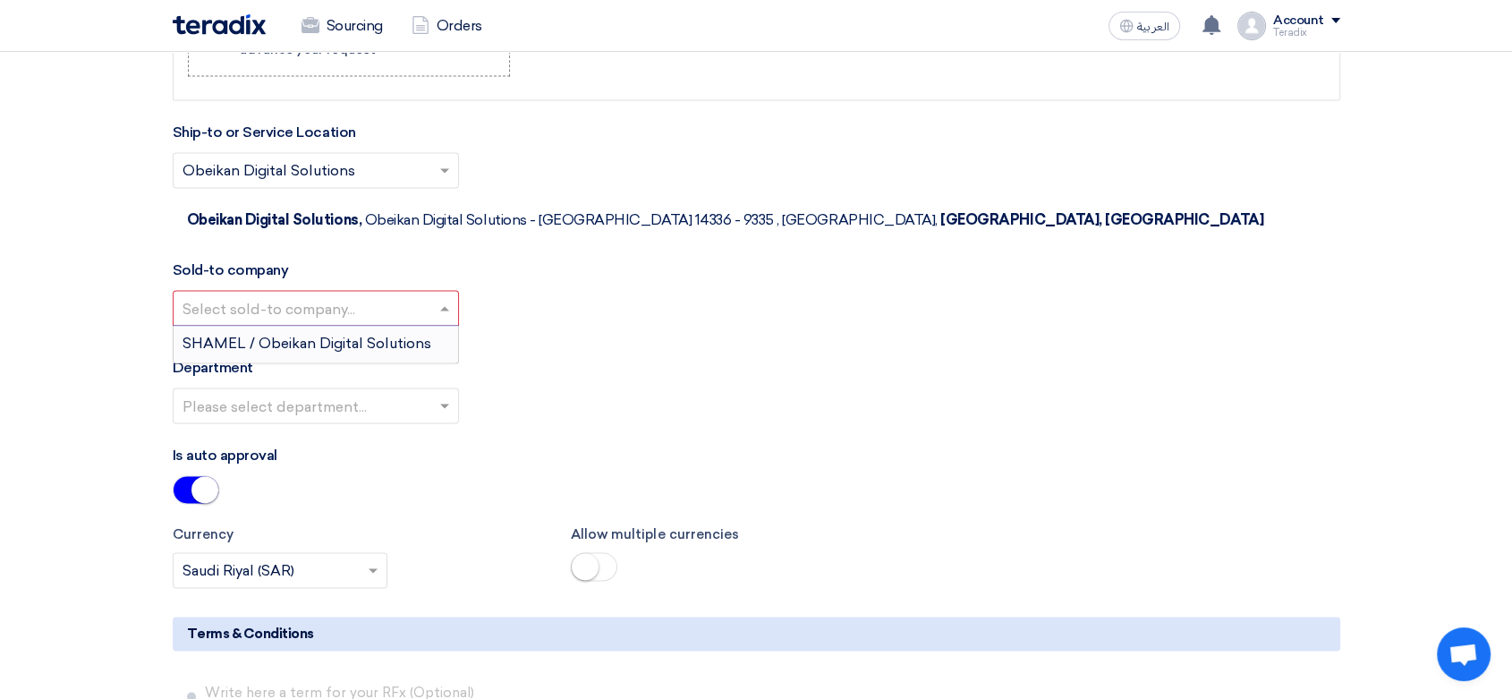
click at [408, 335] on span "SHAMEL / Obeikan Digital Solutions" at bounding box center [307, 343] width 249 height 17
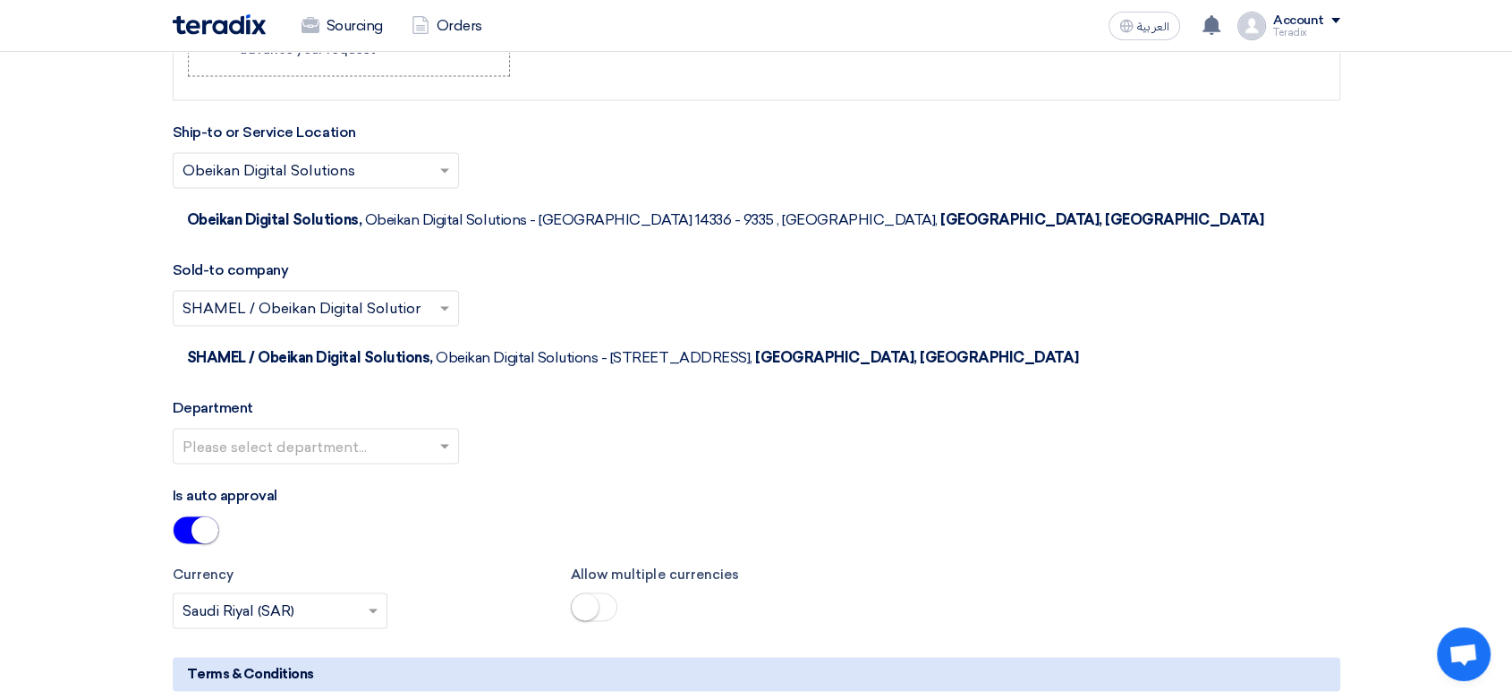
click at [402, 433] on input "text" at bounding box center [307, 448] width 249 height 30
click at [402, 464] on div "Procurement Department" at bounding box center [316, 482] width 285 height 36
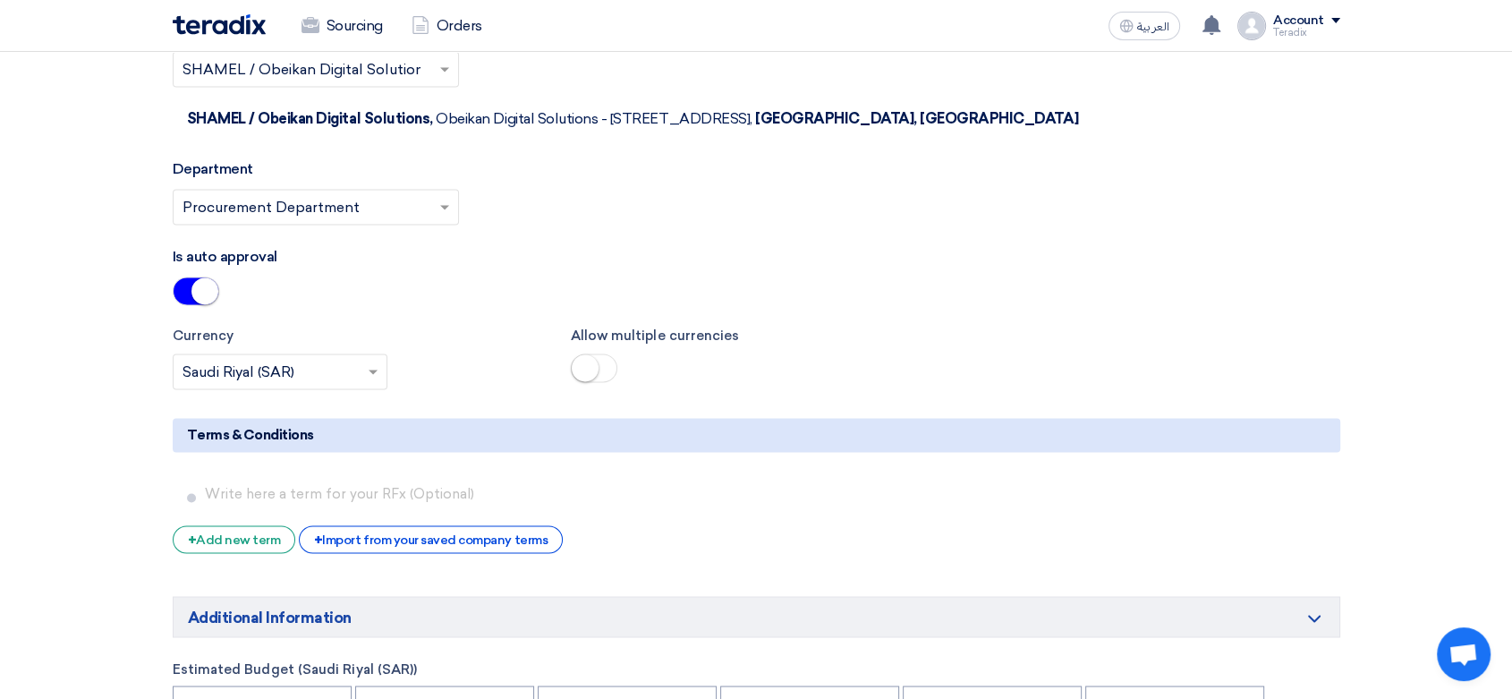
scroll to position [3082, 0]
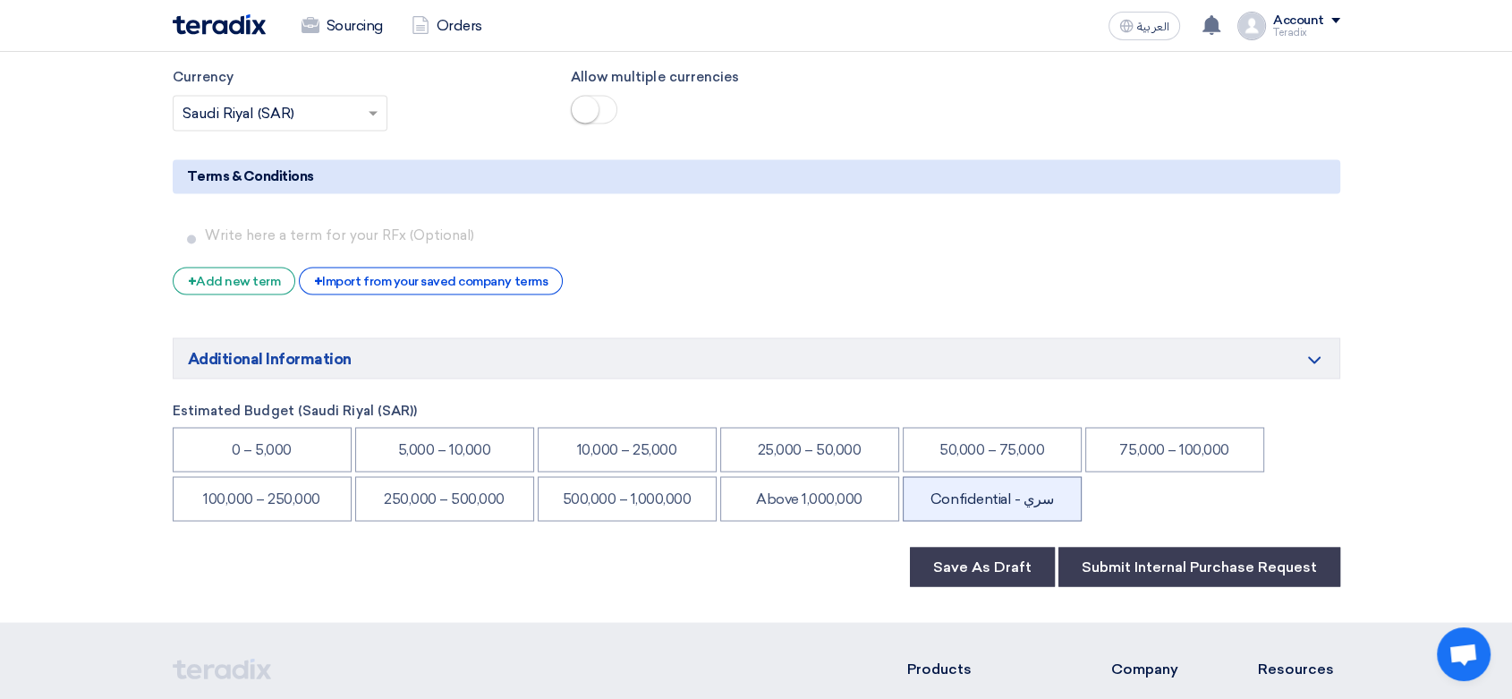
click at [988, 476] on li "Confidential - سري" at bounding box center [992, 498] width 179 height 45
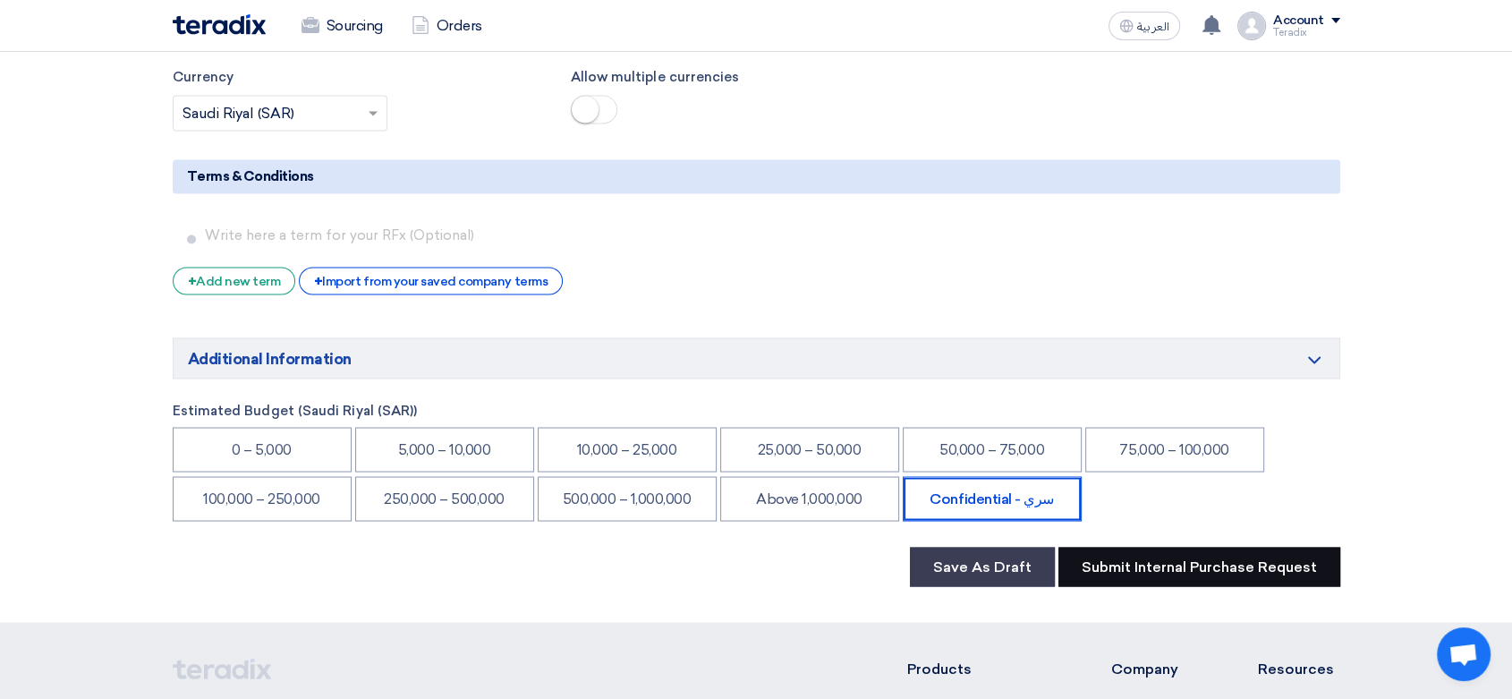
drag, startPoint x: 1137, startPoint y: 454, endPoint x: 1036, endPoint y: 416, distance: 107.1
click at [1138, 547] on button "Submit Internal Purchase Request" at bounding box center [1200, 566] width 282 height 39
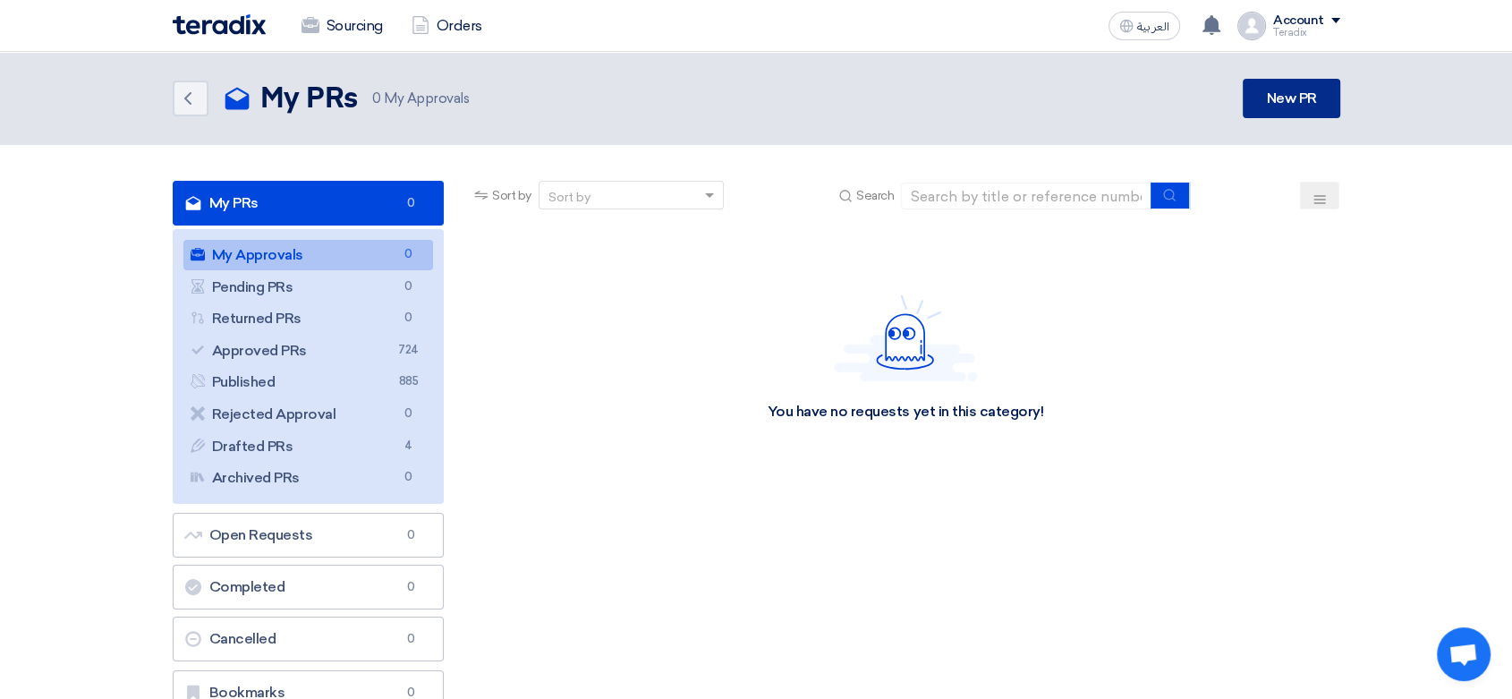
click at [1305, 107] on link "New PR" at bounding box center [1291, 98] width 97 height 39
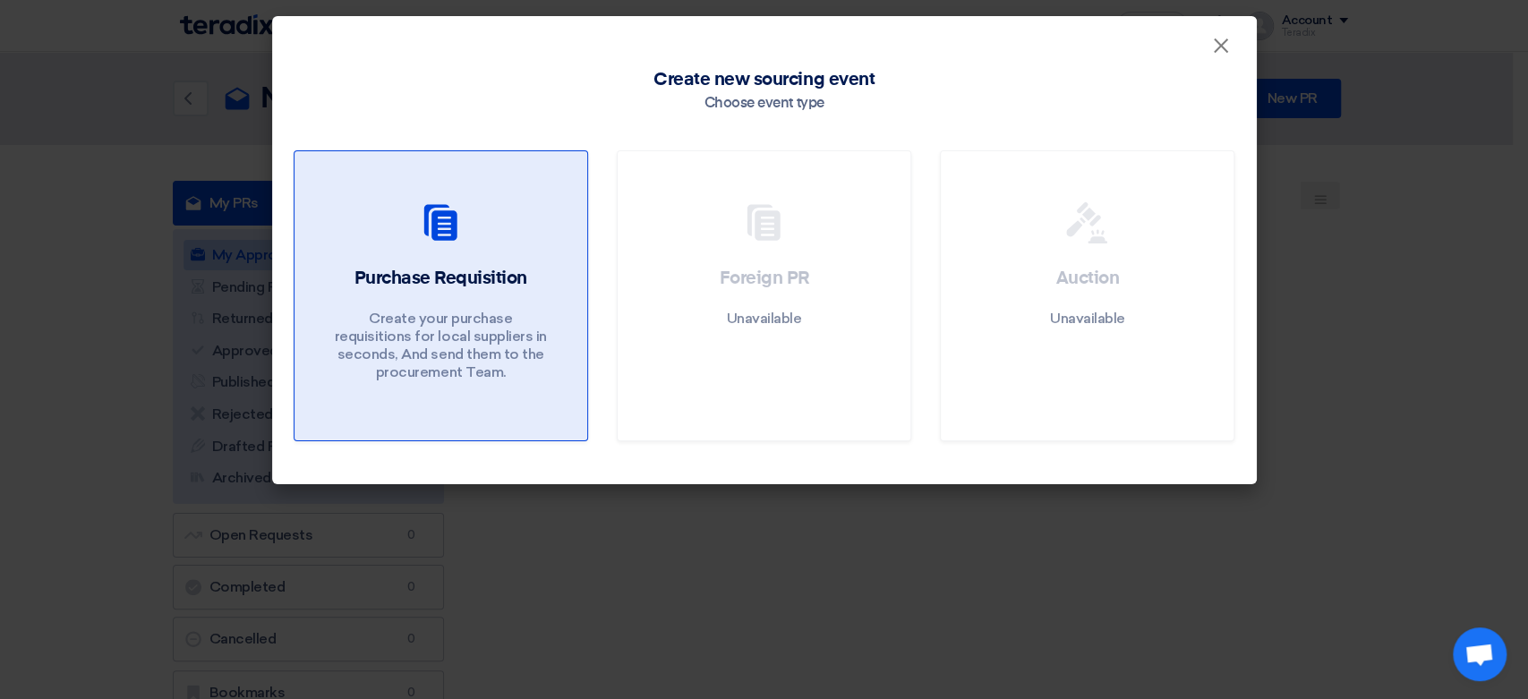
click at [375, 263] on link "Purchase Requisition Create your purchase requisitions for local suppliers in s…" at bounding box center [441, 295] width 294 height 291
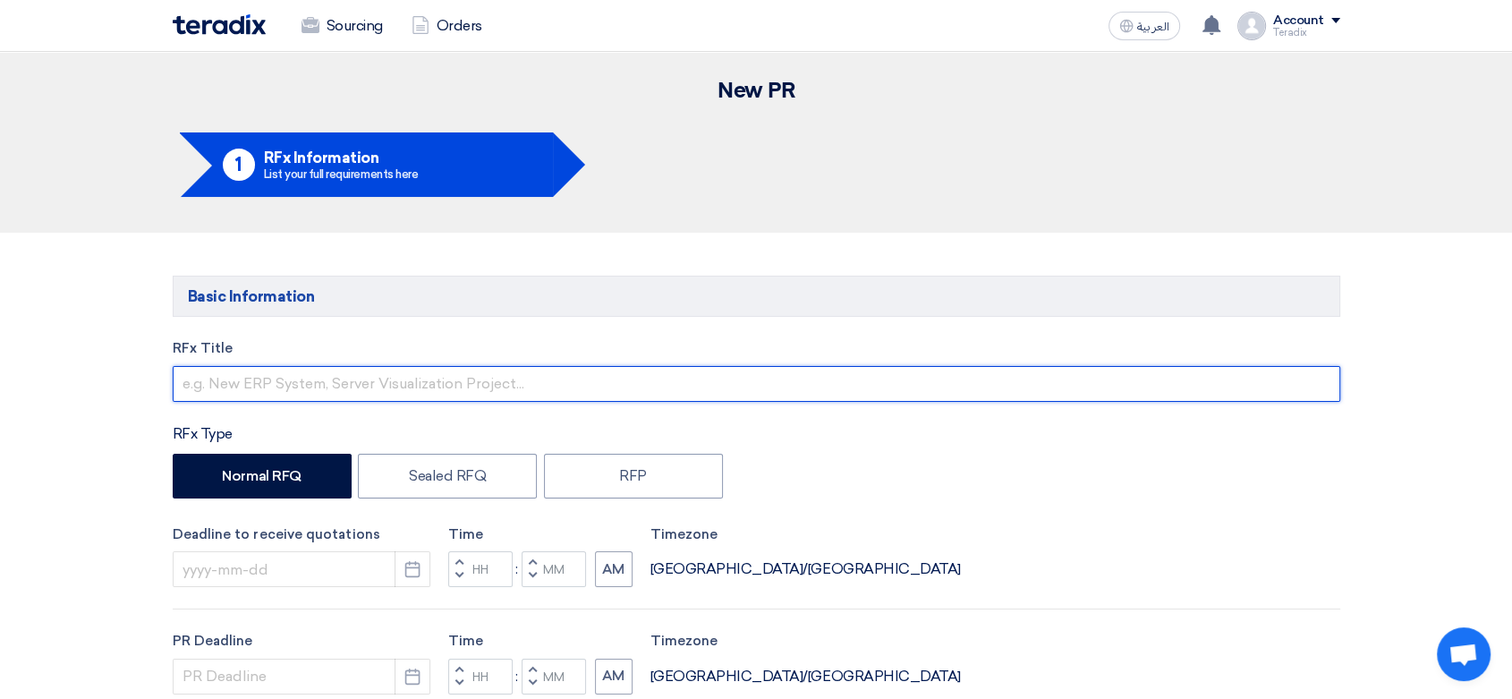
click at [379, 396] on input "text" at bounding box center [757, 384] width 1168 height 36
paste input "ss cleaner"
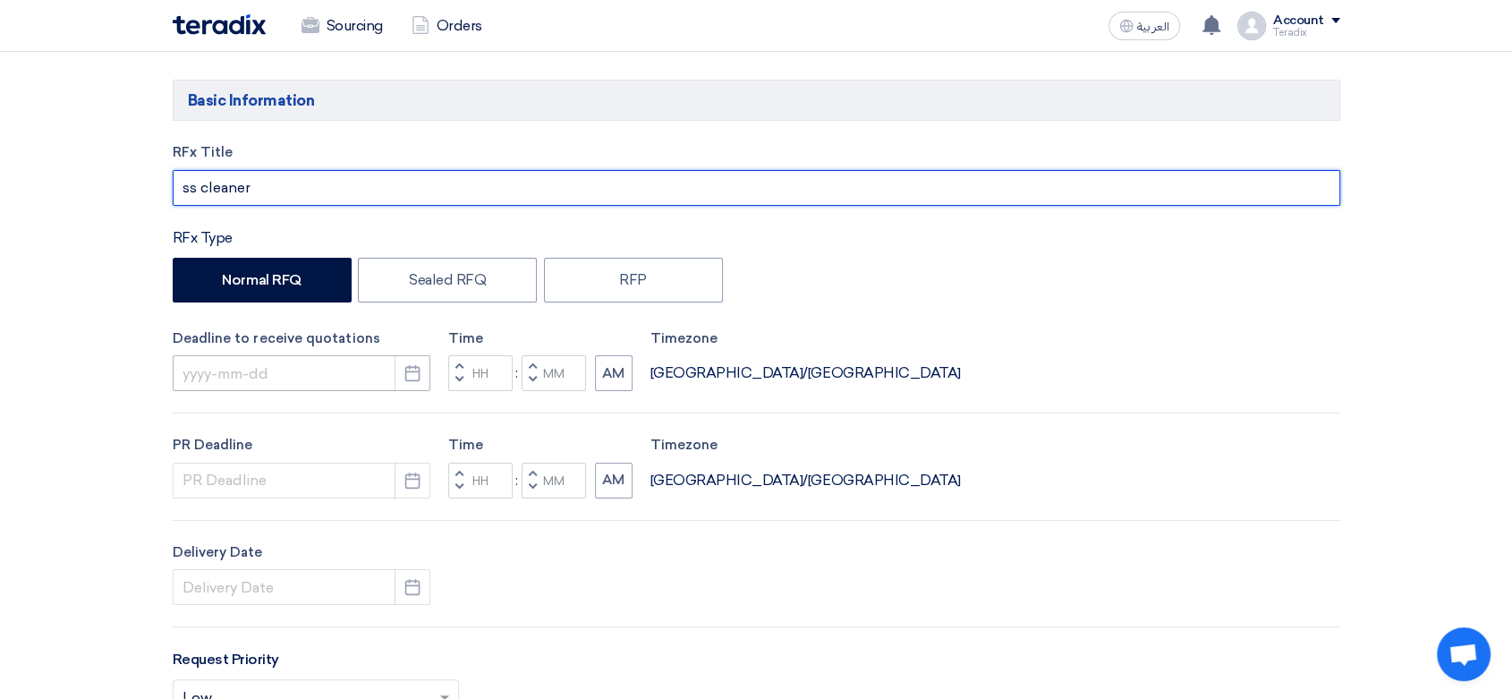
scroll to position [199, 0]
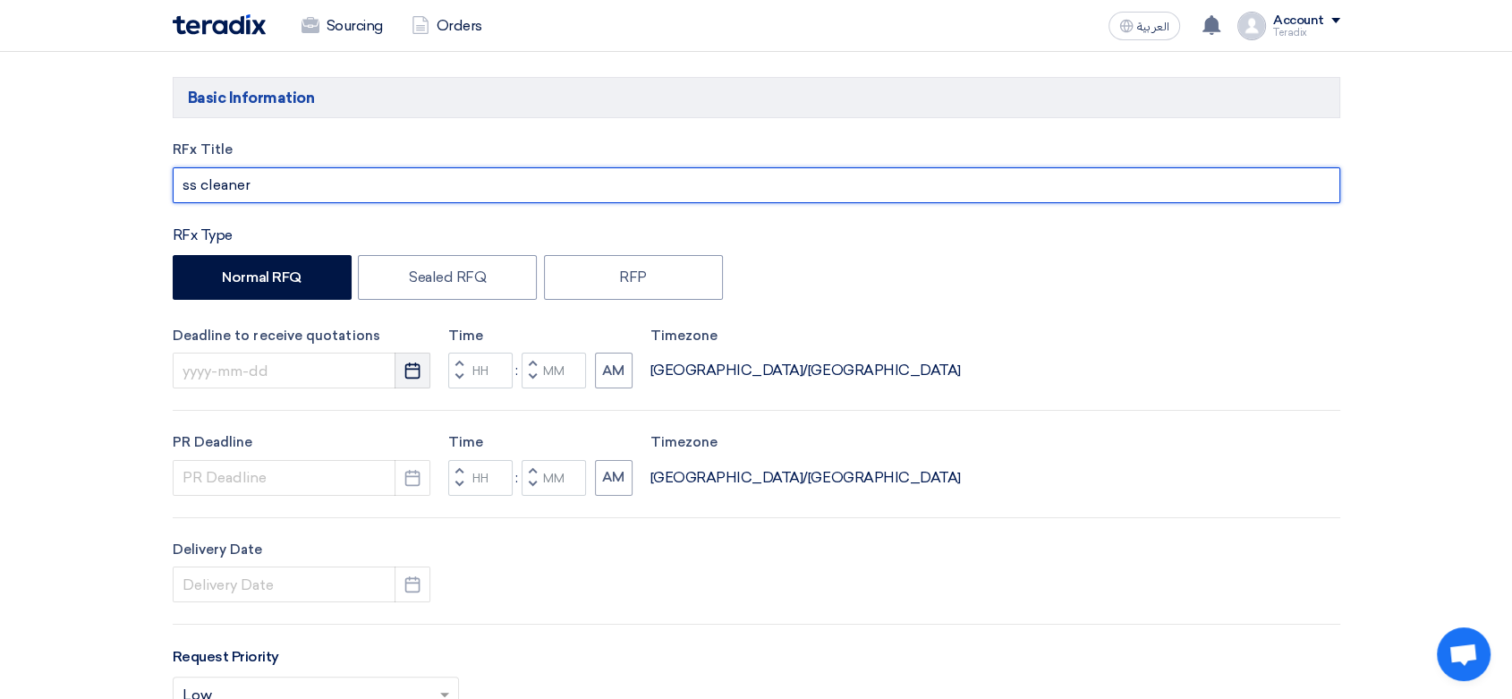
type input "ss cleaner"
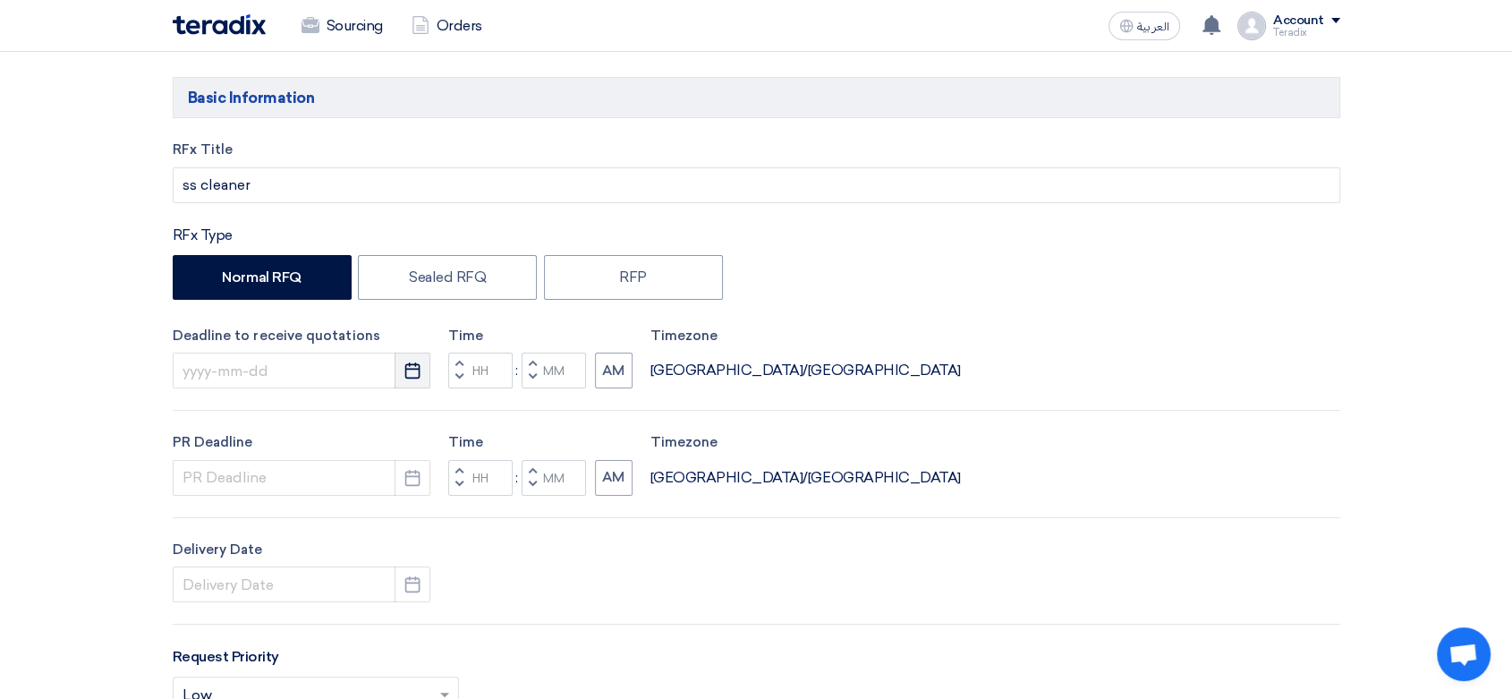
click at [409, 368] on icon "Pick a date" at bounding box center [413, 371] width 18 height 18
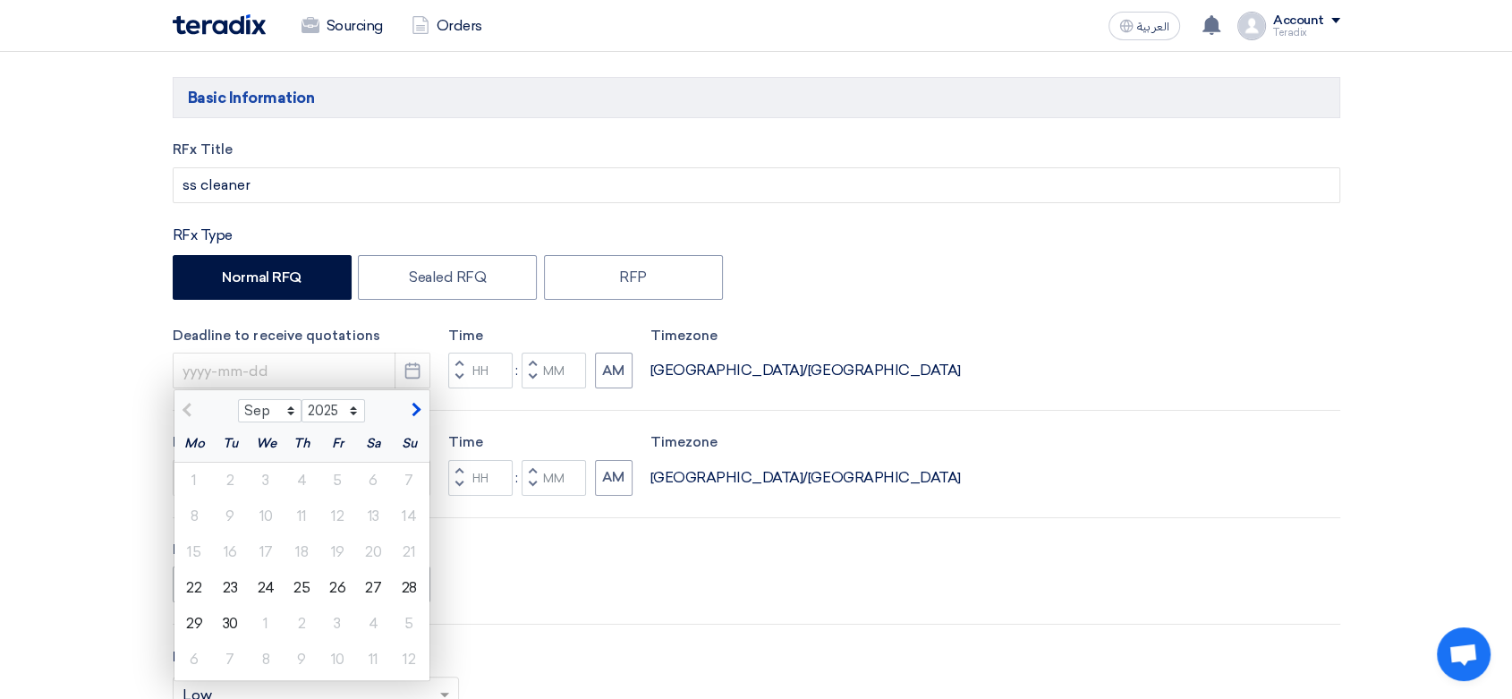
click at [266, 599] on div "24" at bounding box center [266, 588] width 36 height 36
type input "[DATE]"
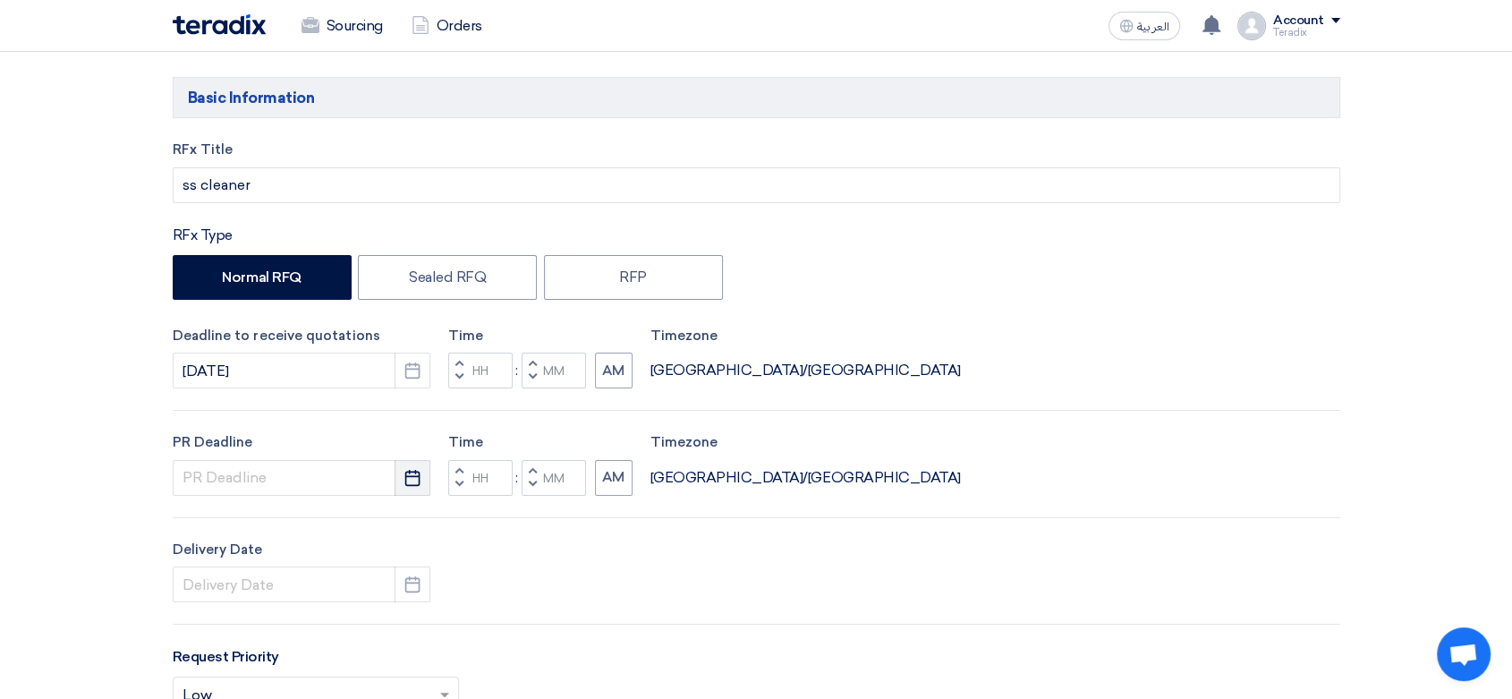
click at [399, 482] on button "Pick a date" at bounding box center [413, 478] width 36 height 36
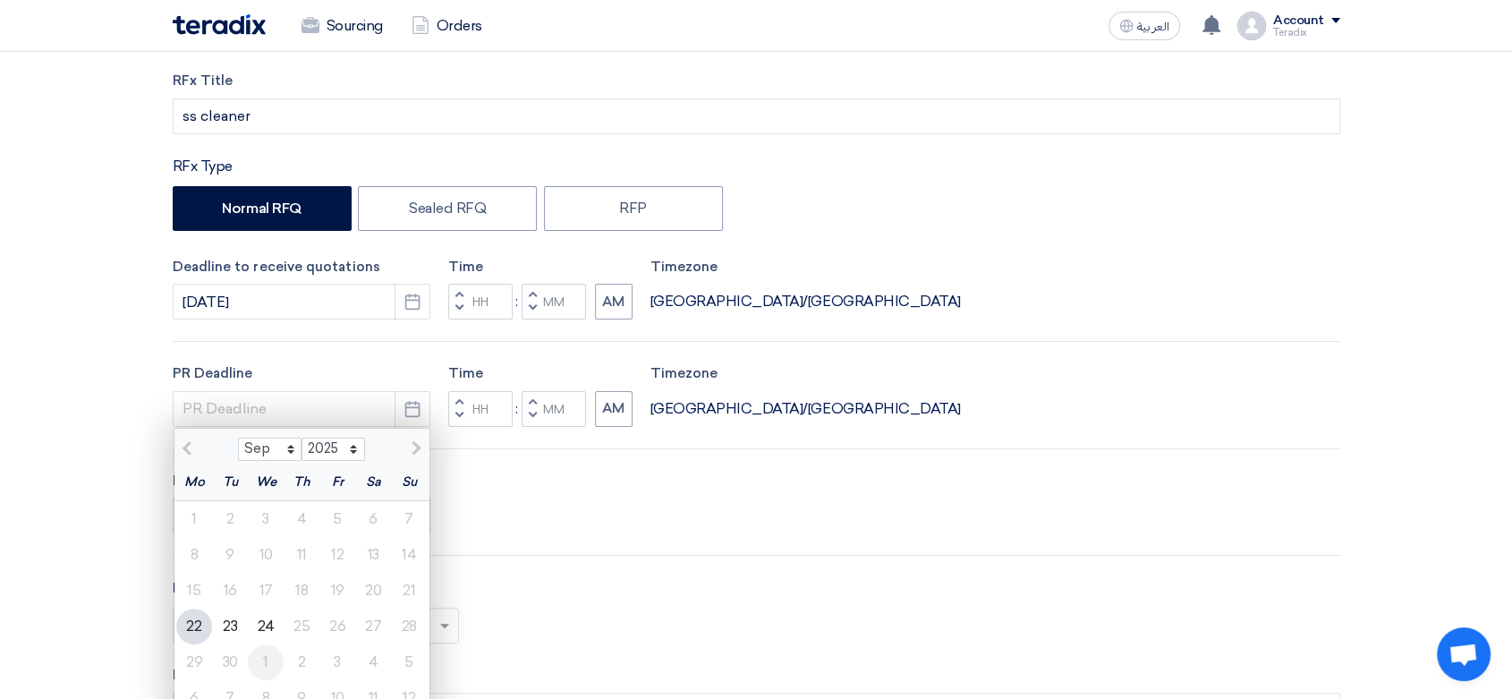
scroll to position [298, 0]
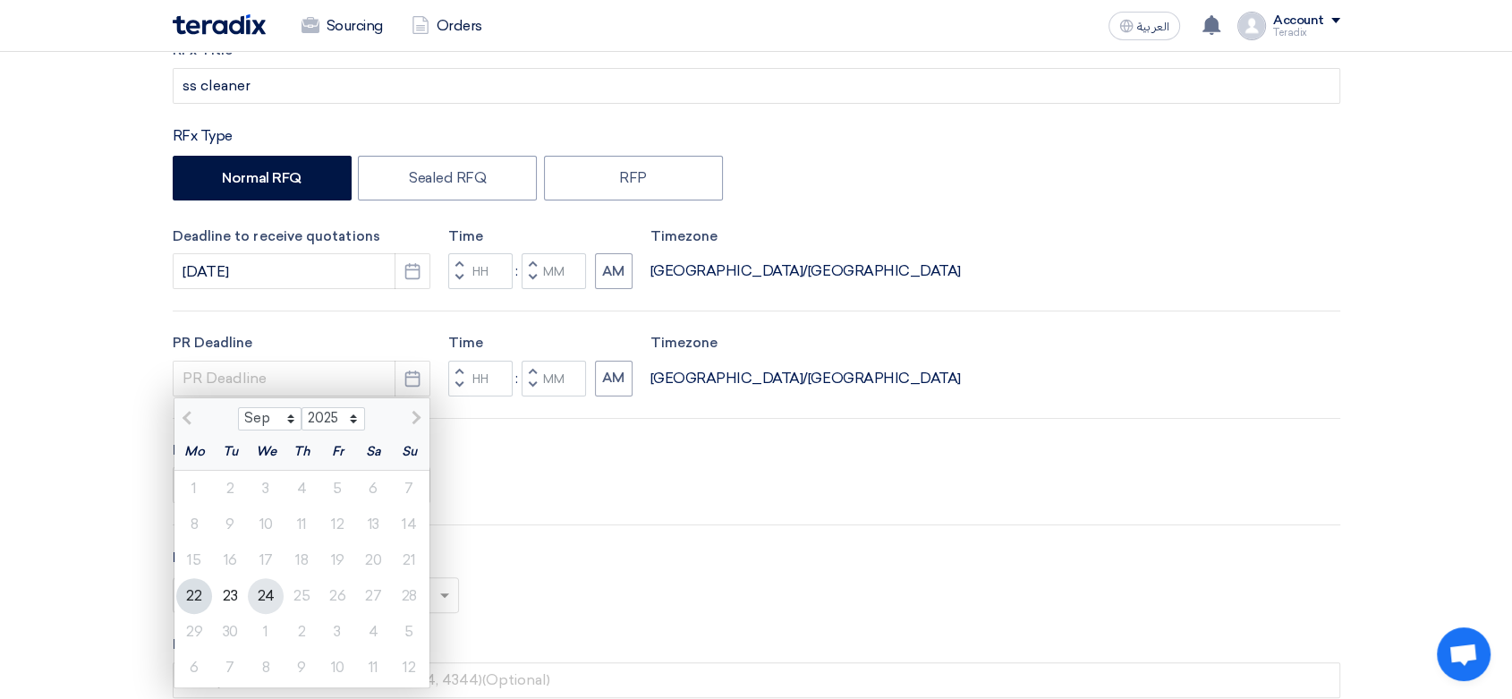
click at [260, 590] on div "24" at bounding box center [266, 596] width 36 height 36
type input "[DATE]"
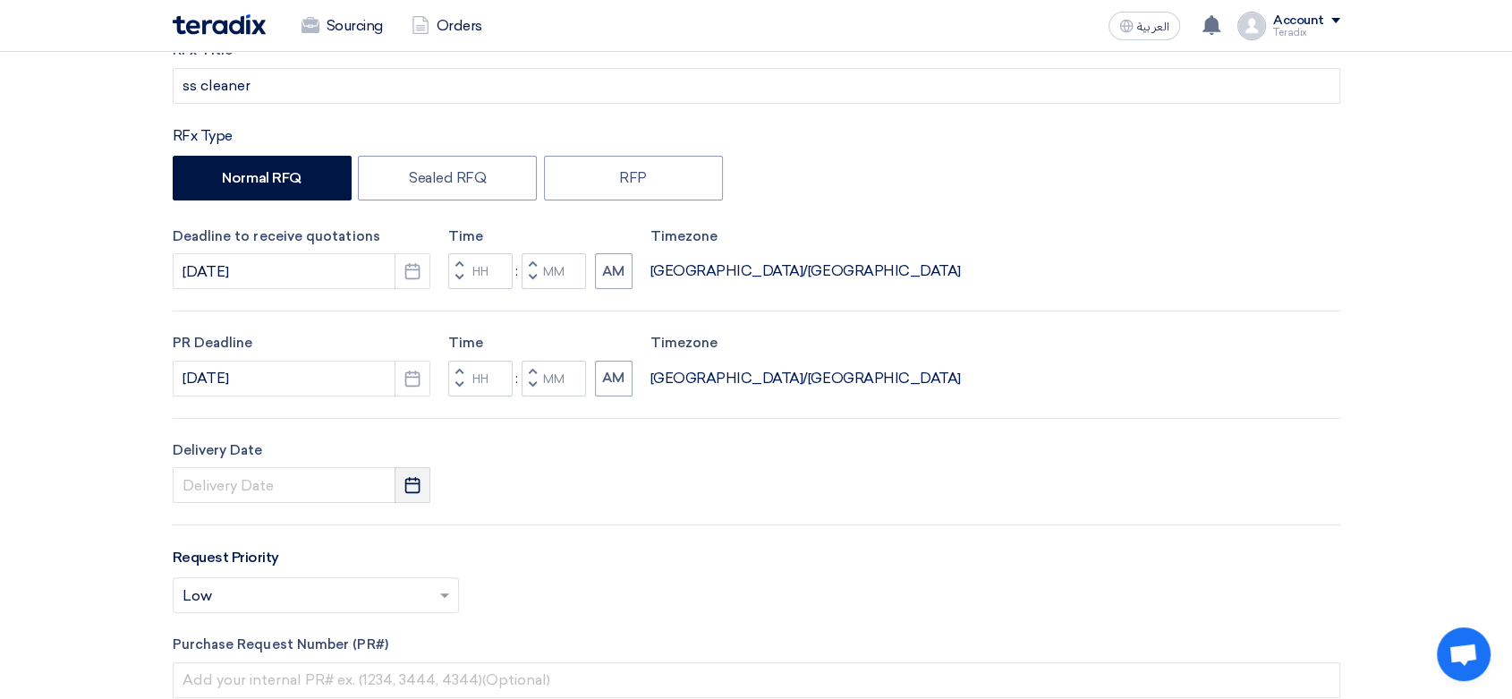
click at [415, 477] on use "button" at bounding box center [412, 485] width 15 height 16
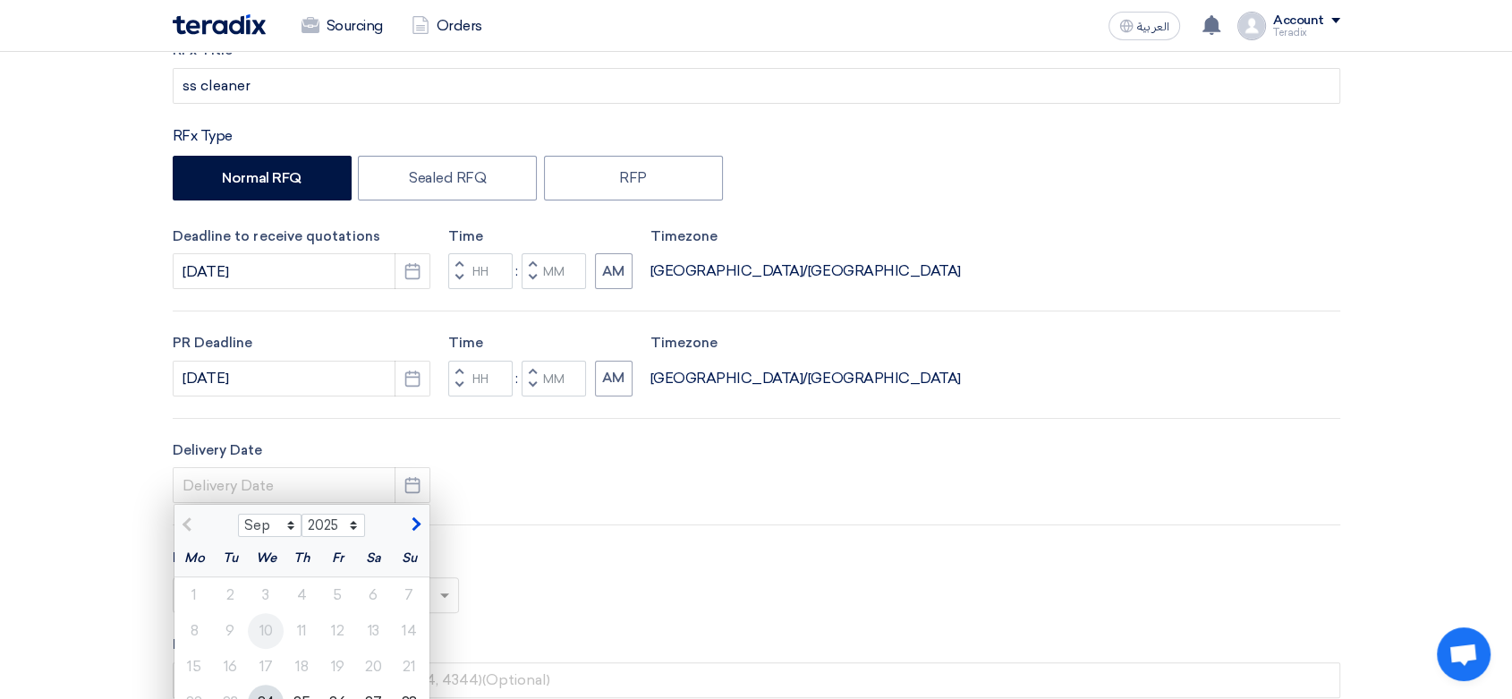
scroll to position [397, 0]
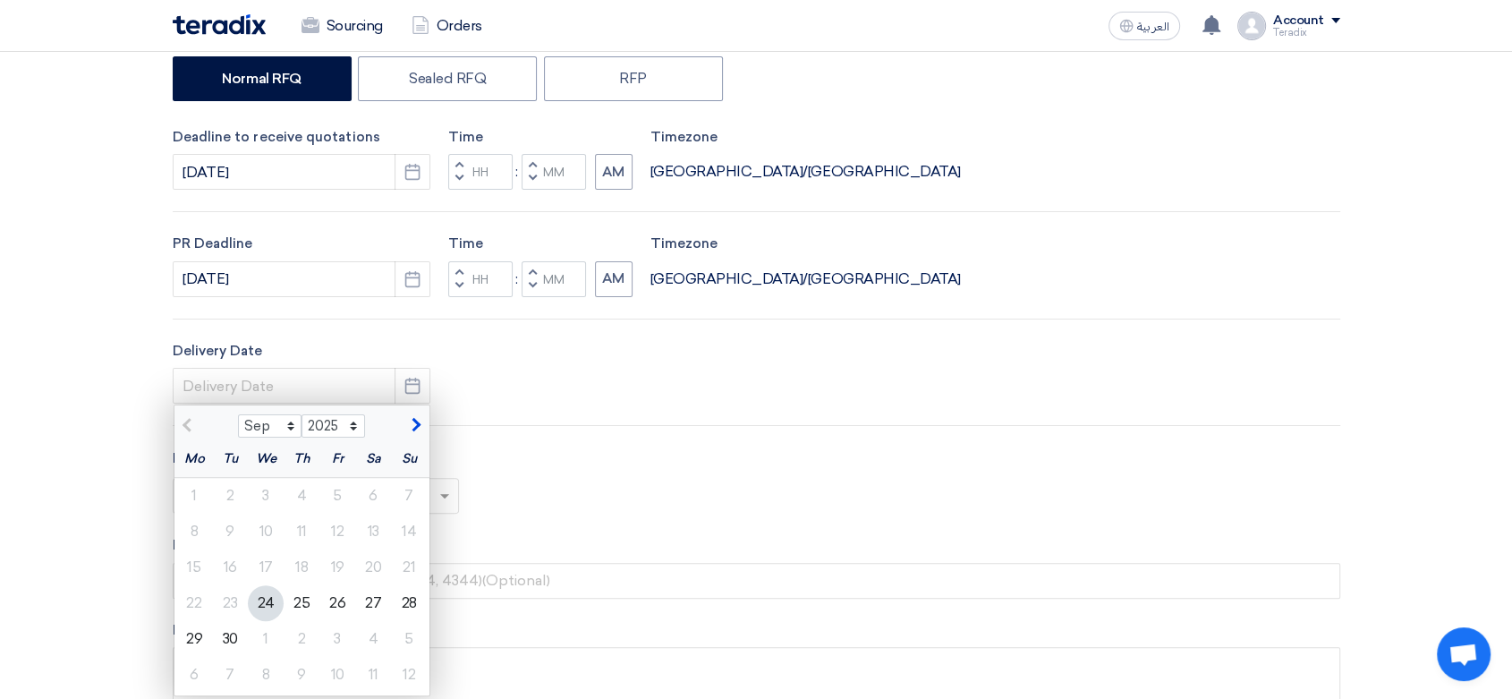
click at [267, 609] on div "24" at bounding box center [266, 603] width 36 height 36
type input "[DATE]"
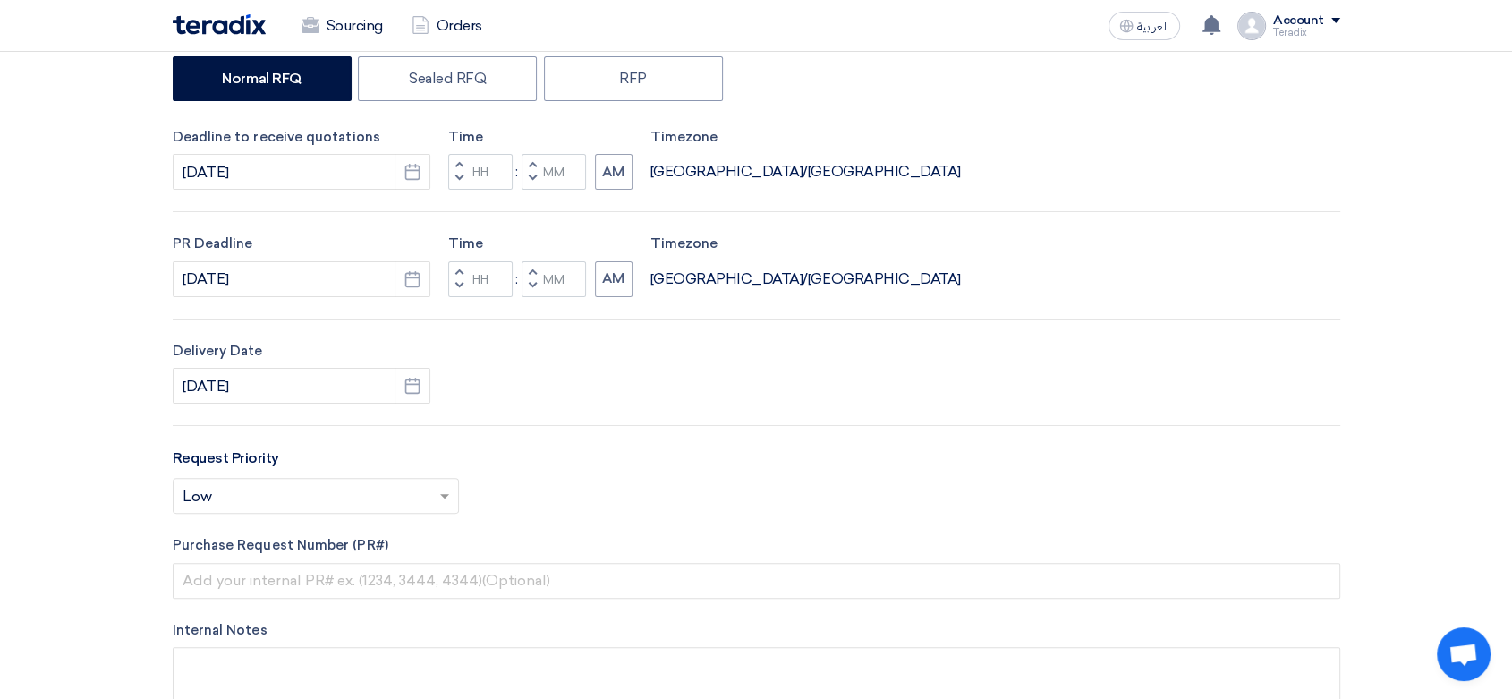
click at [533, 174] on span "button" at bounding box center [532, 178] width 6 height 11
type input "11"
type input "59"
click at [537, 288] on button "Decrement minutes" at bounding box center [532, 286] width 21 height 22
type input "11"
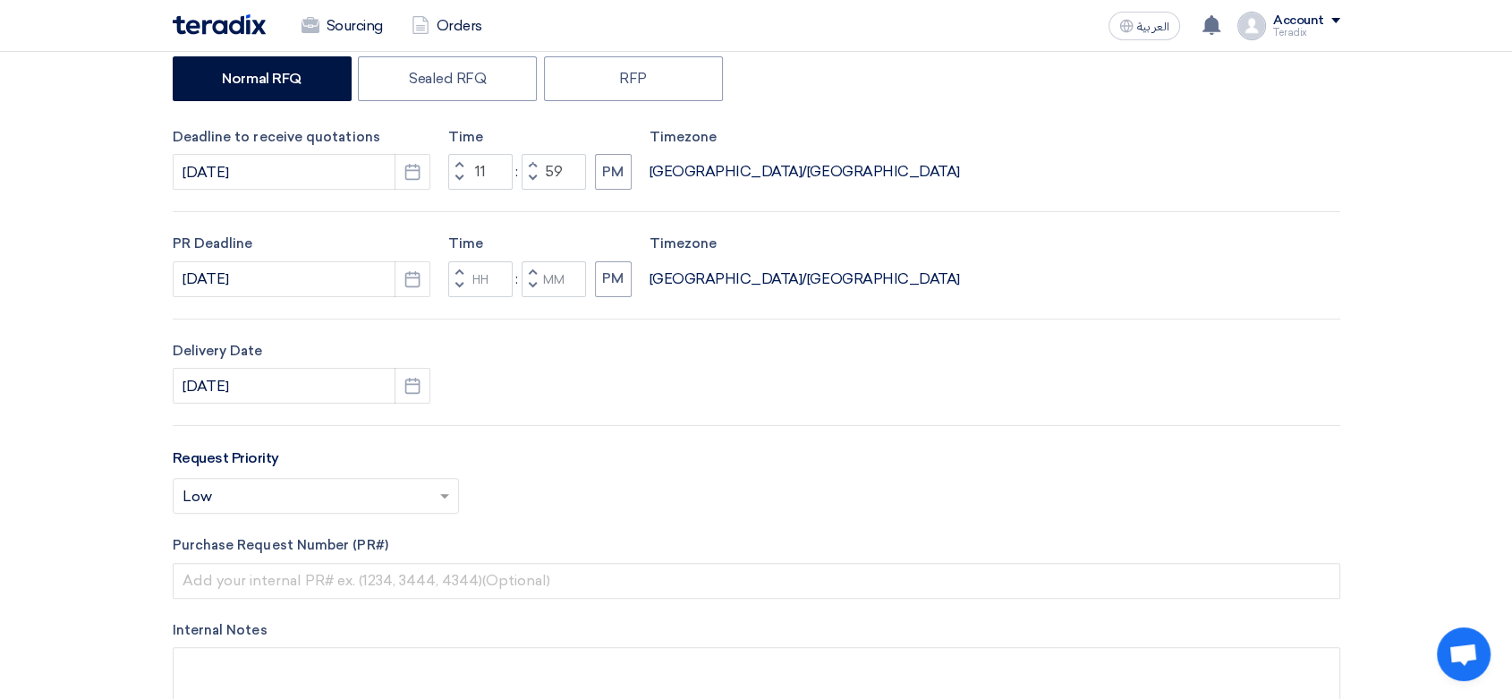
type input "59"
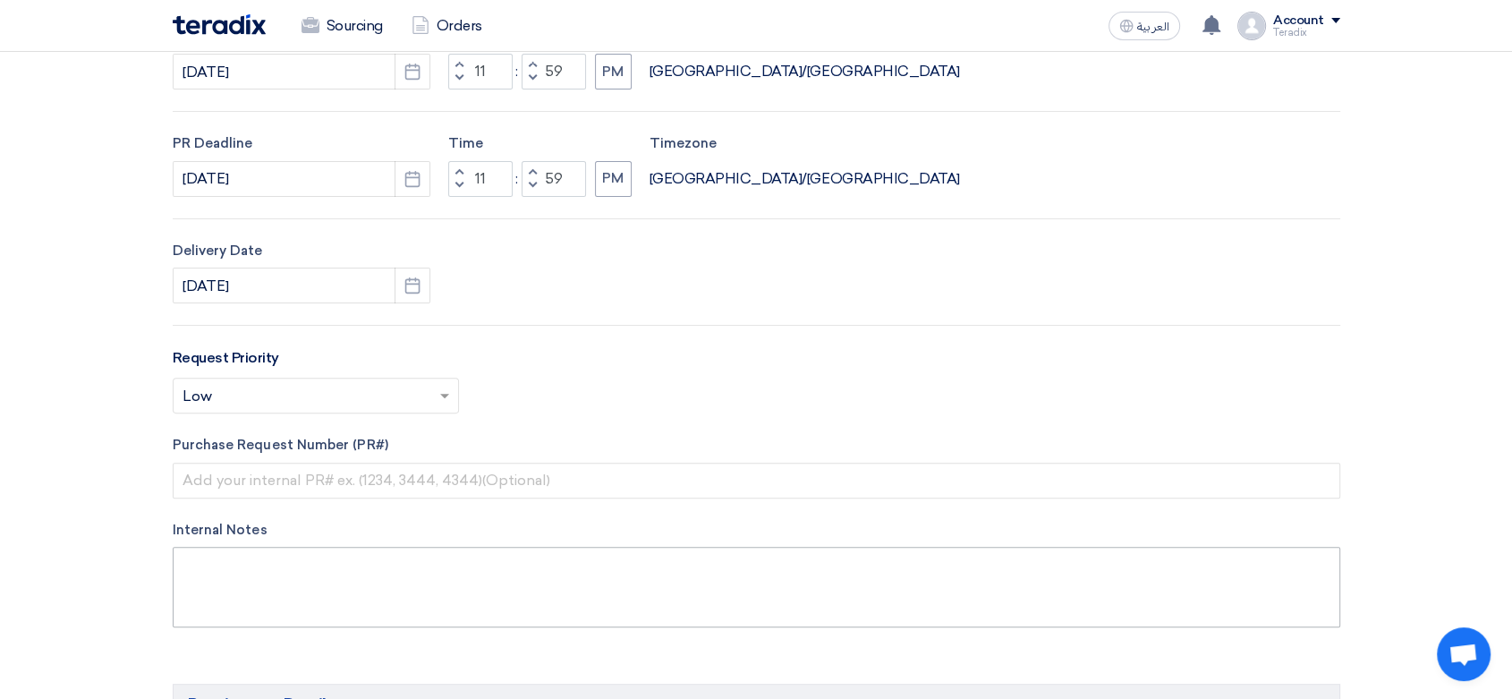
scroll to position [695, 0]
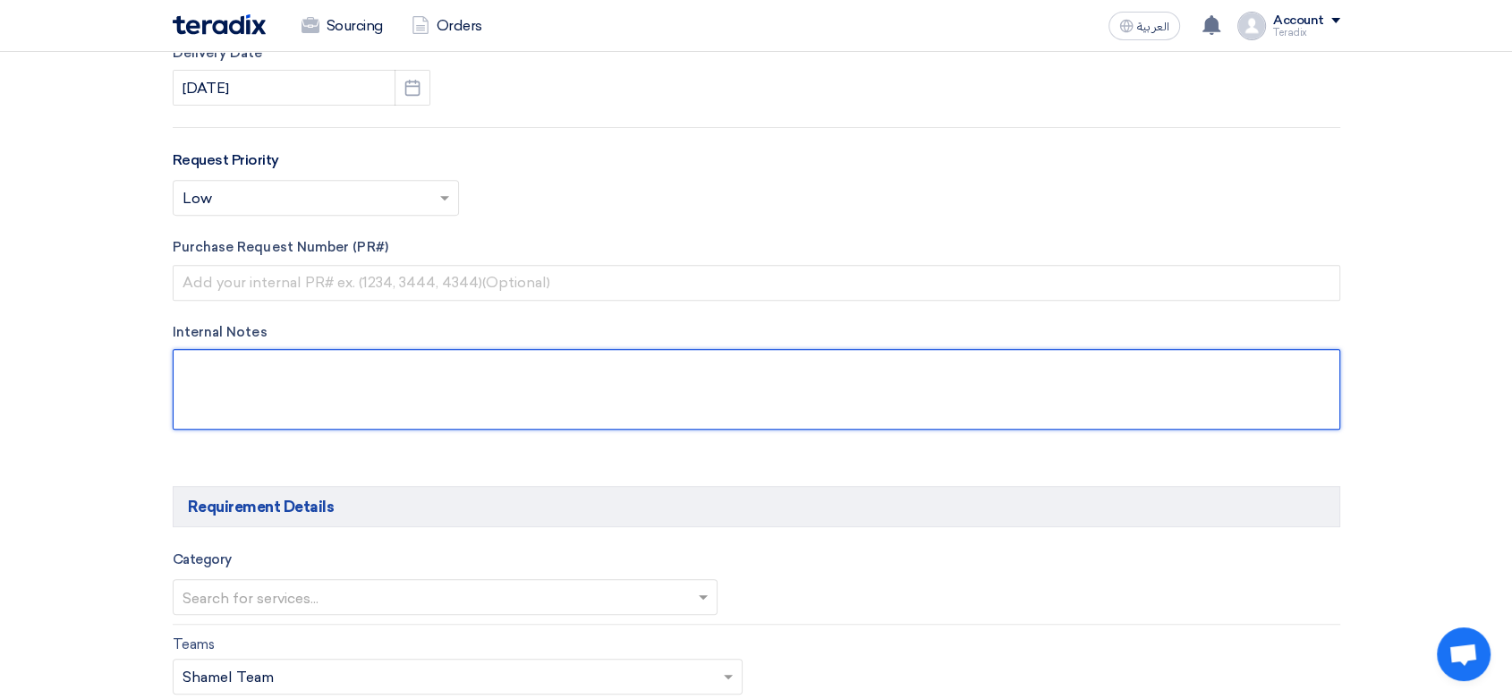
click at [432, 388] on textarea at bounding box center [757, 389] width 1168 height 81
paste textarea "[PERSON_NAME]. STL LOC SP & FA Purchasing Department Aquat Food Industries Co."
click at [275, 408] on textarea at bounding box center [757, 389] width 1168 height 81
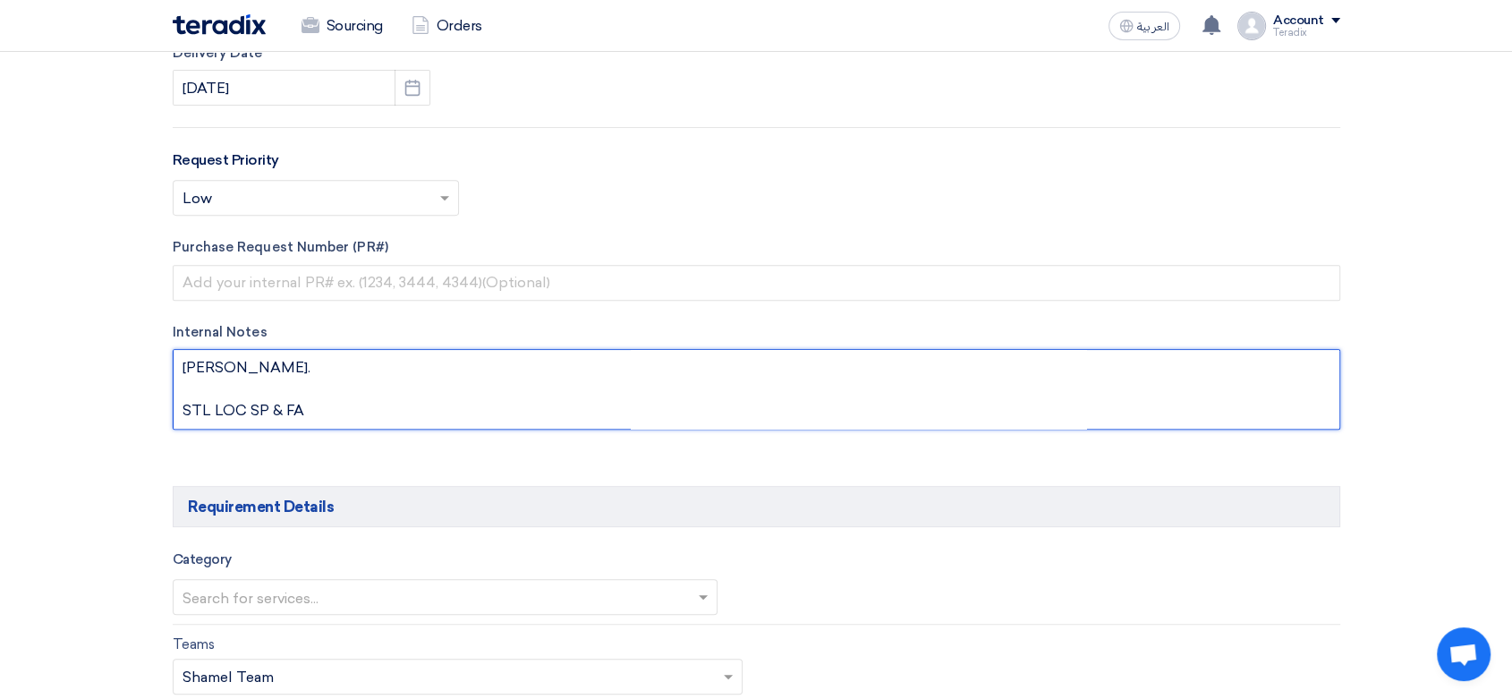
click at [275, 408] on textarea at bounding box center [757, 389] width 1168 height 81
click at [261, 404] on textarea at bounding box center [757, 389] width 1168 height 81
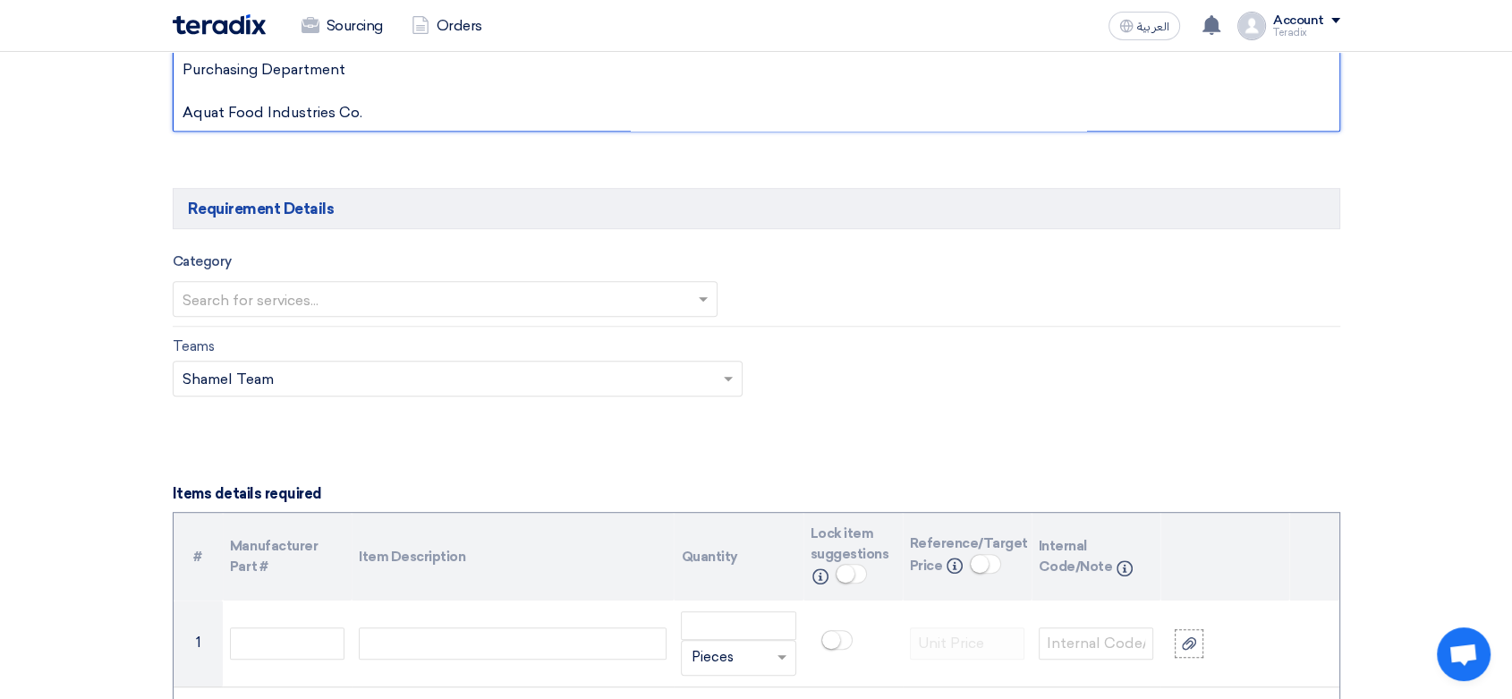
scroll to position [994, 0]
click at [291, 94] on textarea at bounding box center [757, 90] width 1168 height 81
paste textarea "[EMAIL_ADDRESS][DOMAIN_NAME]"
type textarea "[PERSON_NAME]. Purchasing Department [EMAIL_ADDRESS][DOMAIN_NAME] Aquat Food In…"
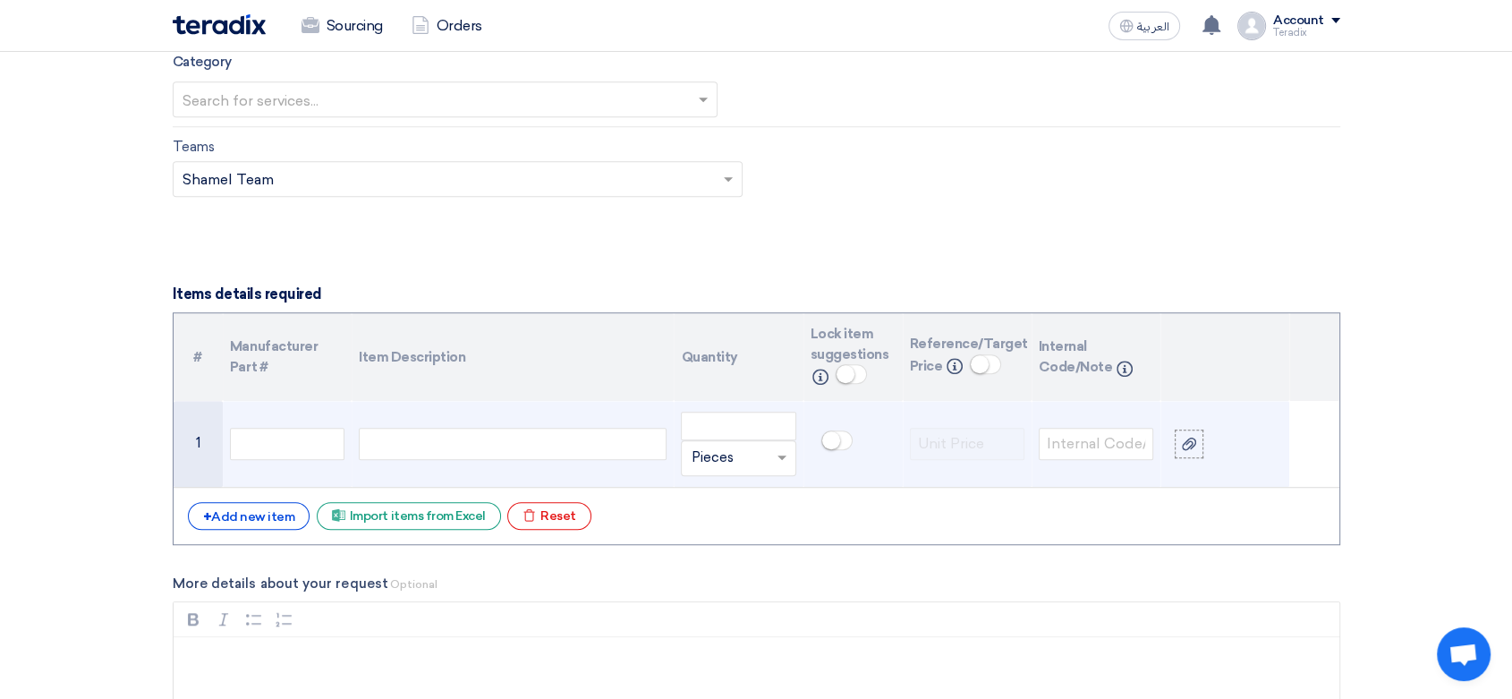
click at [516, 439] on div at bounding box center [513, 444] width 308 height 32
paste div
click at [601, 435] on div "Stainless Steel Cleaner Polish" at bounding box center [513, 444] width 308 height 32
click at [617, 445] on div "Stainless Steel Cleaner Polish , Brand:" at bounding box center [513, 444] width 308 height 32
click at [594, 442] on div "Stainless Steel Cleaner Polish , Brand:3M" at bounding box center [513, 444] width 308 height 32
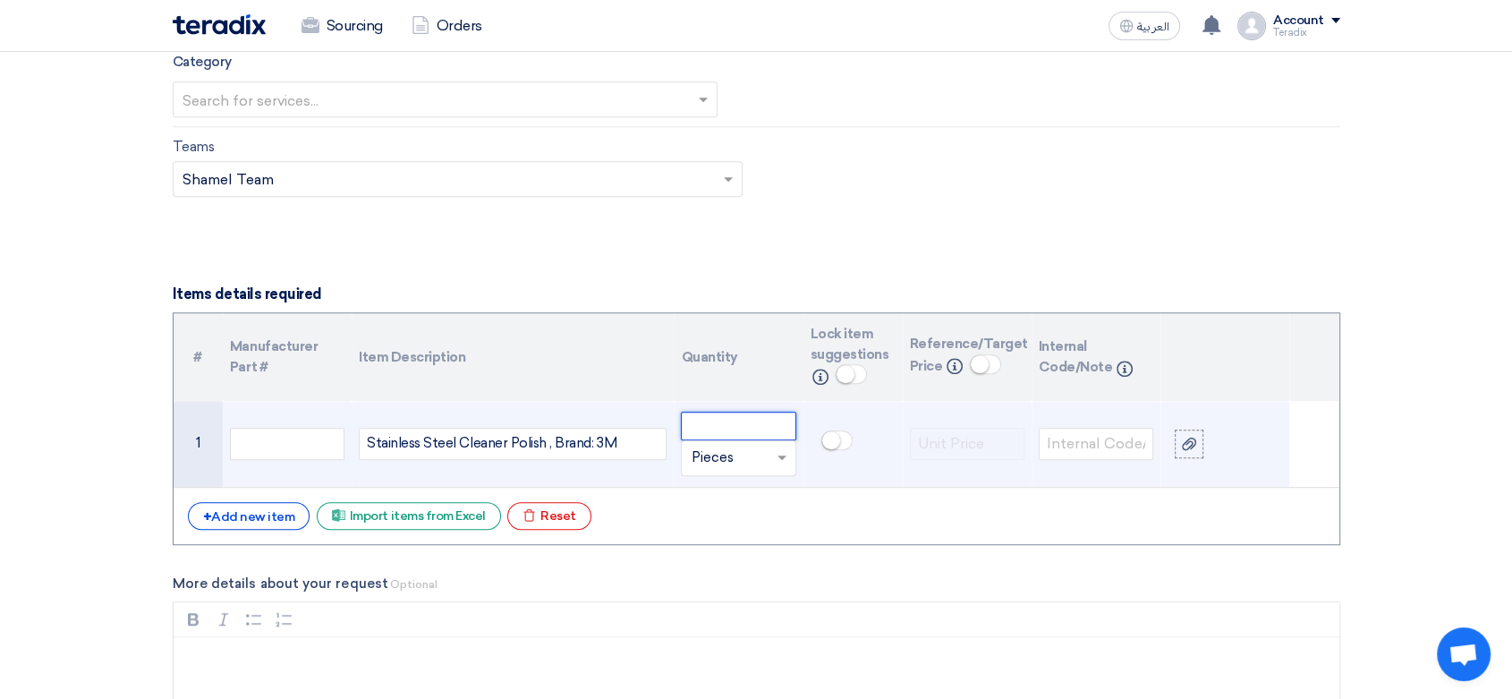
click at [731, 435] on input "number" at bounding box center [738, 426] width 115 height 29
paste input "158"
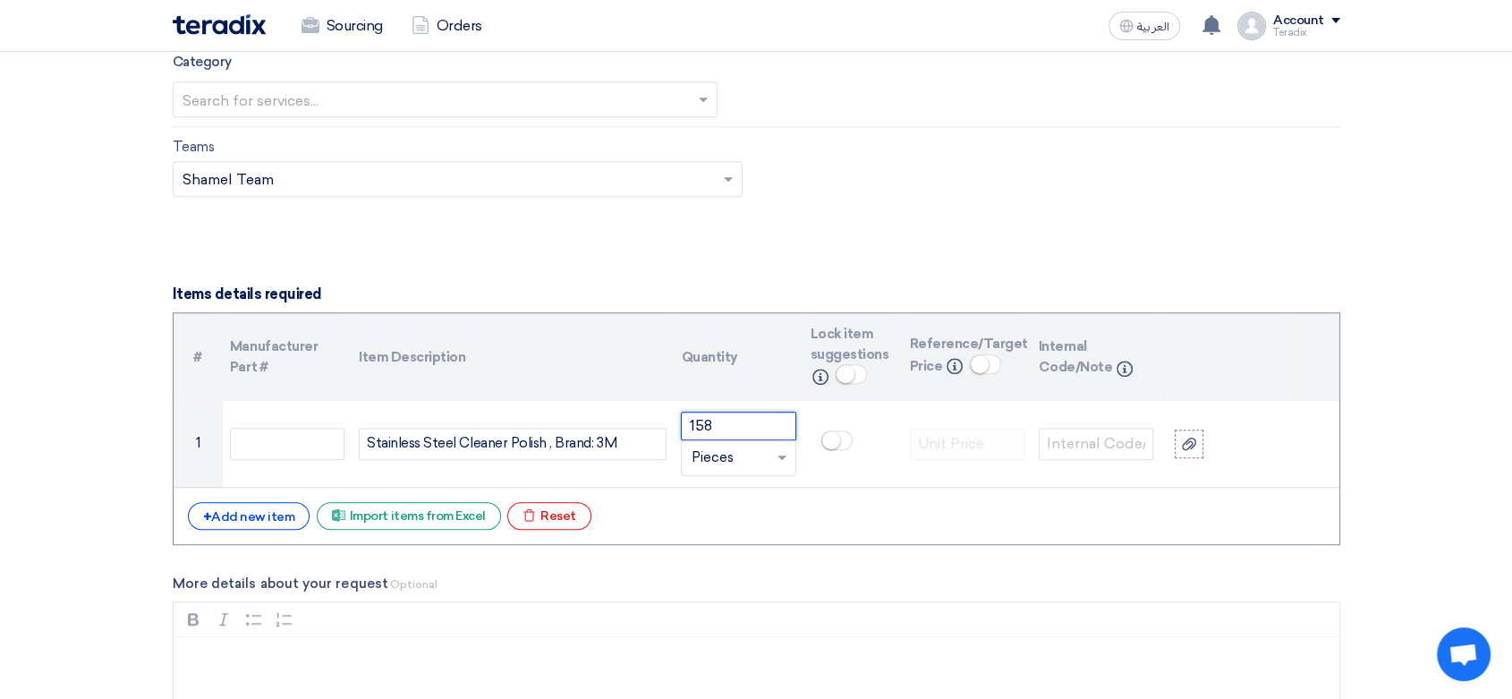
type input "158"
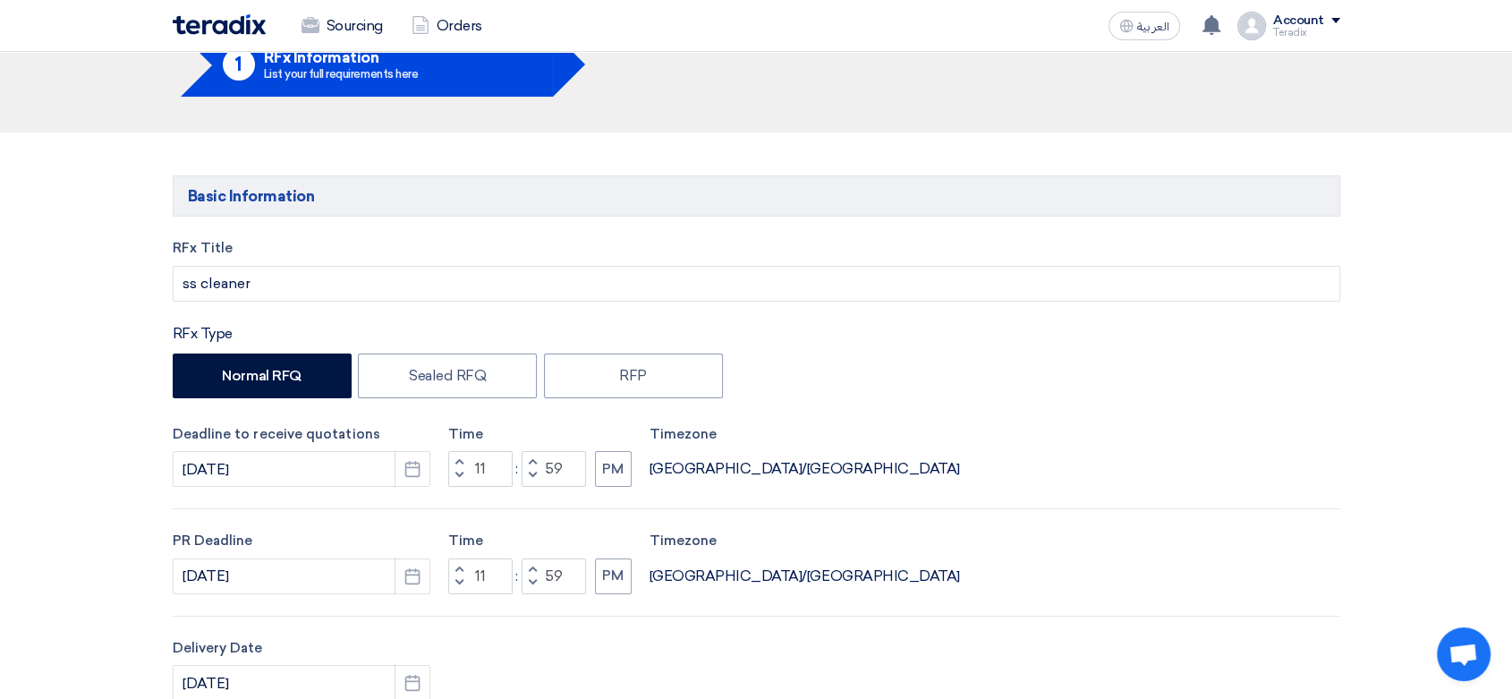
scroll to position [99, 0]
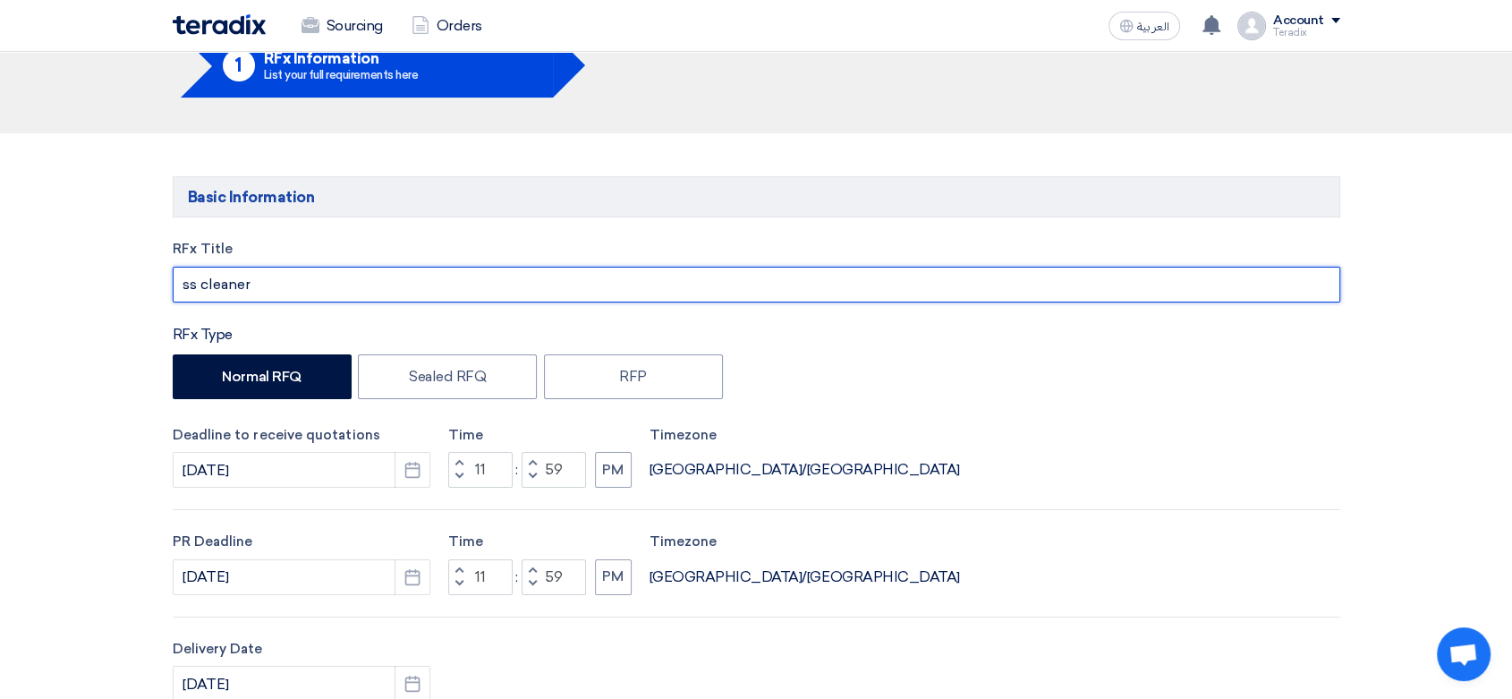
drag, startPoint x: 277, startPoint y: 294, endPoint x: 90, endPoint y: 283, distance: 186.5
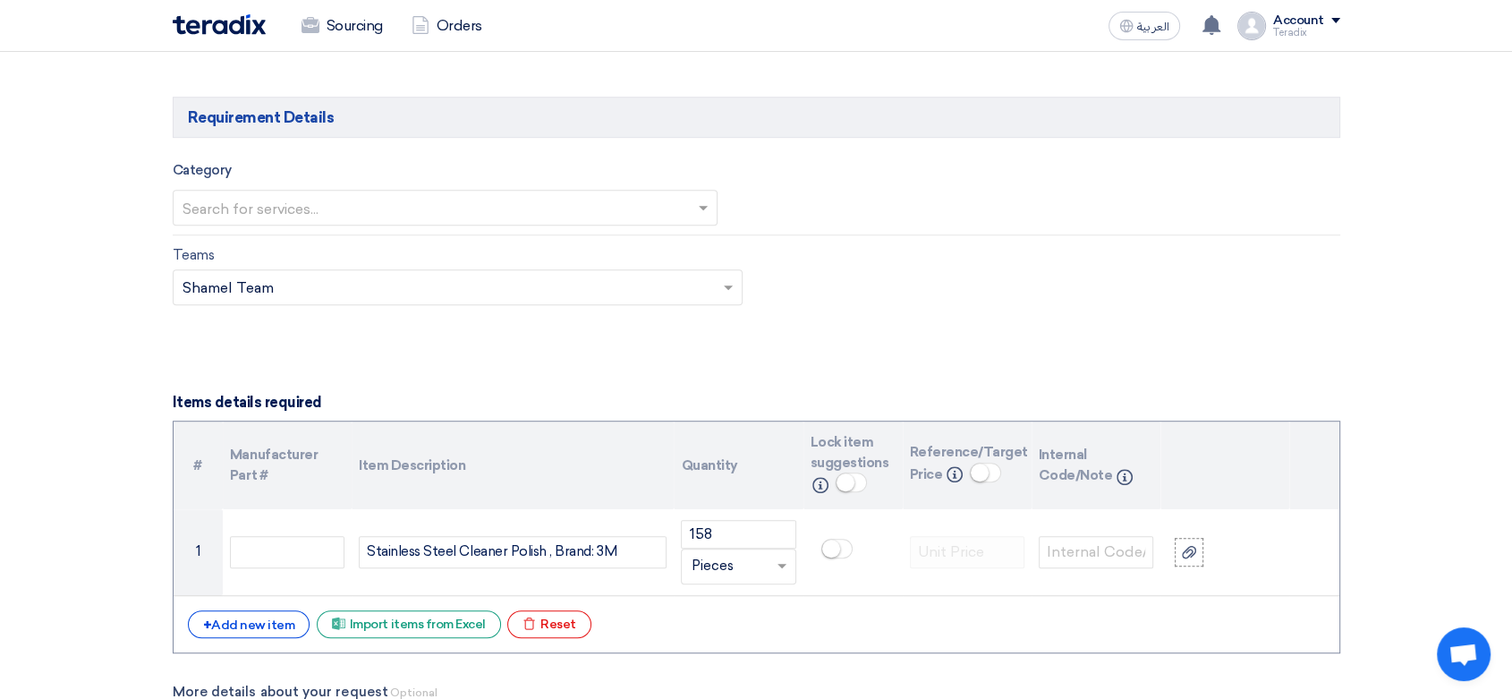
scroll to position [1094, 0]
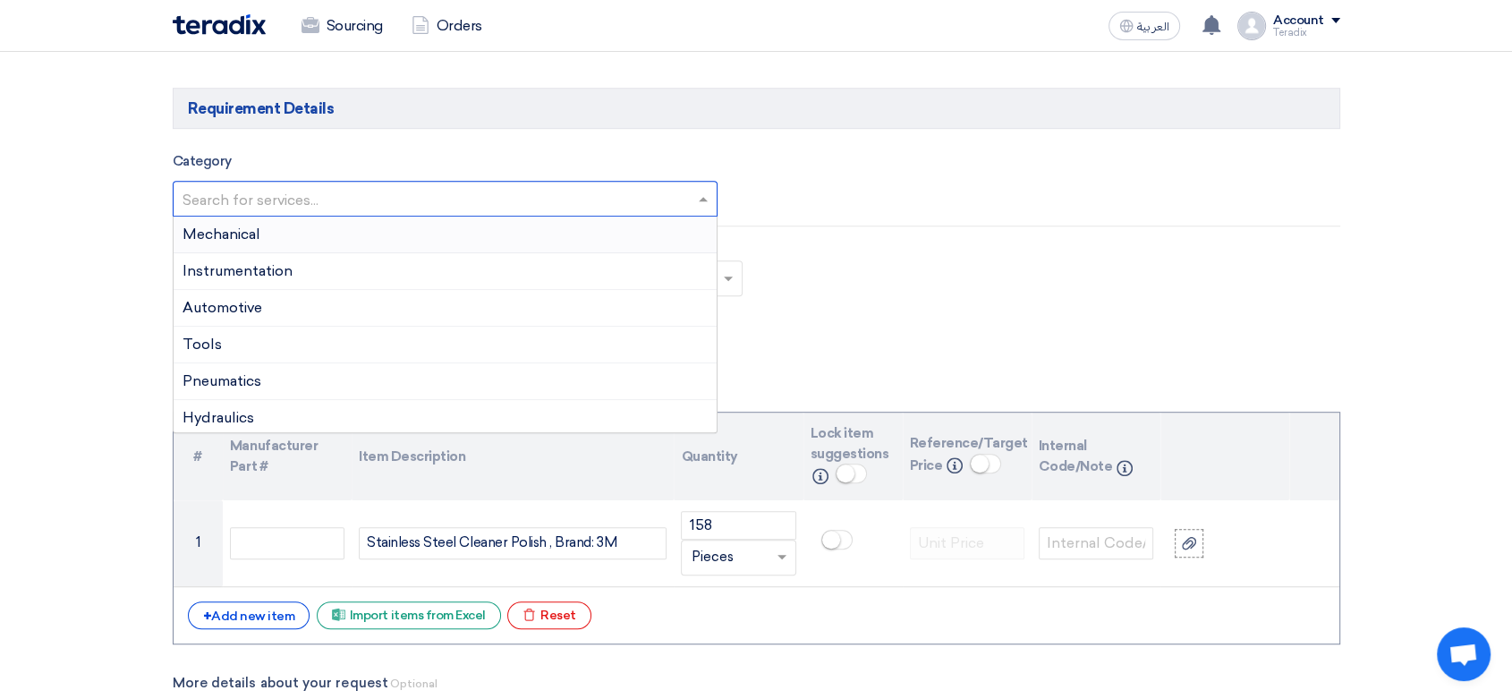
click at [410, 184] on div at bounding box center [446, 198] width 544 height 30
click at [358, 235] on div "Mechanical" at bounding box center [446, 235] width 544 height 37
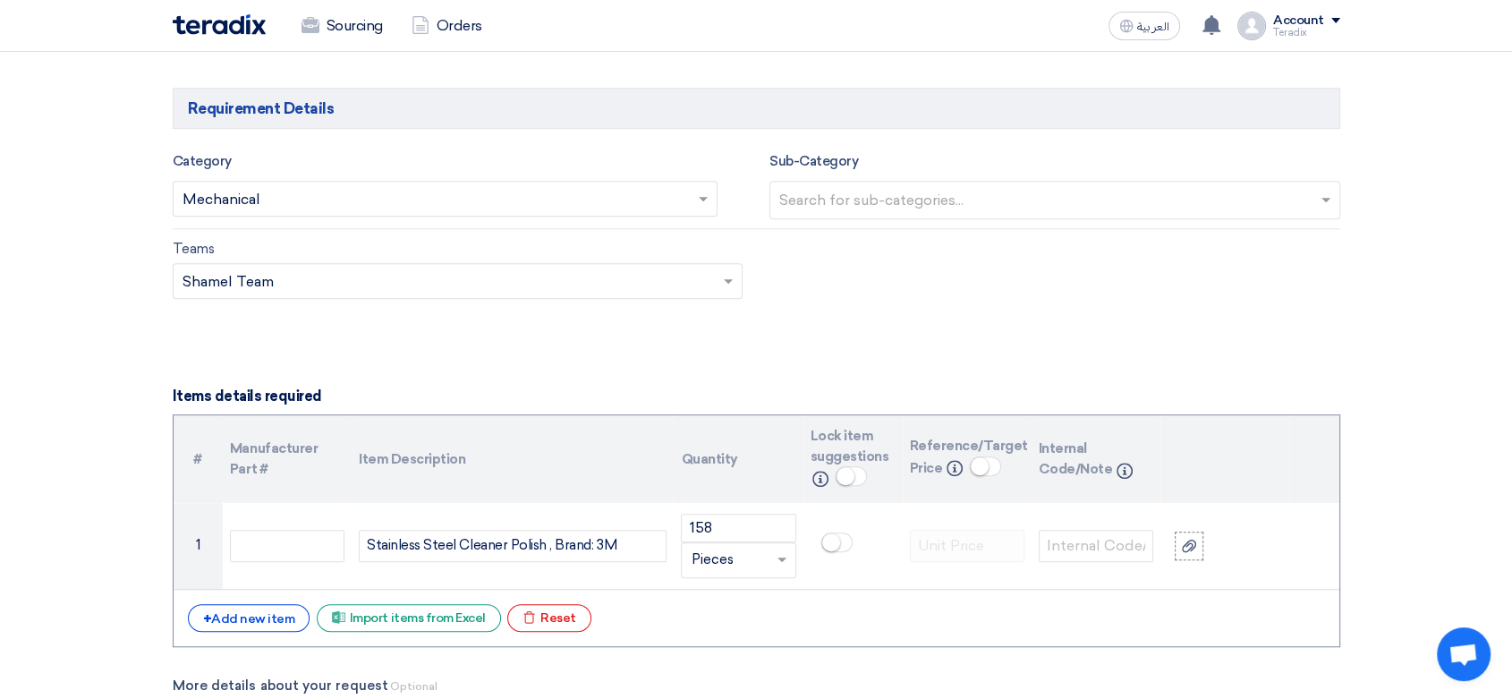
click at [351, 201] on input "text" at bounding box center [437, 200] width 508 height 30
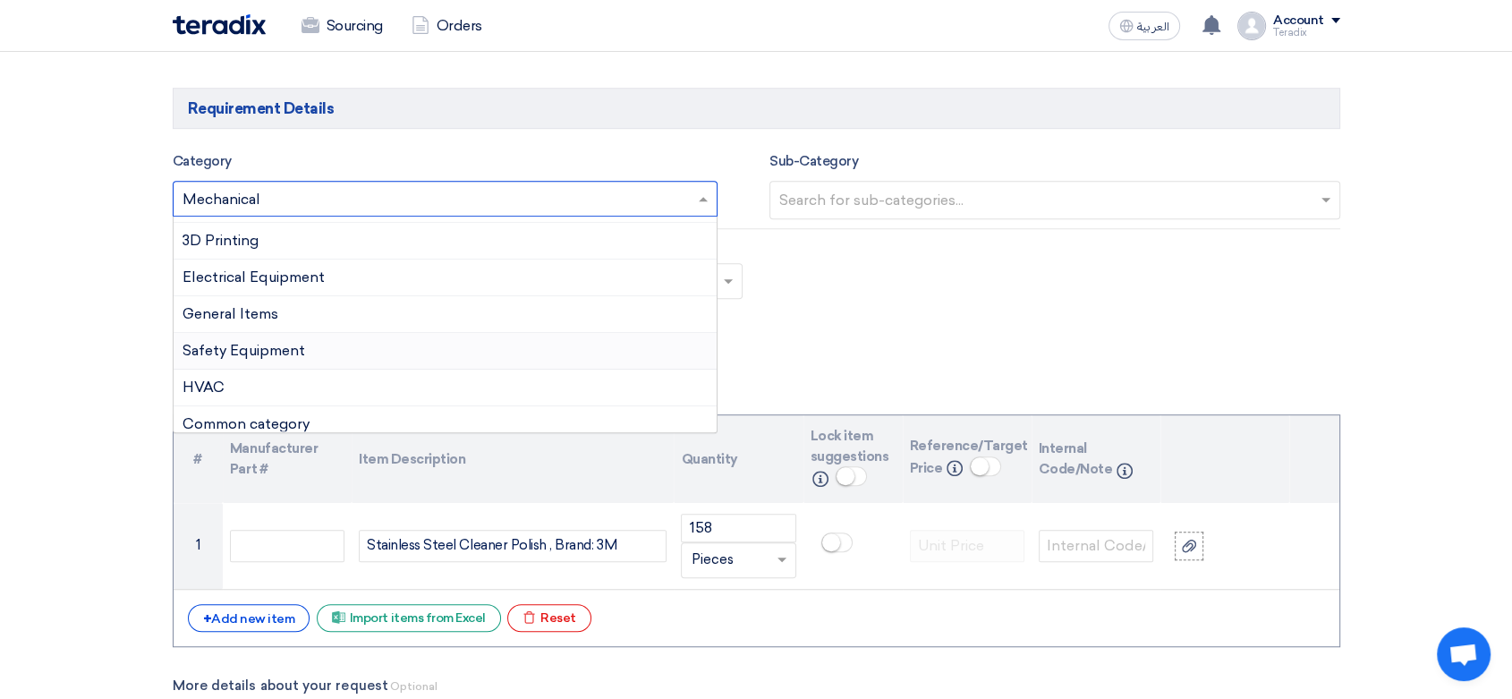
scroll to position [406, 0]
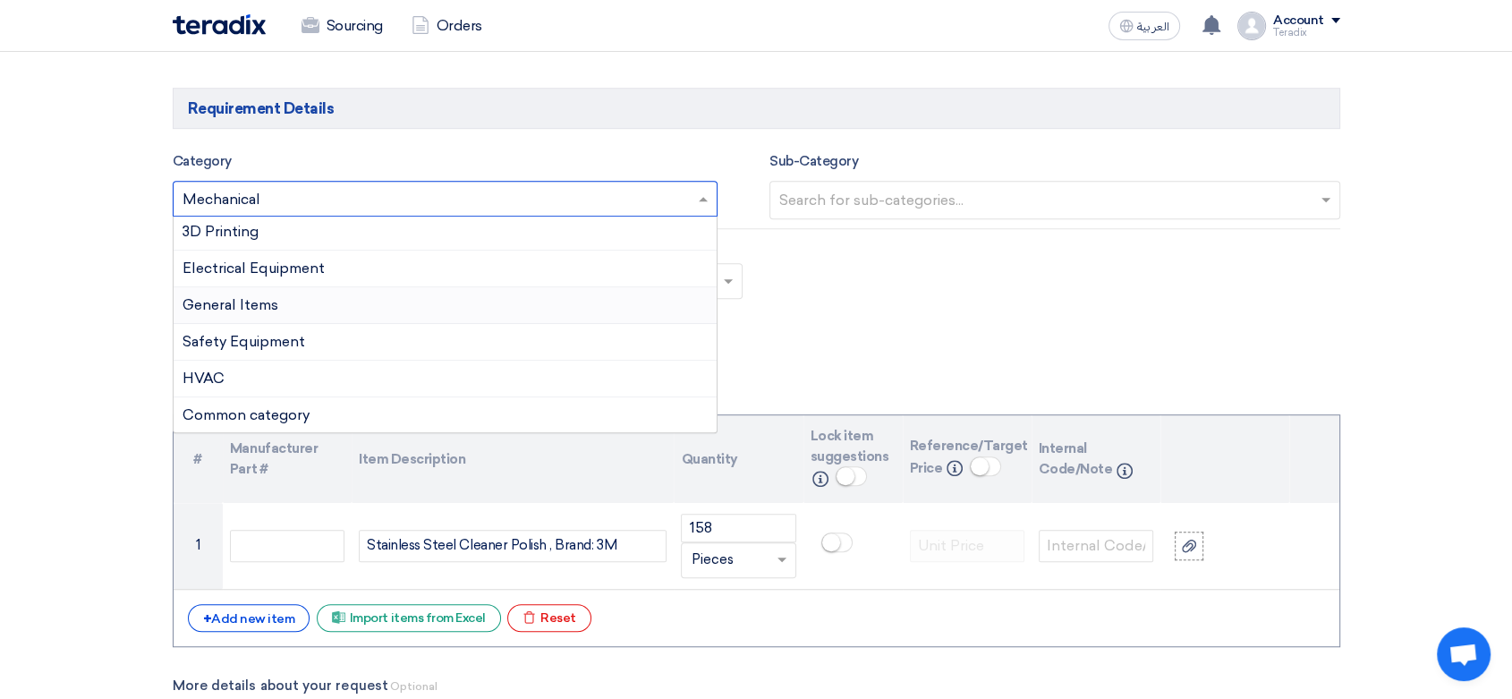
click at [268, 299] on span "General Items" at bounding box center [231, 304] width 96 height 17
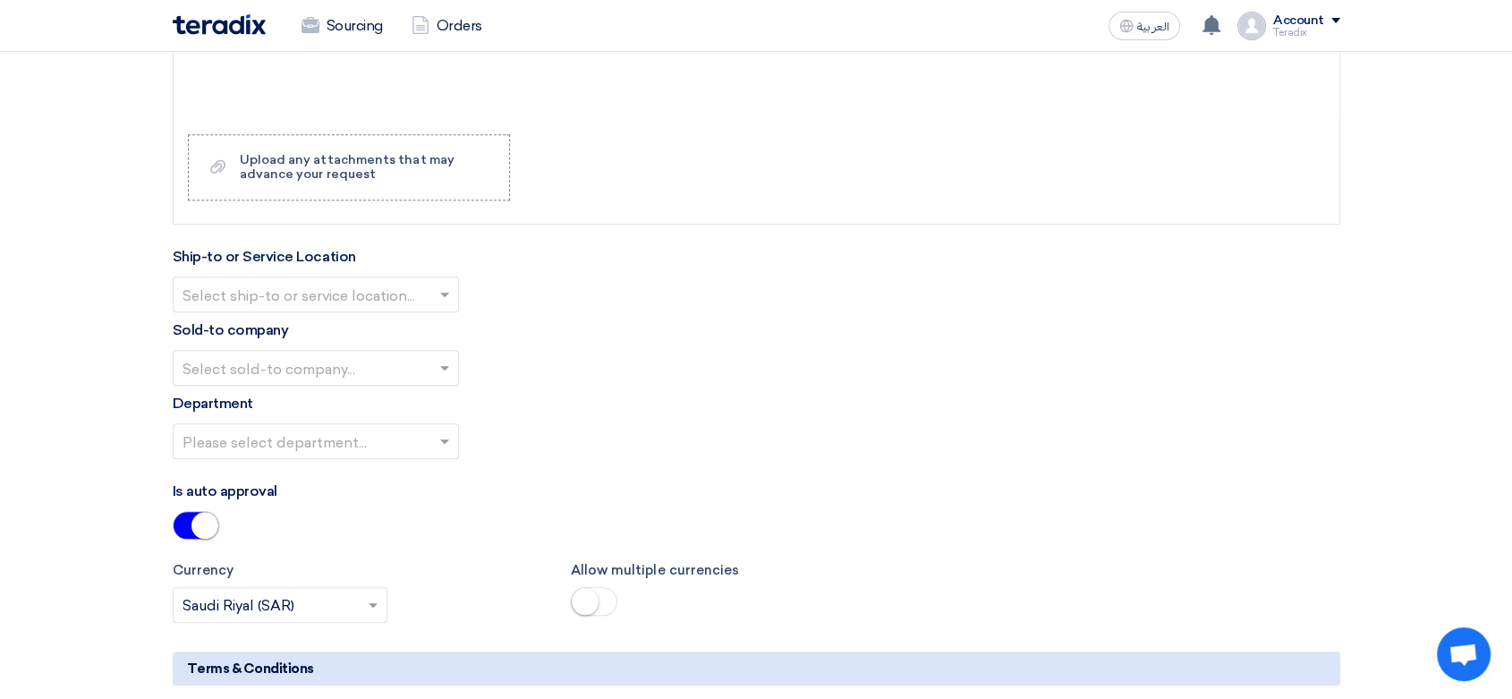
scroll to position [2088, 0]
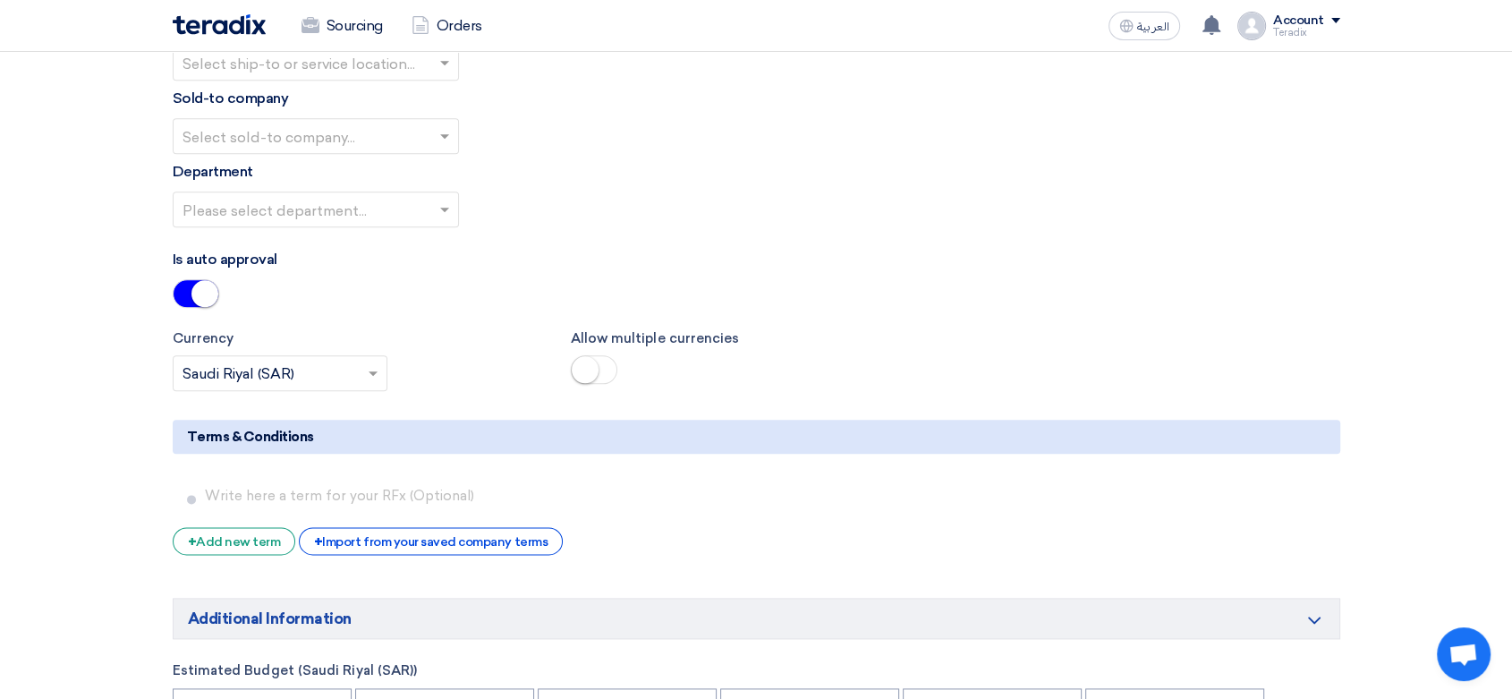
click at [402, 60] on input "text" at bounding box center [307, 64] width 249 height 30
click at [416, 88] on div "Obeikan Digital Solutions" at bounding box center [316, 99] width 285 height 36
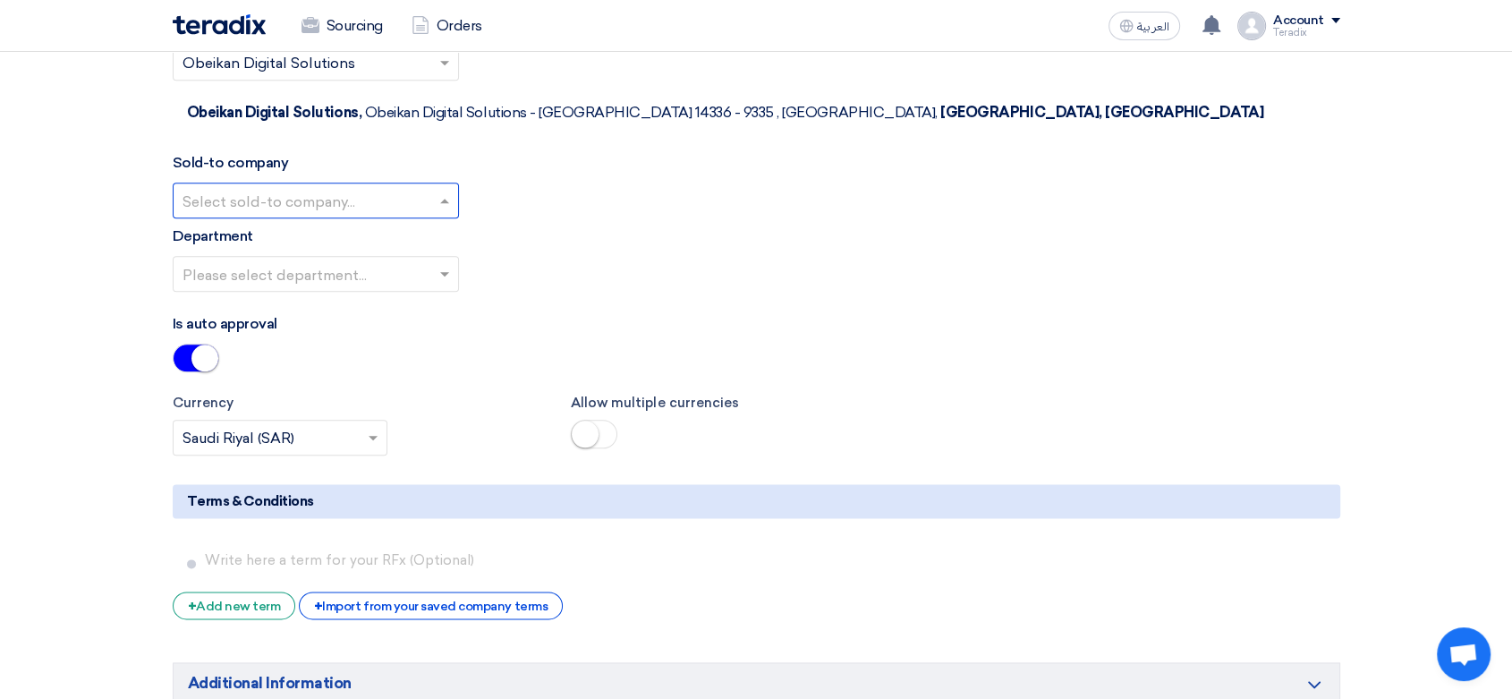
click at [430, 187] on input "text" at bounding box center [307, 202] width 249 height 30
click at [434, 218] on div "SHAMEL / Obeikan Digital Solutions" at bounding box center [316, 236] width 285 height 36
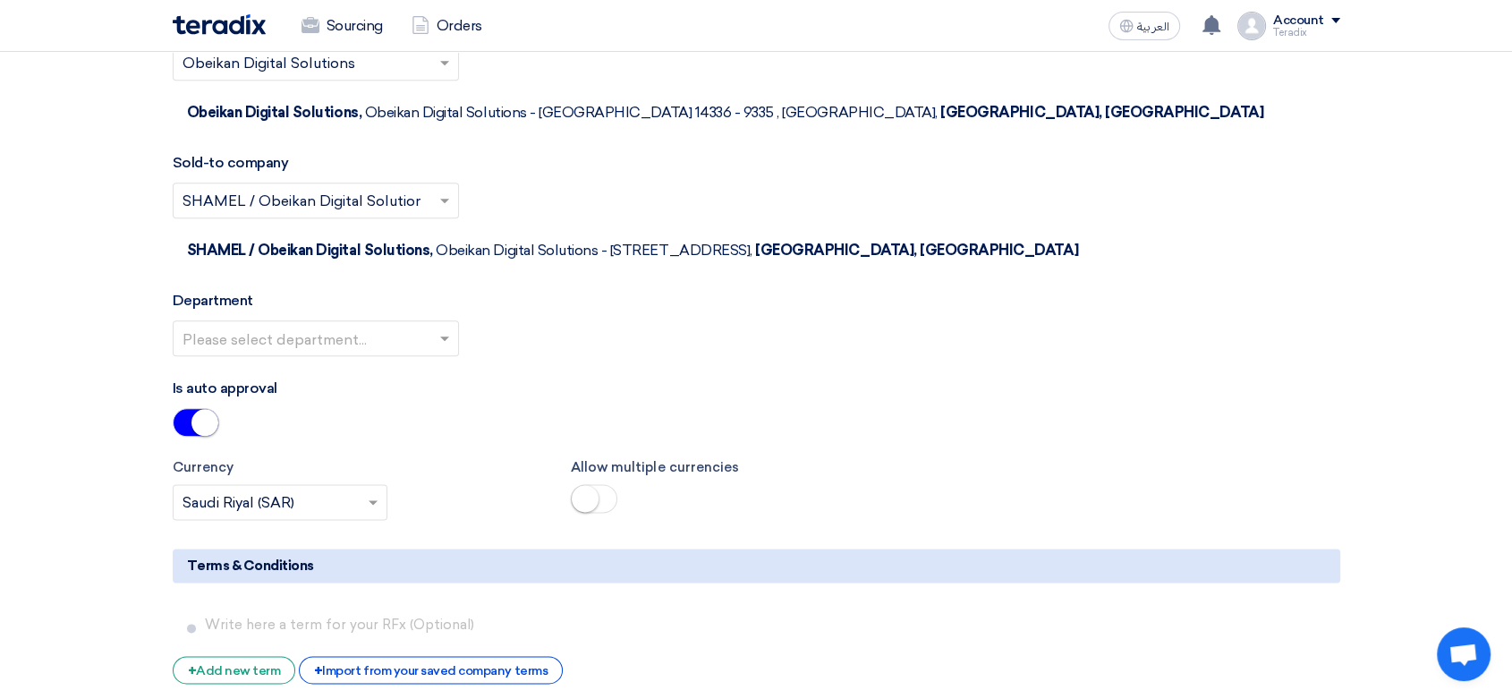
click at [439, 328] on span at bounding box center [447, 338] width 22 height 21
drag, startPoint x: 439, startPoint y: 255, endPoint x: 445, endPoint y: 286, distance: 31.9
click at [442, 356] on div "Procurement Department" at bounding box center [316, 374] width 285 height 36
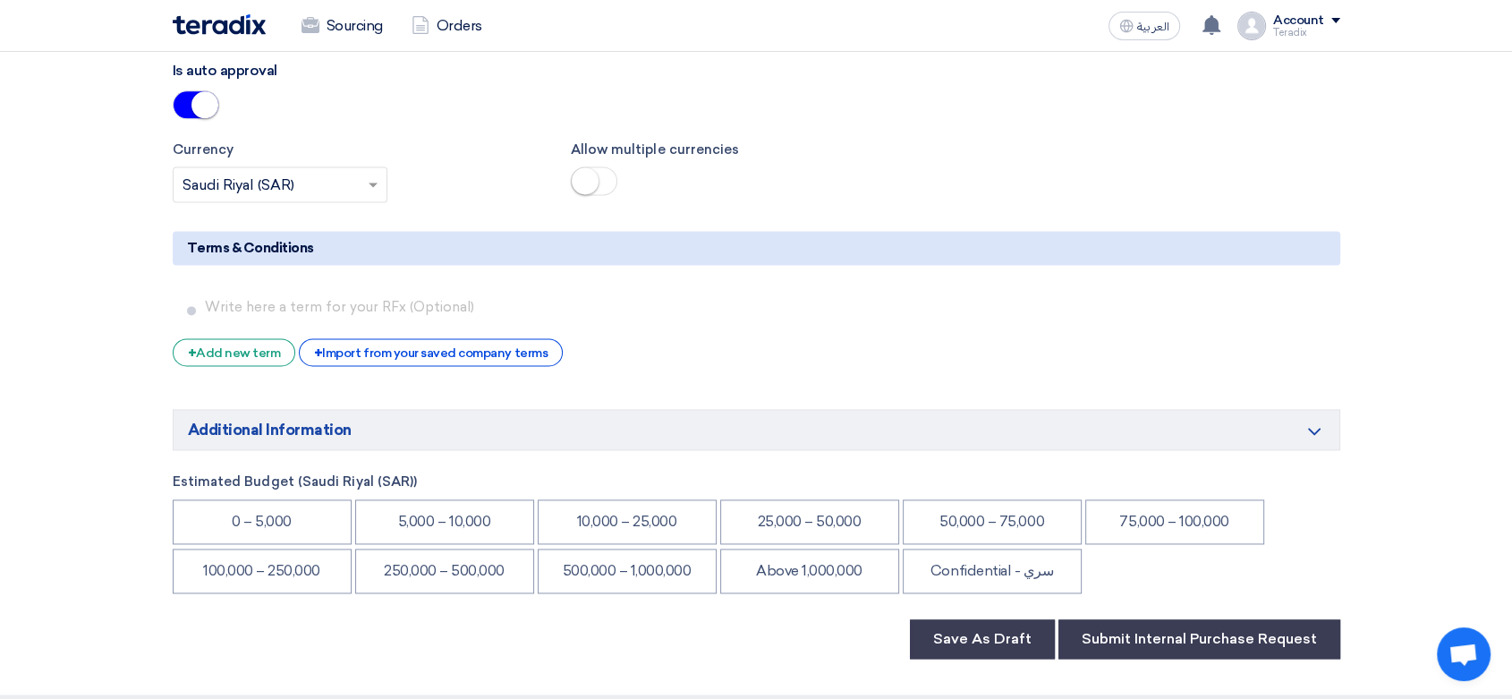
scroll to position [2585, 0]
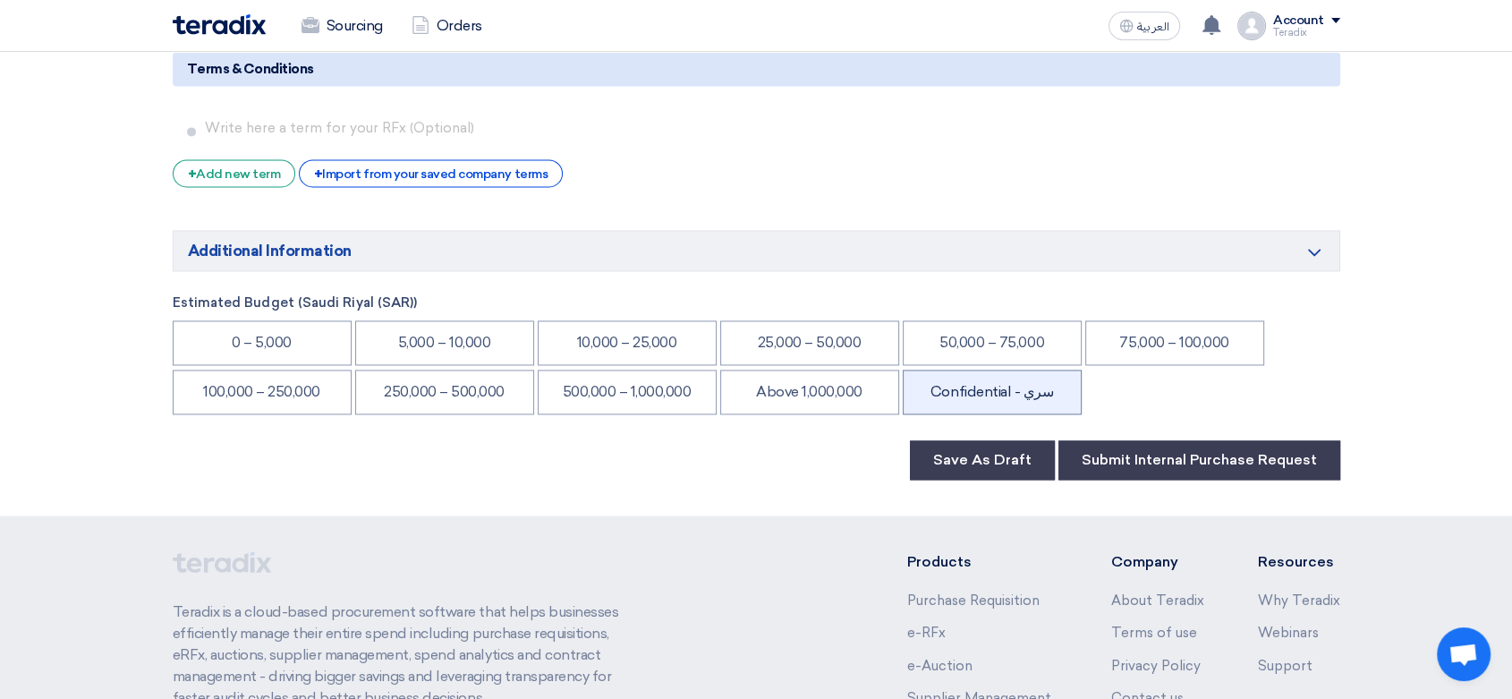
drag, startPoint x: 1011, startPoint y: 309, endPoint x: 1062, endPoint y: 323, distance: 53.0
click at [1012, 370] on li "Confidential - سري" at bounding box center [992, 392] width 179 height 45
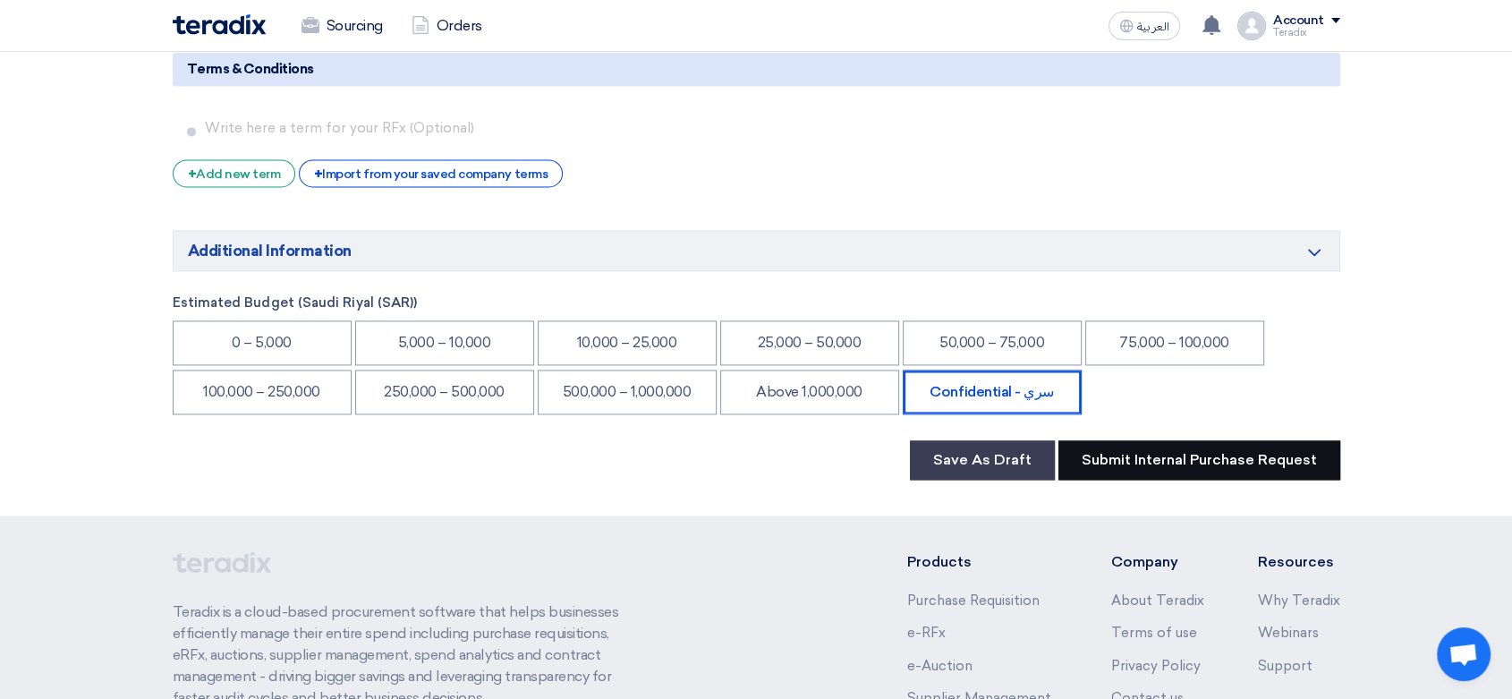
click at [1124, 440] on button "Submit Internal Purchase Request" at bounding box center [1200, 459] width 282 height 39
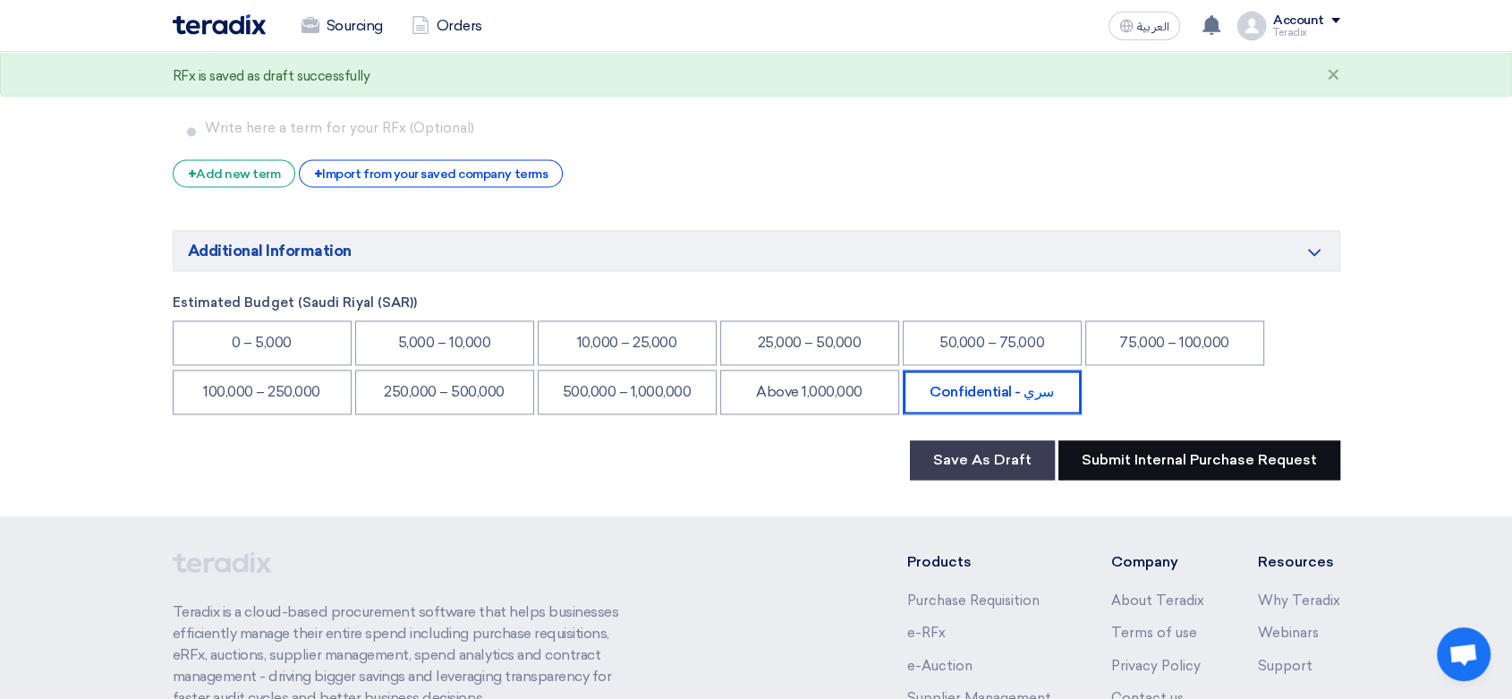
click at [1169, 440] on button "Submit Internal Purchase Request" at bounding box center [1200, 459] width 282 height 39
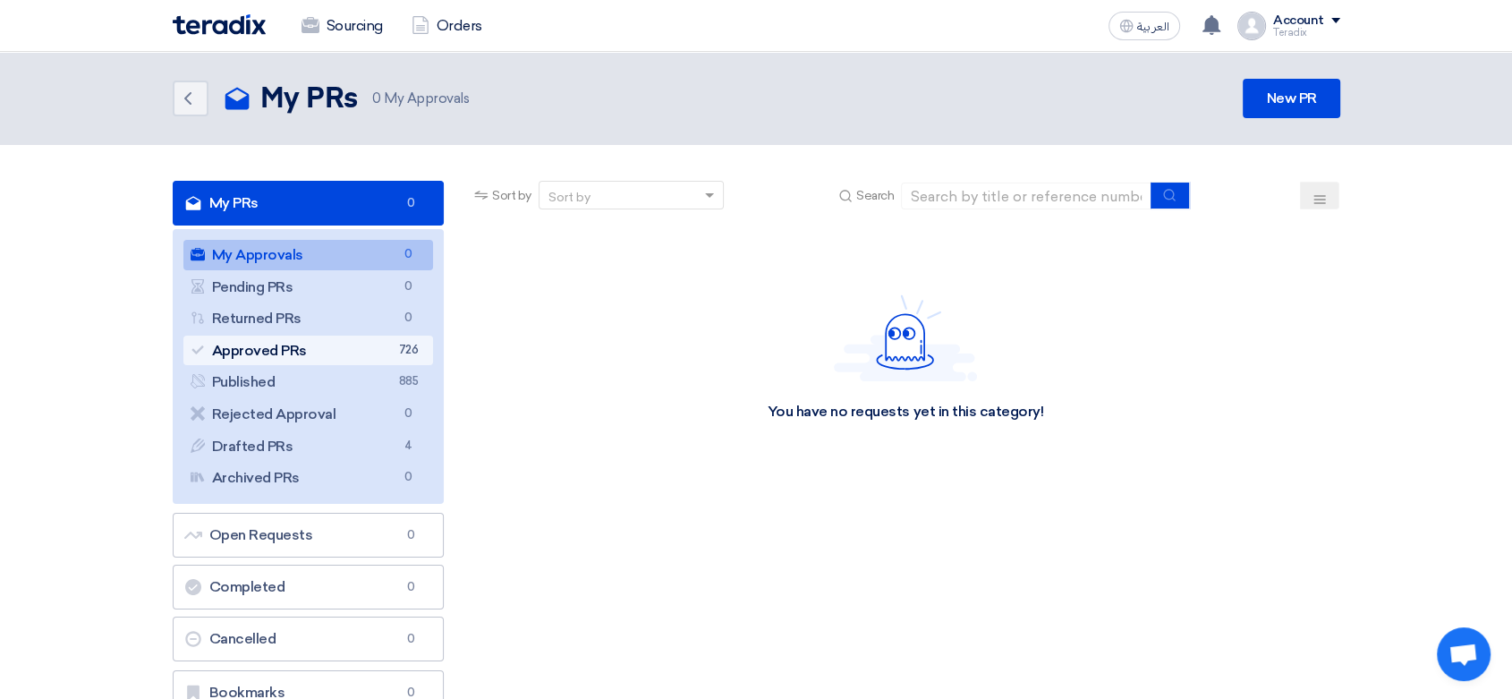
click at [356, 354] on link "Approved PRs Approved PRs 726" at bounding box center [308, 351] width 251 height 30
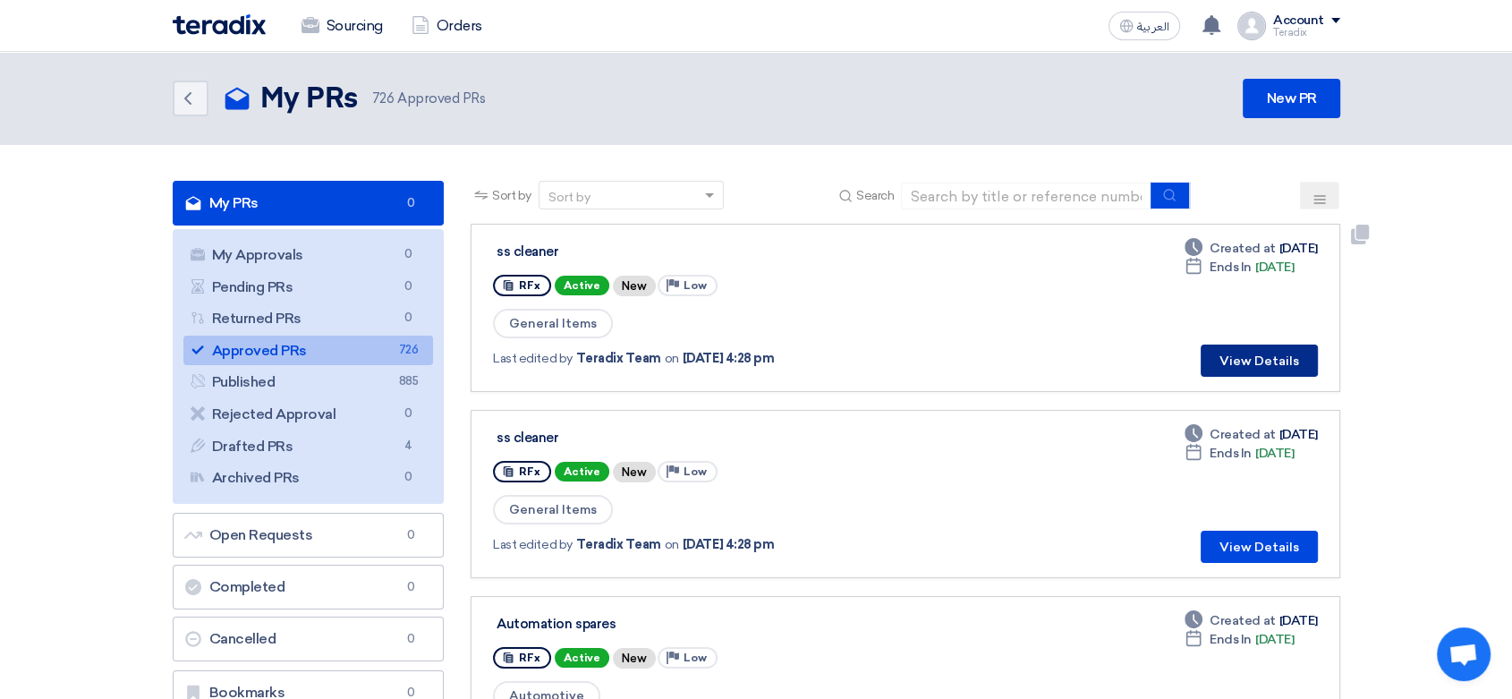
drag, startPoint x: 1271, startPoint y: 364, endPoint x: 1047, endPoint y: 390, distance: 225.2
click at [1268, 362] on button "View Details" at bounding box center [1259, 361] width 117 height 32
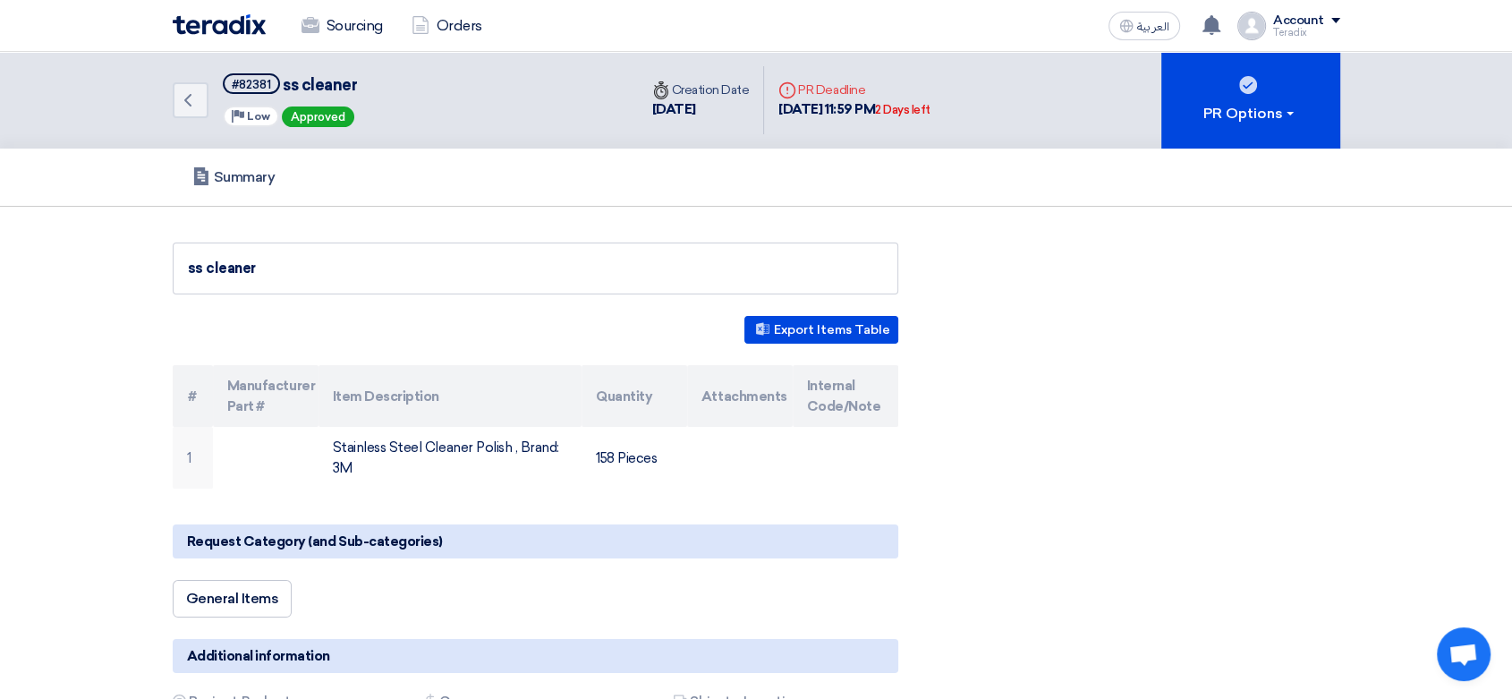
scroll to position [497, 0]
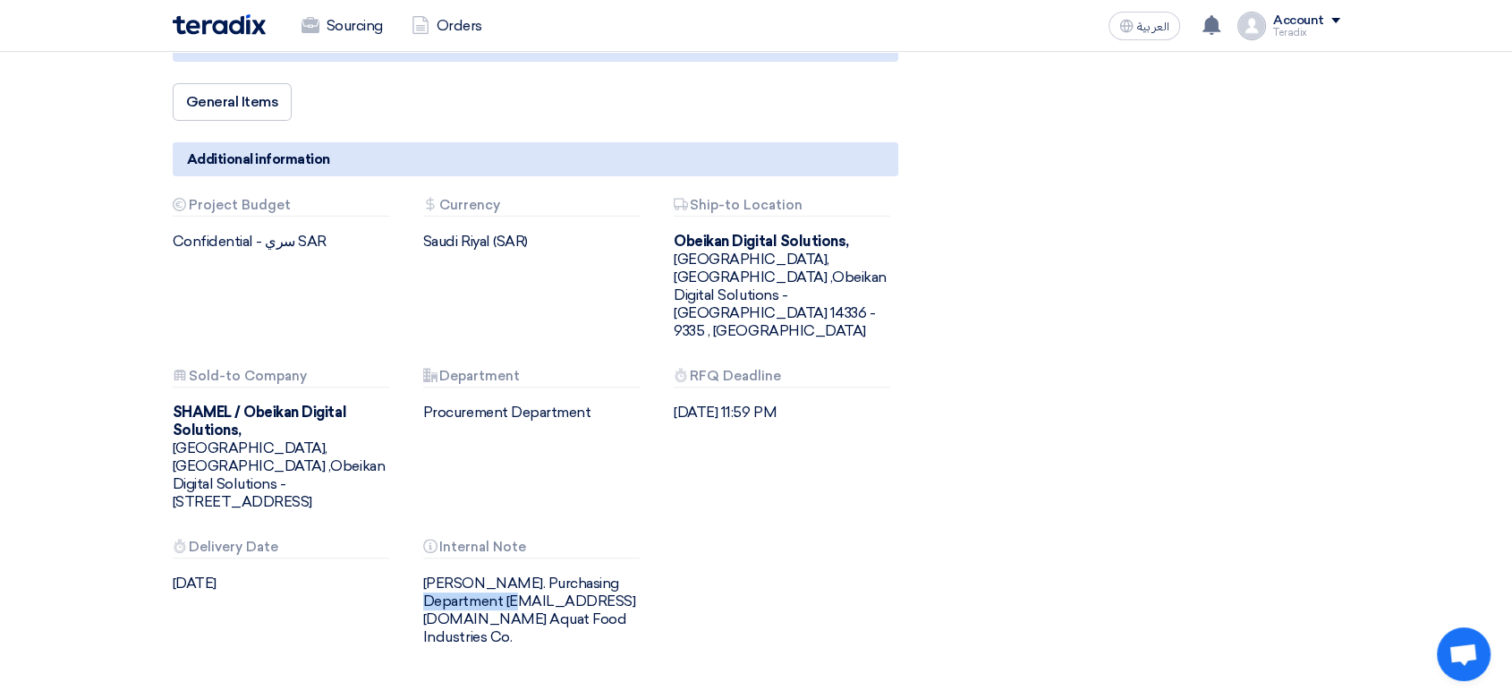
drag, startPoint x: 413, startPoint y: 527, endPoint x: 515, endPoint y: 524, distance: 101.2
click at [515, 540] on div "Attachments Internal Note [PERSON_NAME]. Purchasing Department [EMAIL_ADDRESS][…" at bounding box center [535, 593] width 251 height 107
copy div "[PERSON_NAME]"
drag, startPoint x: 443, startPoint y: 552, endPoint x: 640, endPoint y: 561, distance: 197.1
click at [640, 561] on div "Attachments Internal Note [PERSON_NAME]. Purchasing Department [EMAIL_ADDRESS][…" at bounding box center [535, 593] width 251 height 107
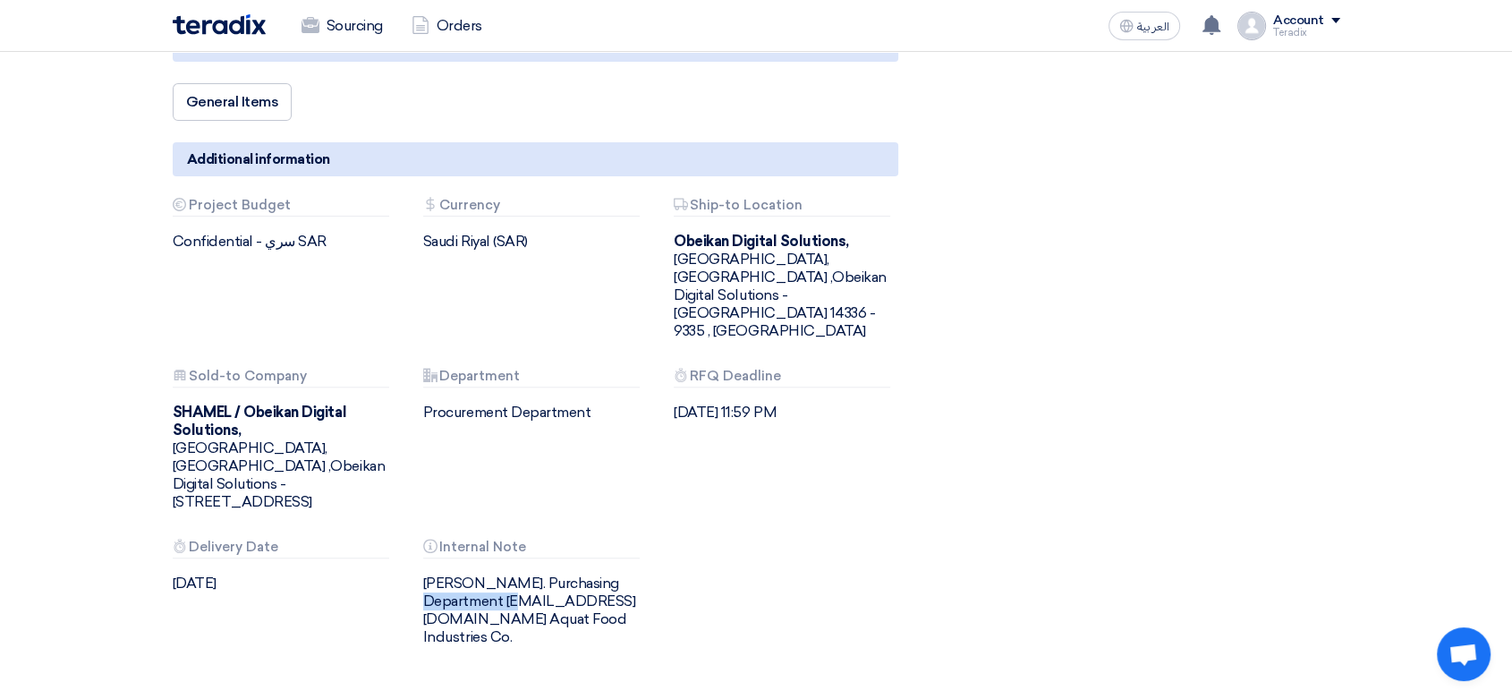
copy div "[EMAIL_ADDRESS][DOMAIN_NAME]"
drag, startPoint x: 443, startPoint y: 576, endPoint x: 588, endPoint y: 577, distance: 145.0
click at [588, 577] on div "Attachments Internal Note [PERSON_NAME]. Purchasing Department [EMAIL_ADDRESS][…" at bounding box center [535, 593] width 251 height 107
copy div "Aquat Food Industries Co."
drag, startPoint x: 518, startPoint y: 521, endPoint x: 505, endPoint y: 533, distance: 18.4
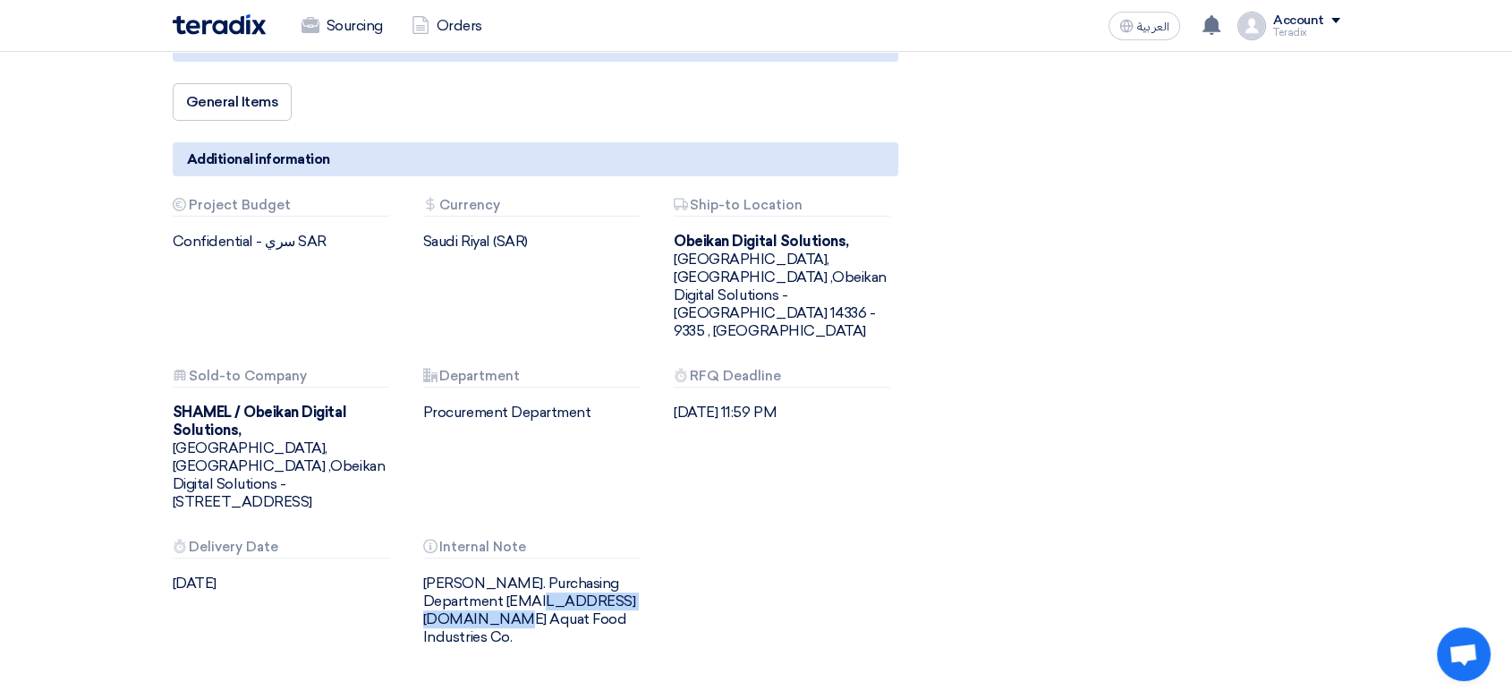
click at [505, 575] on div "[PERSON_NAME]. Purchasing Department [EMAIL_ADDRESS][DOMAIN_NAME] Aquat Food In…" at bounding box center [535, 611] width 224 height 72
copy div "Purchasing Department"
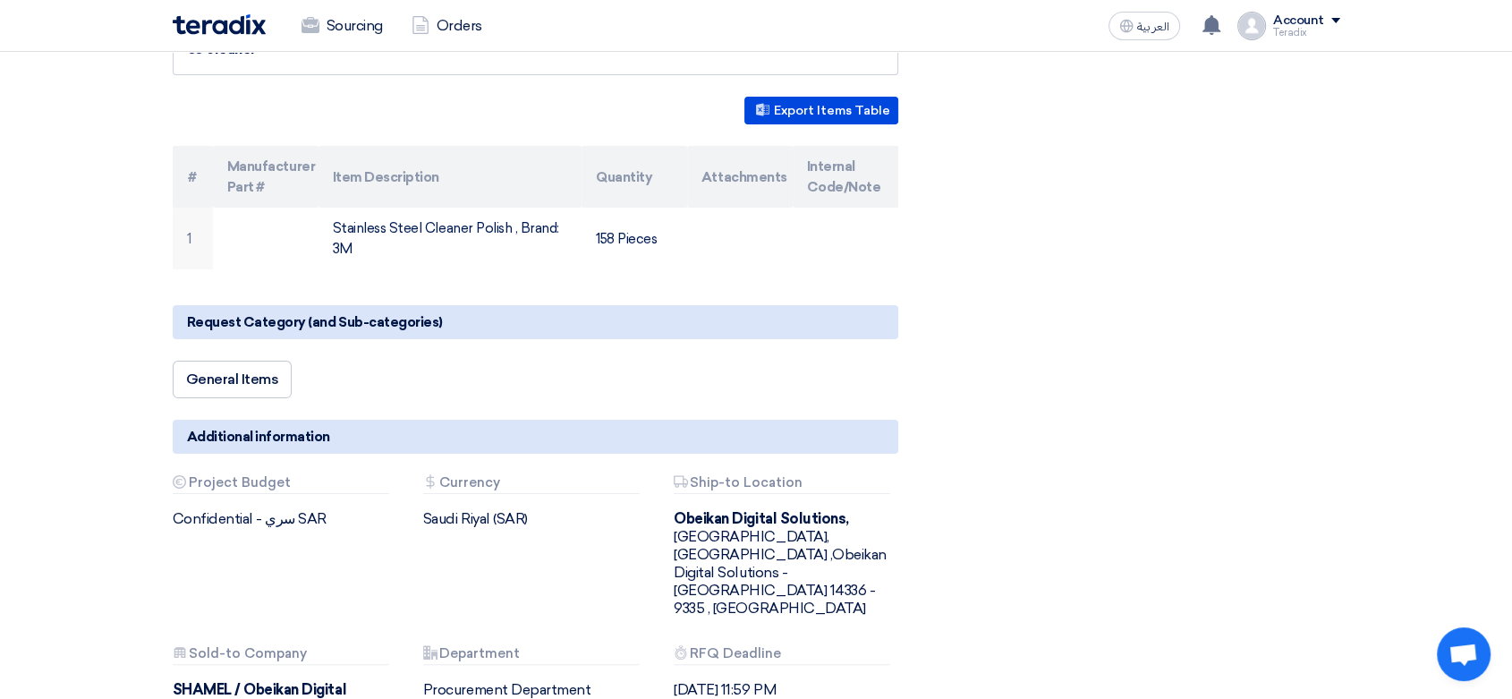
scroll to position [0, 0]
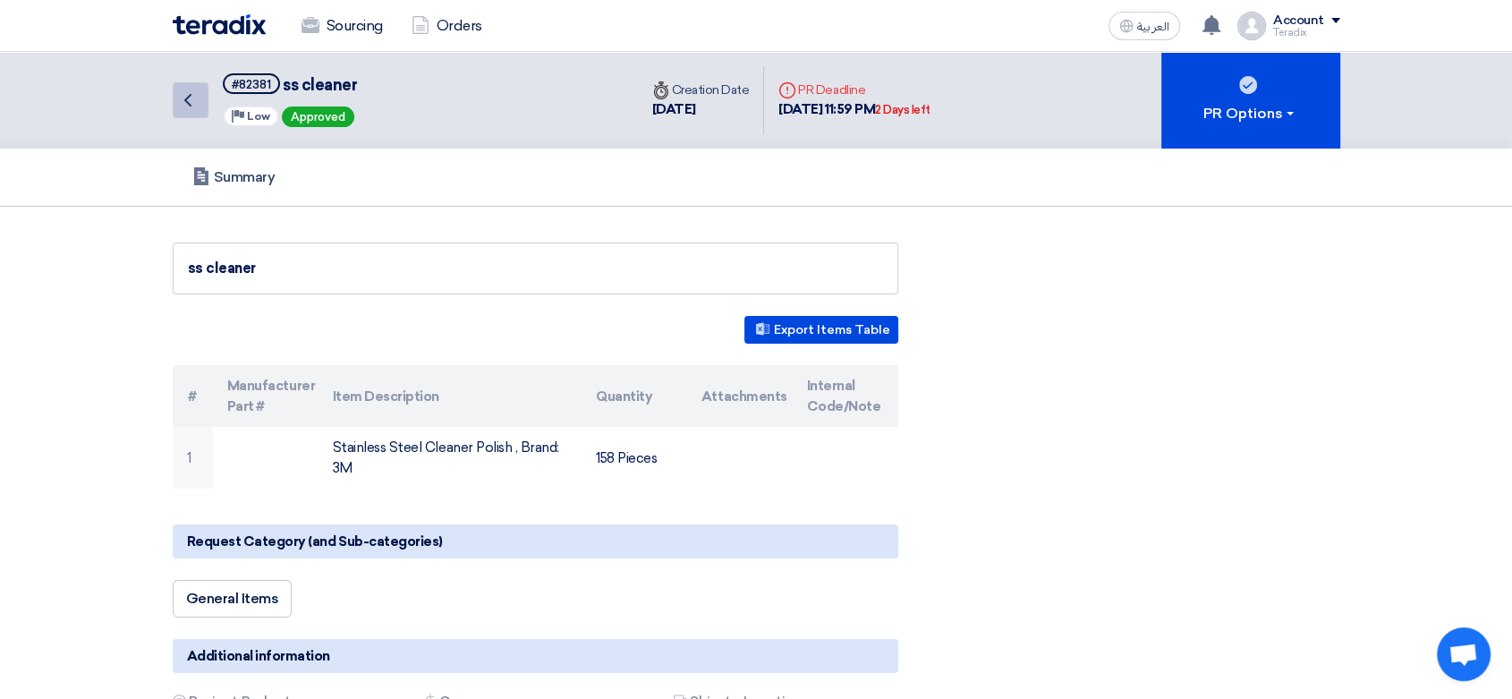
click at [192, 97] on icon "Back" at bounding box center [187, 99] width 21 height 21
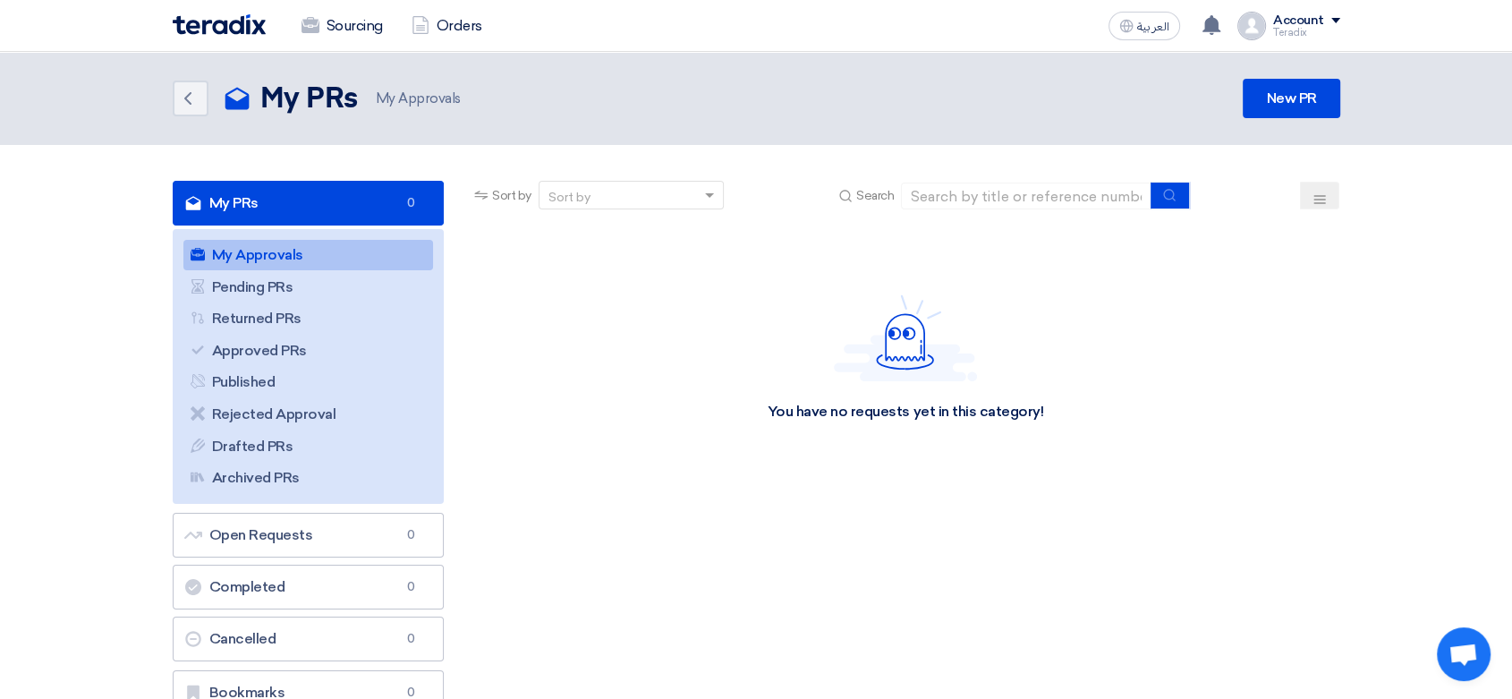
click at [217, 28] on img at bounding box center [219, 24] width 93 height 21
